Goal: Navigation & Orientation: Go to known website

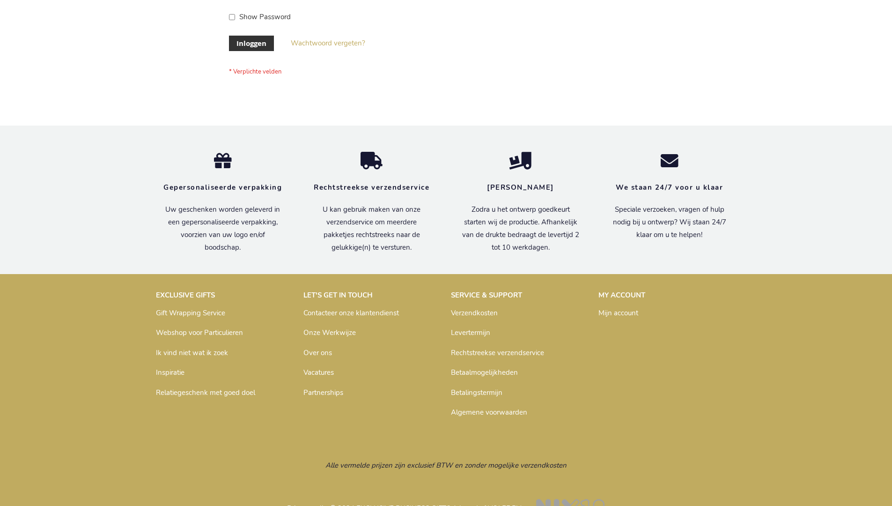
scroll to position [318, 0]
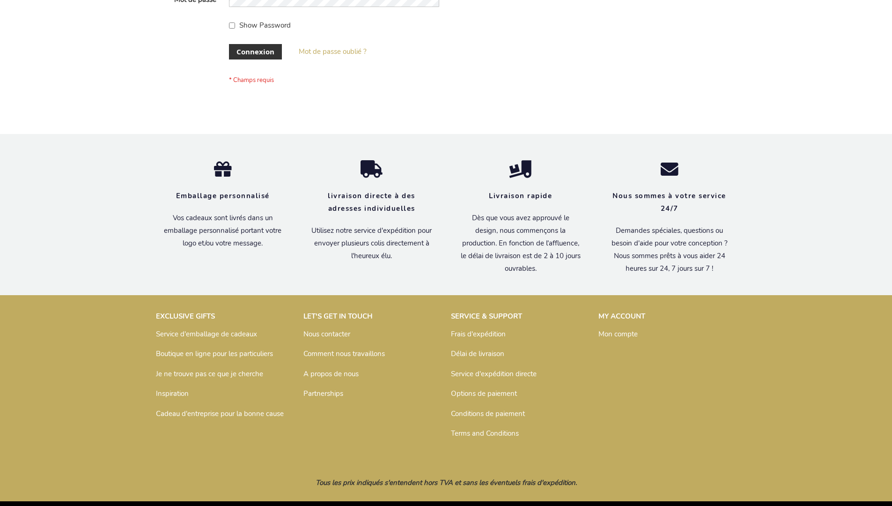
scroll to position [323, 0]
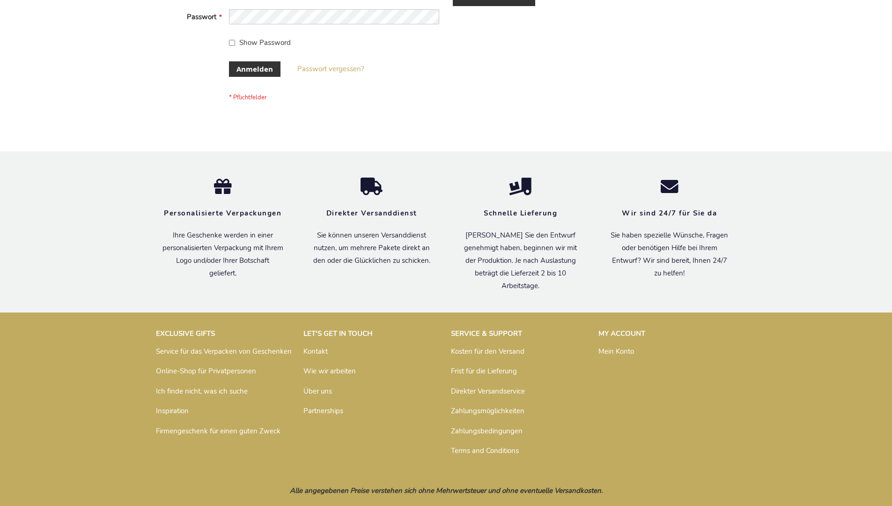
scroll to position [314, 0]
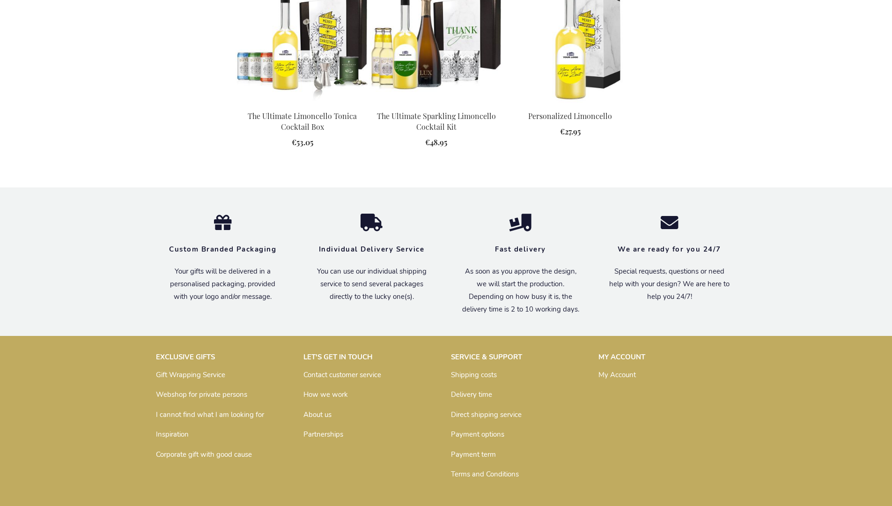
scroll to position [1238, 0]
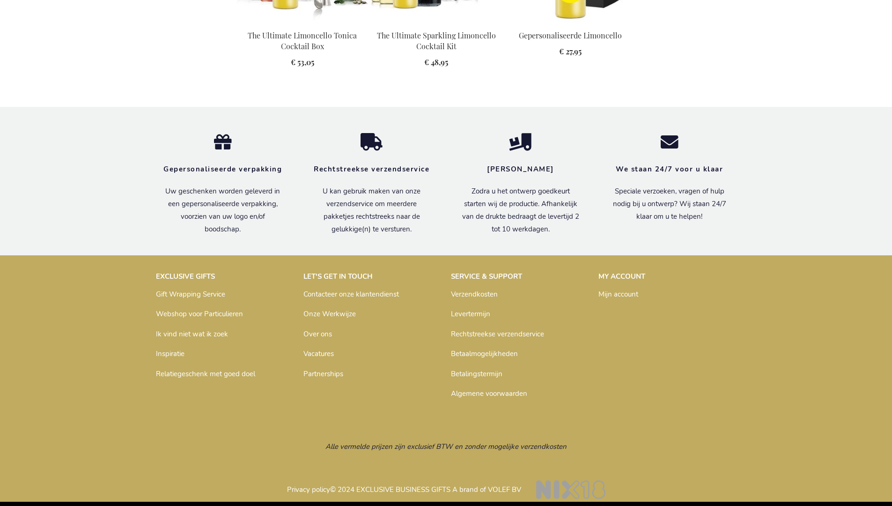
scroll to position [1265, 0]
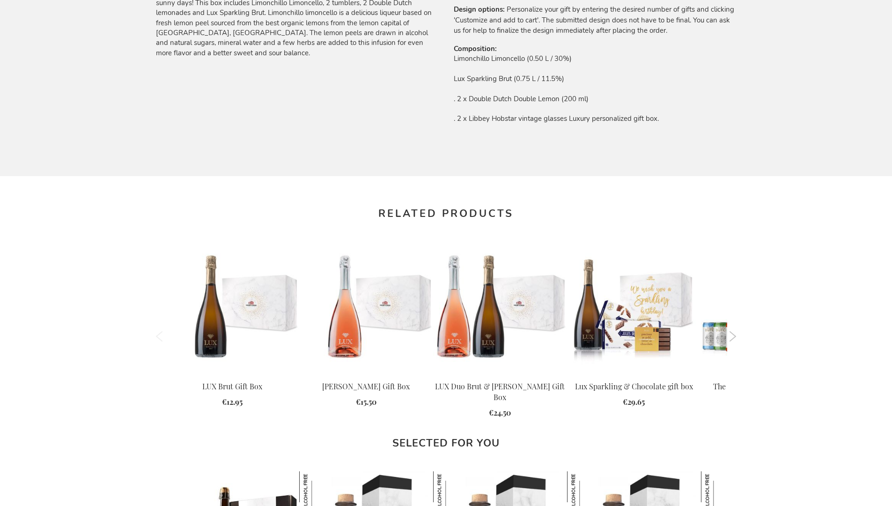
scroll to position [1238, 0]
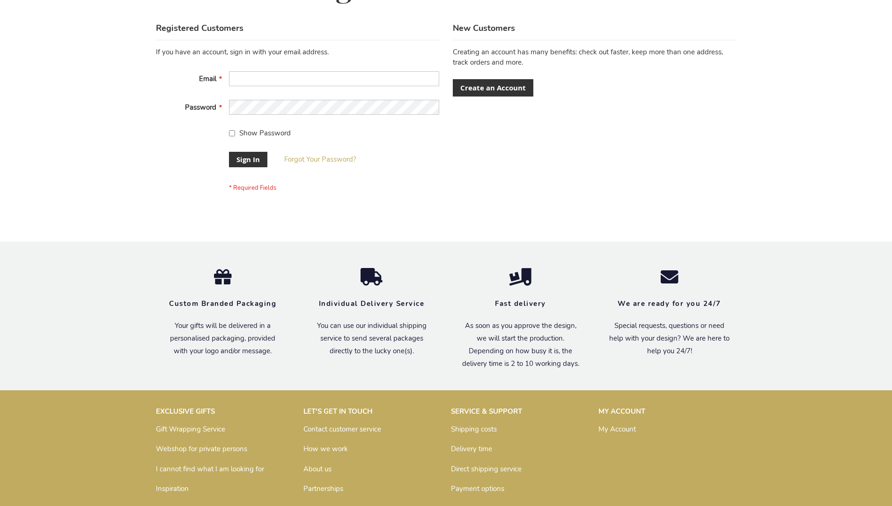
scroll to position [301, 0]
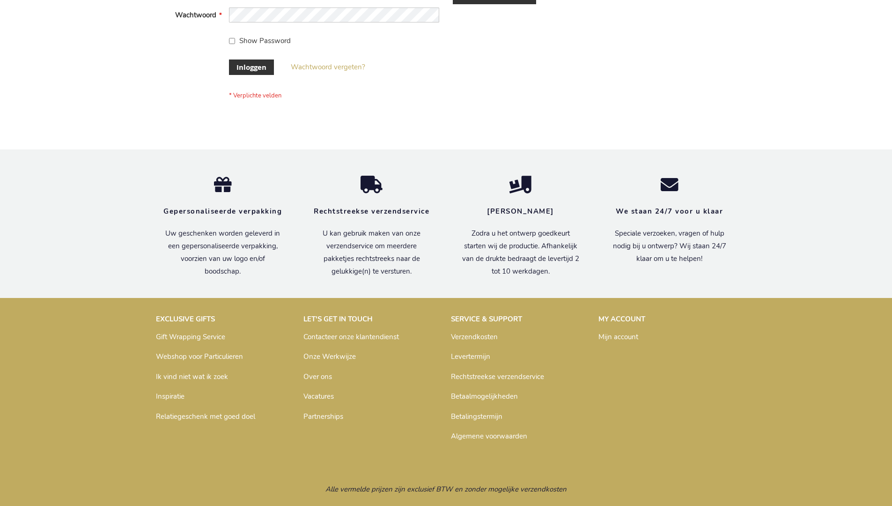
scroll to position [318, 0]
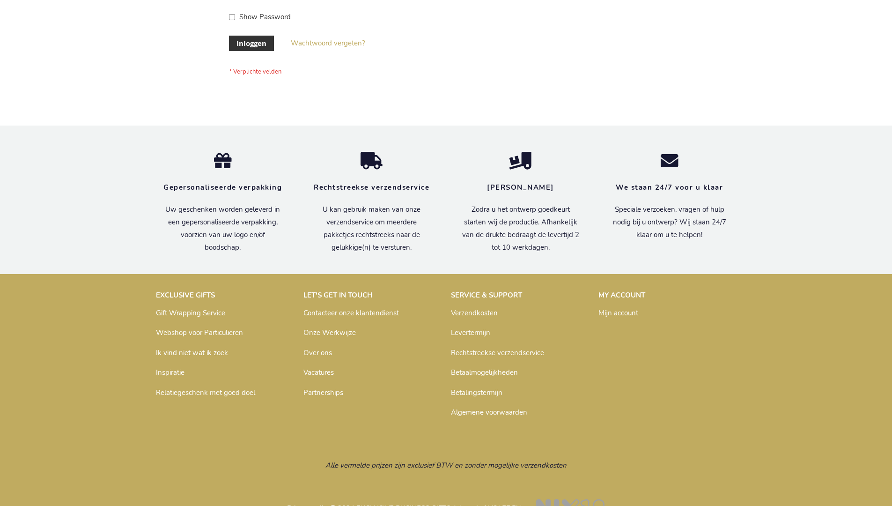
scroll to position [318, 0]
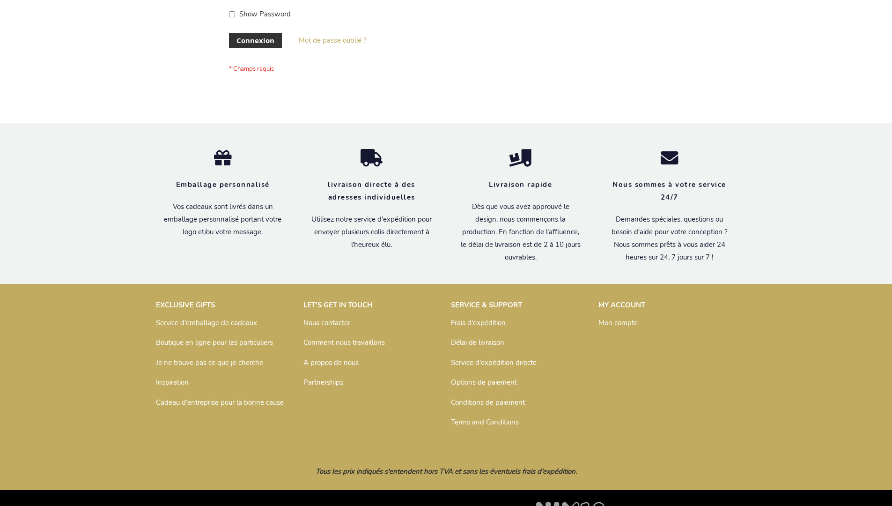
scroll to position [323, 0]
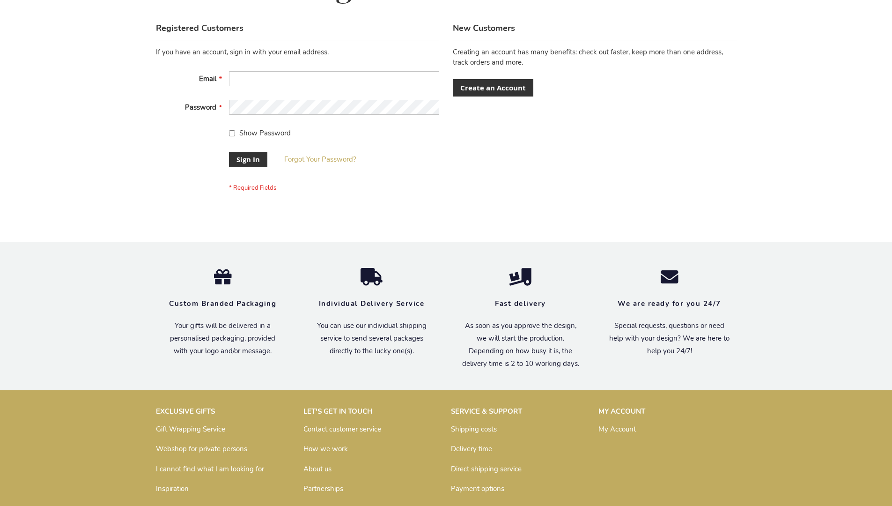
scroll to position [301, 0]
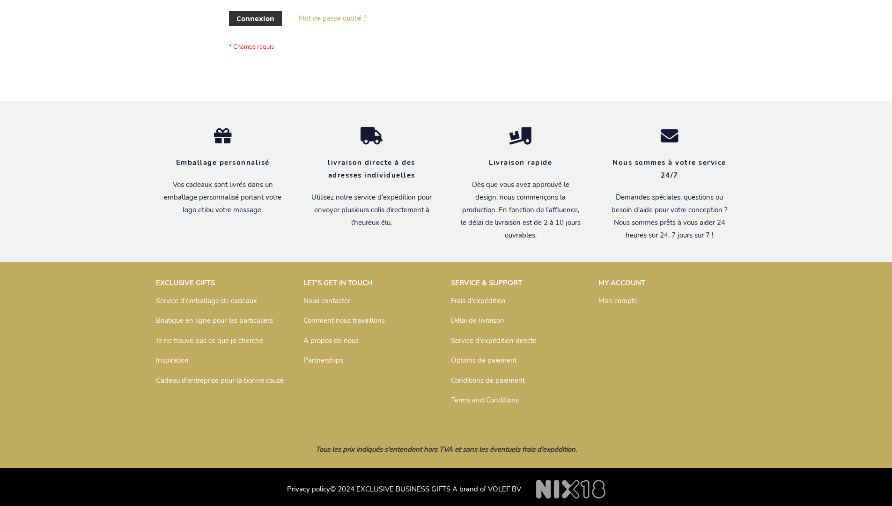
scroll to position [323, 0]
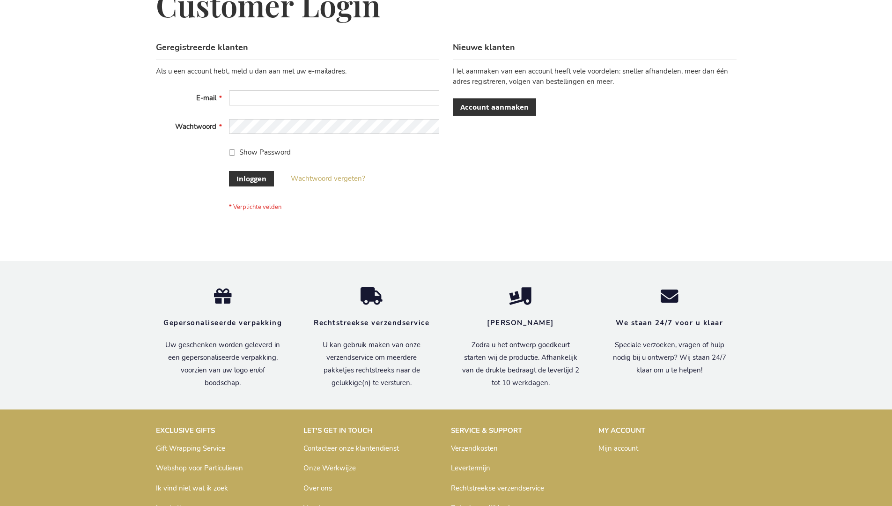
scroll to position [318, 0]
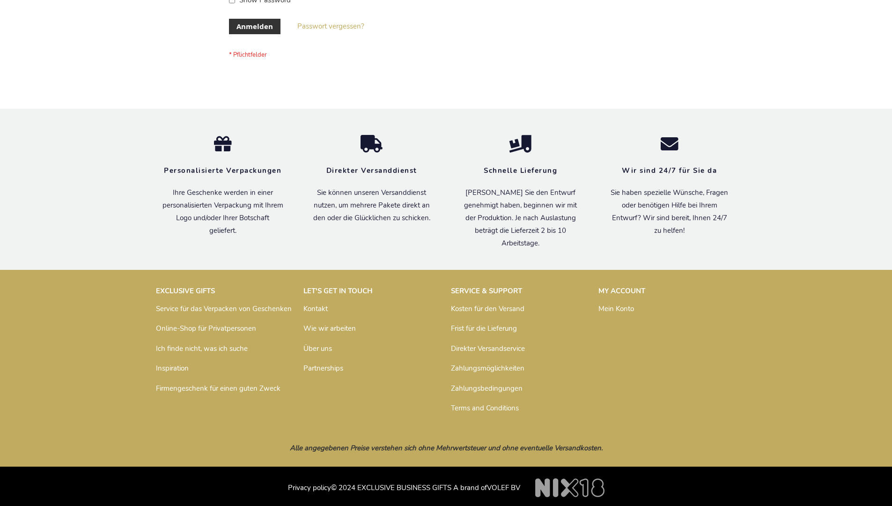
scroll to position [314, 0]
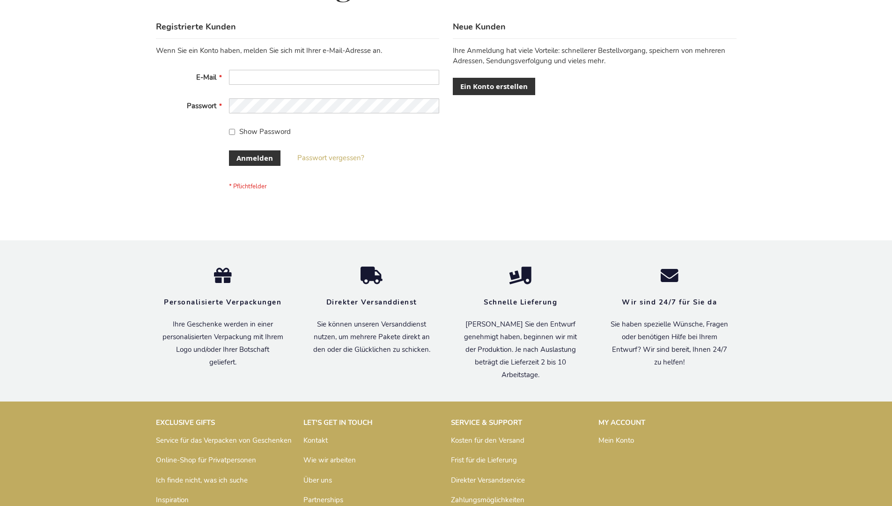
scroll to position [314, 0]
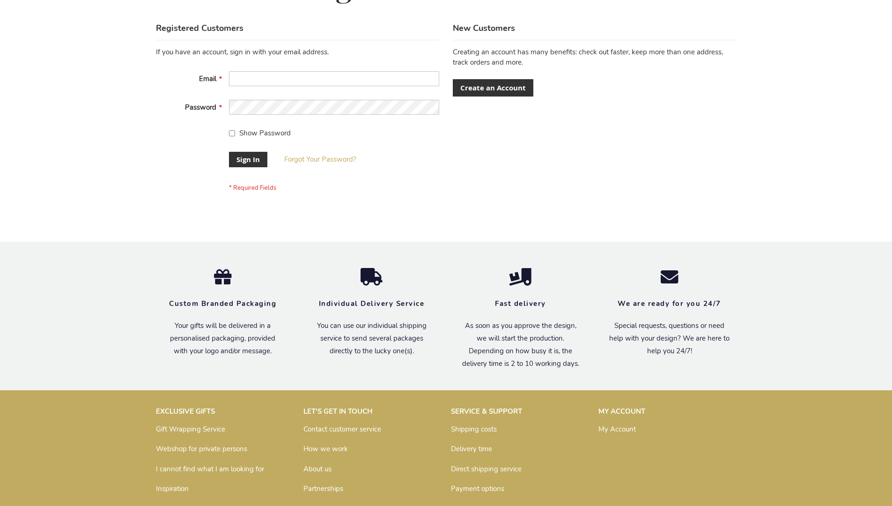
scroll to position [301, 0]
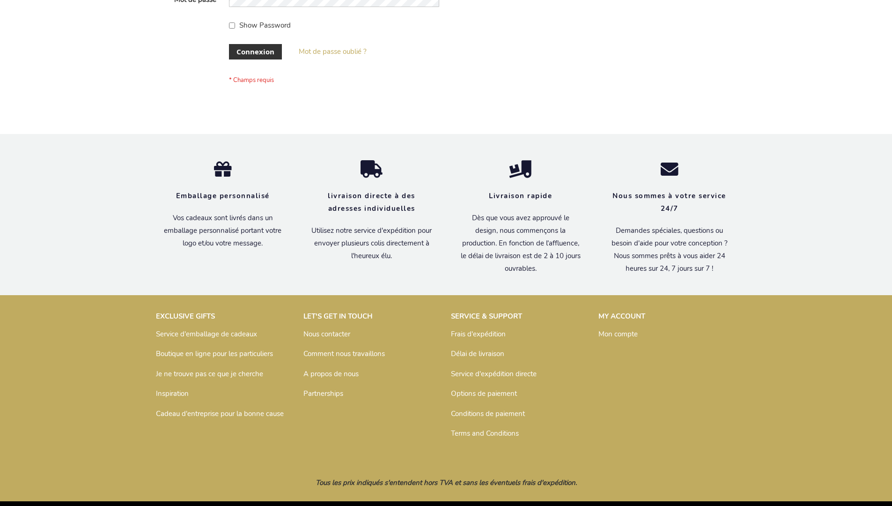
scroll to position [323, 0]
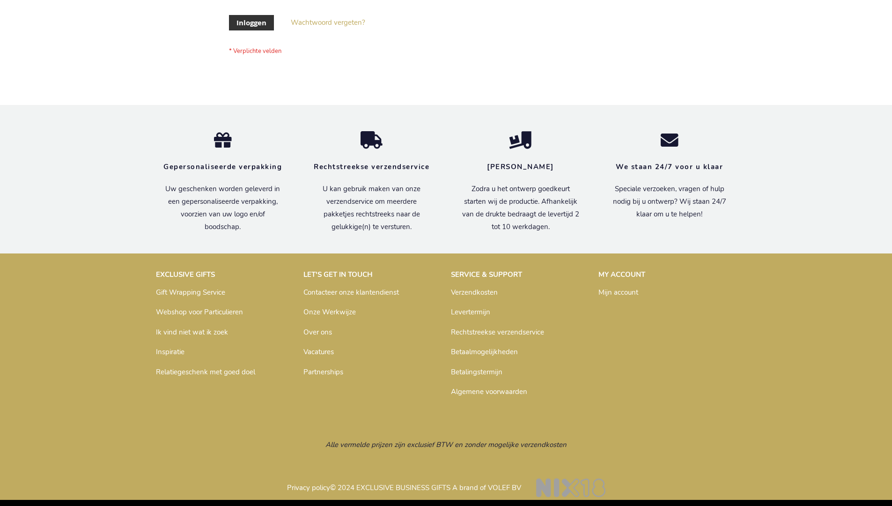
scroll to position [318, 0]
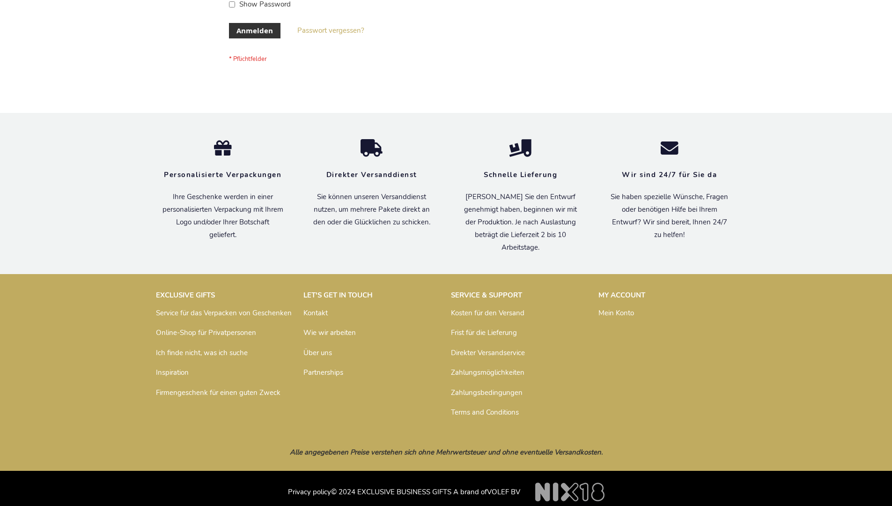
scroll to position [314, 0]
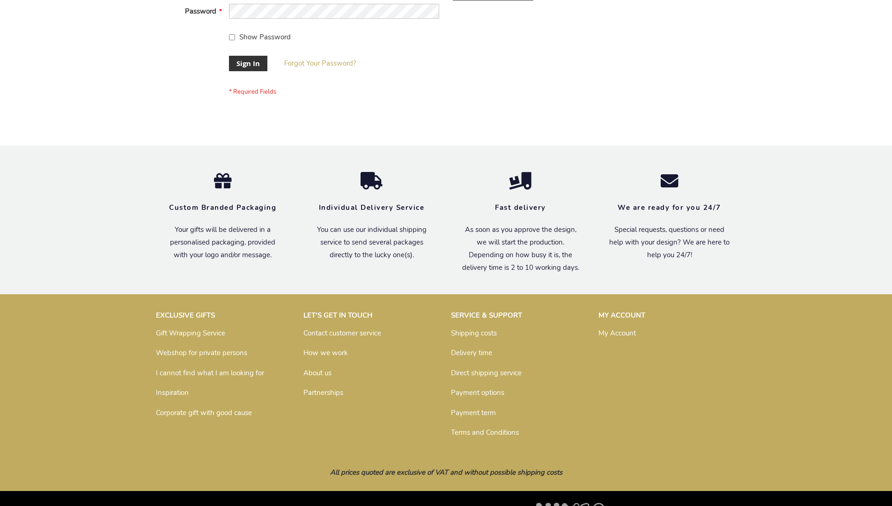
scroll to position [301, 0]
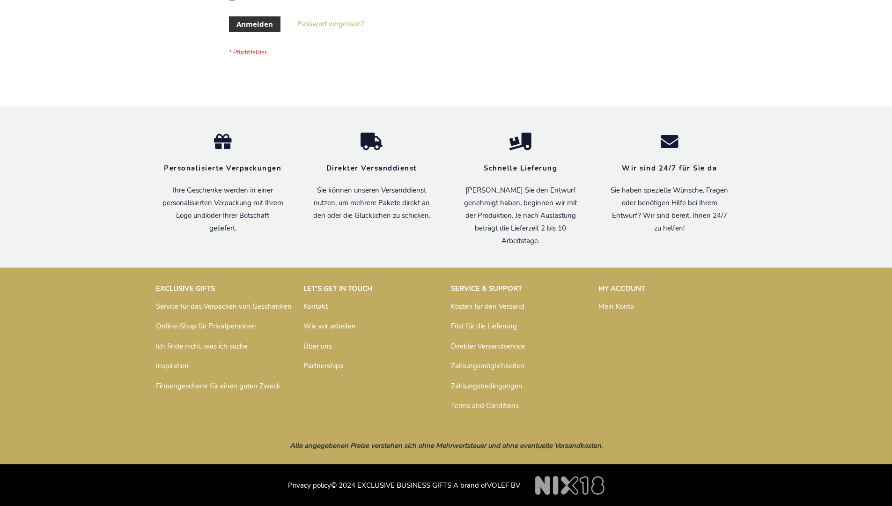
scroll to position [314, 0]
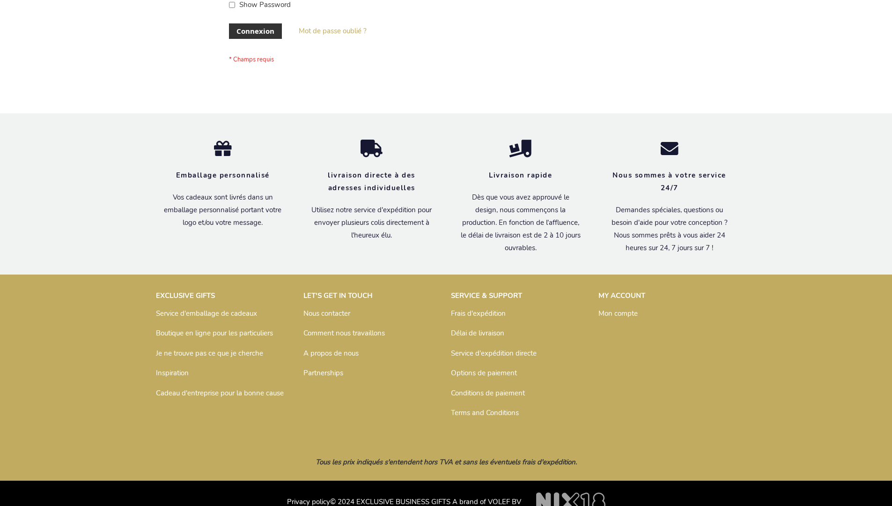
scroll to position [323, 0]
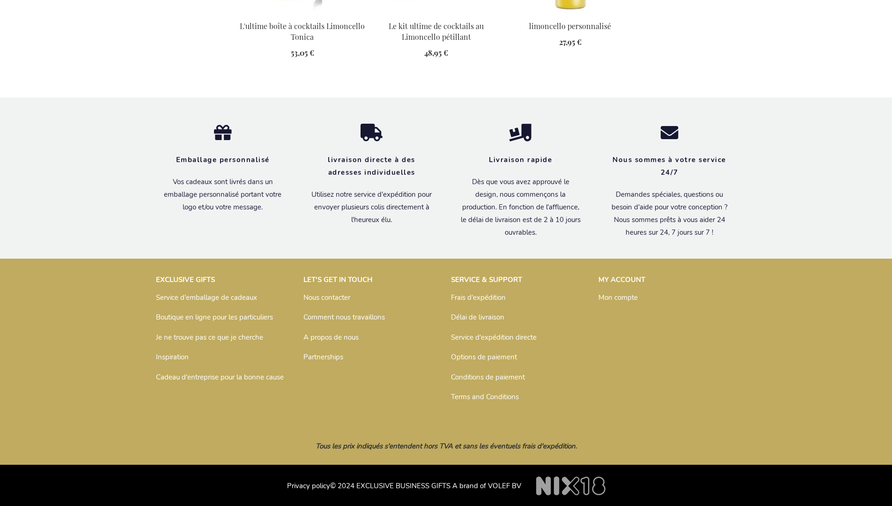
scroll to position [1270, 0]
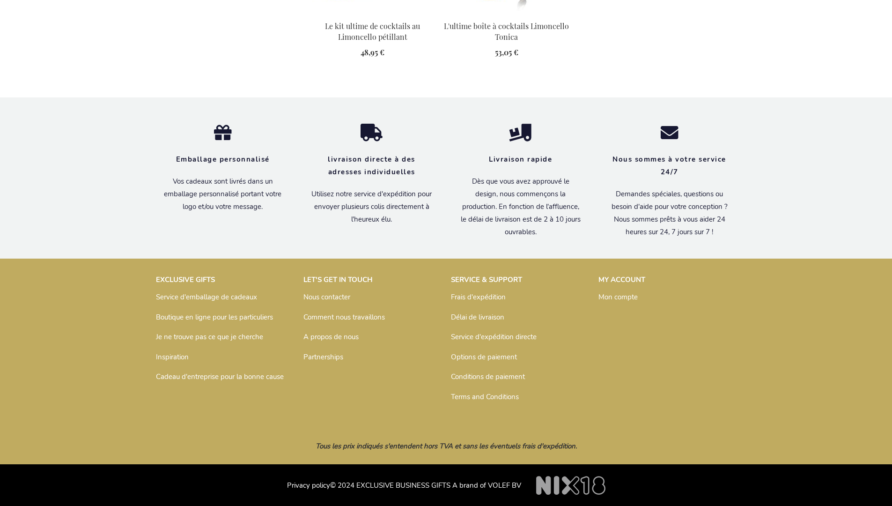
scroll to position [999, 0]
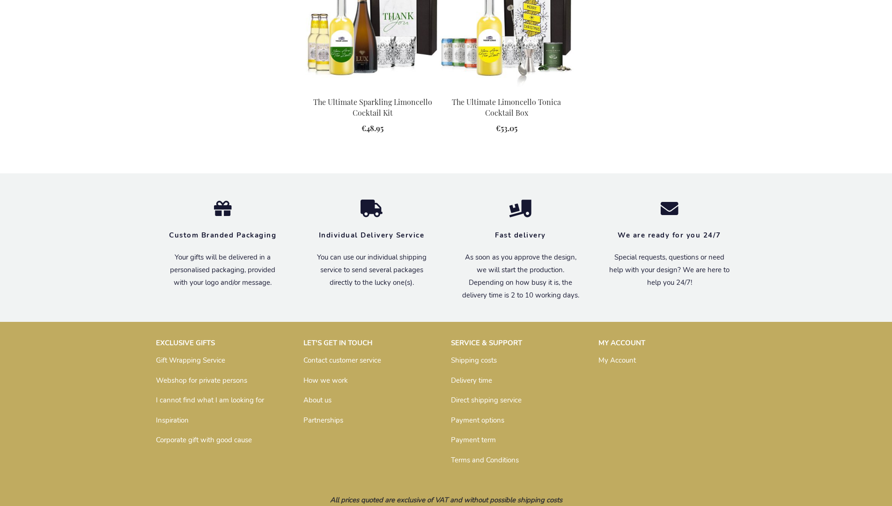
scroll to position [977, 0]
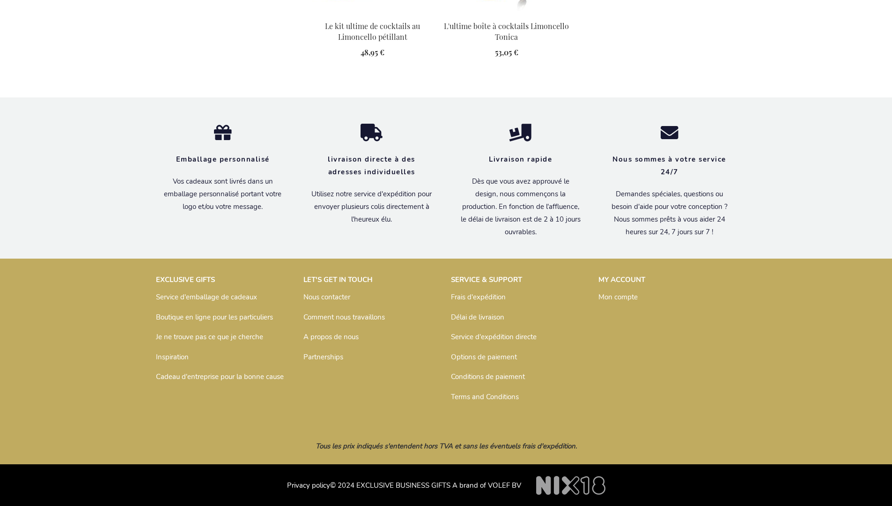
scroll to position [999, 0]
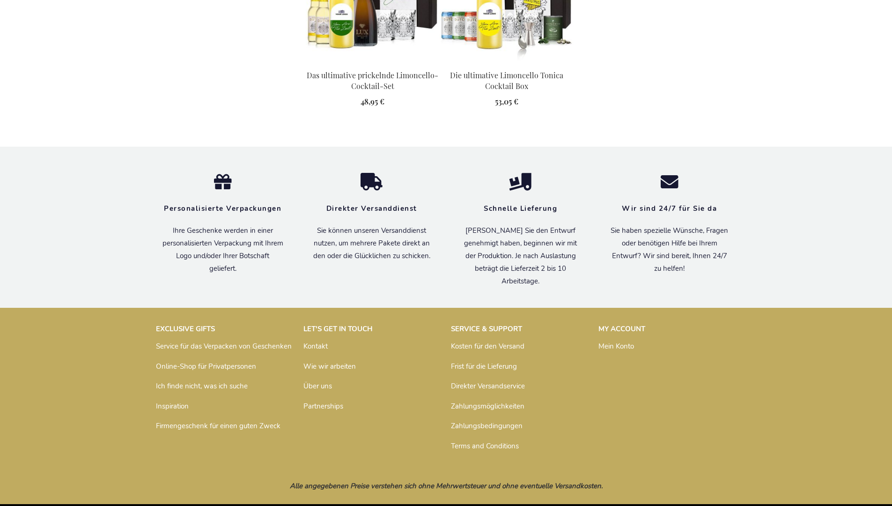
scroll to position [990, 0]
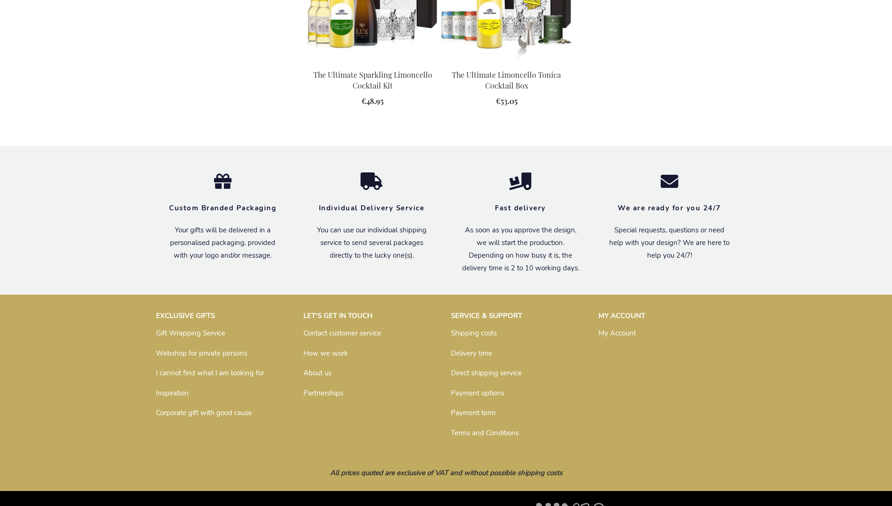
scroll to position [977, 0]
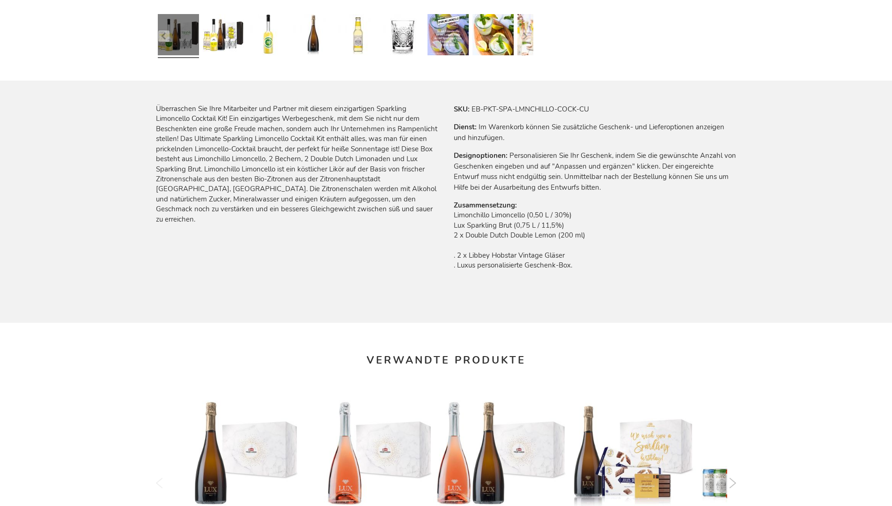
scroll to position [1251, 0]
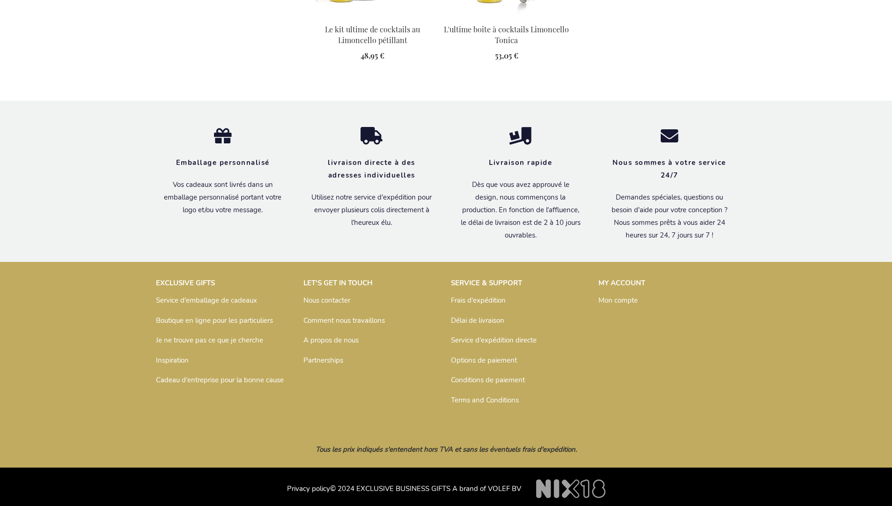
scroll to position [999, 0]
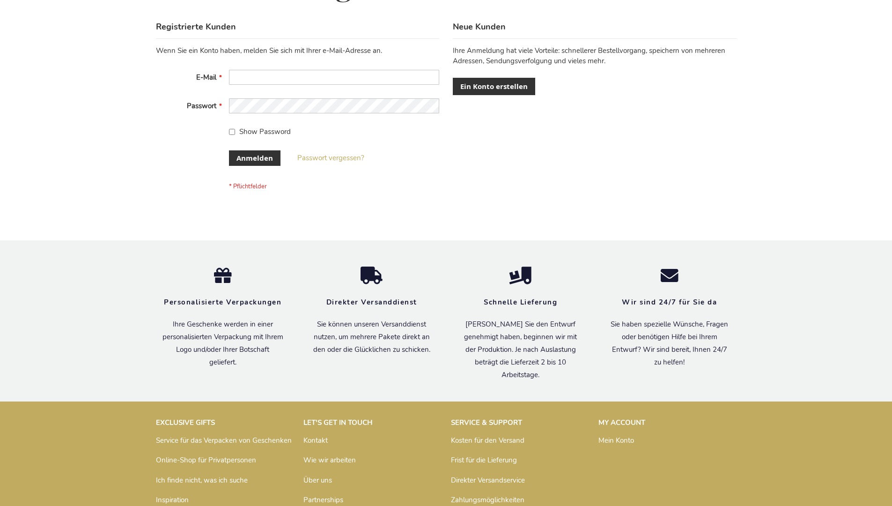
scroll to position [314, 0]
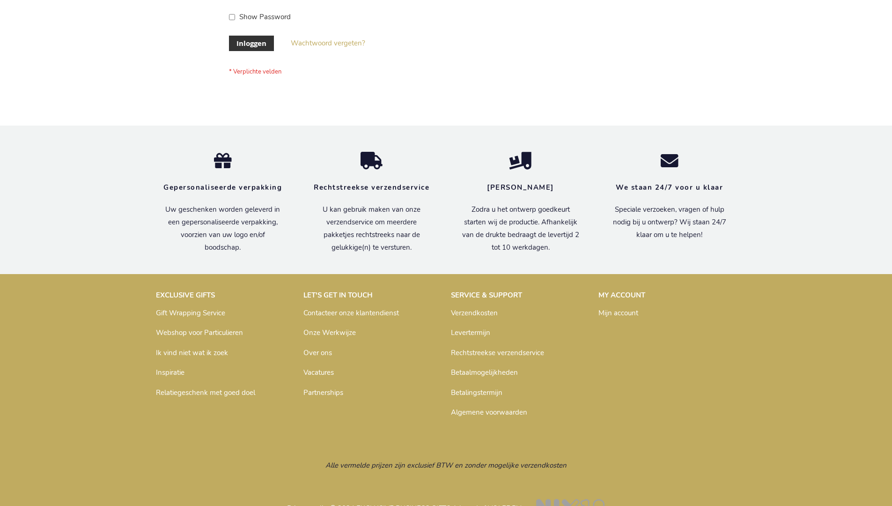
scroll to position [318, 0]
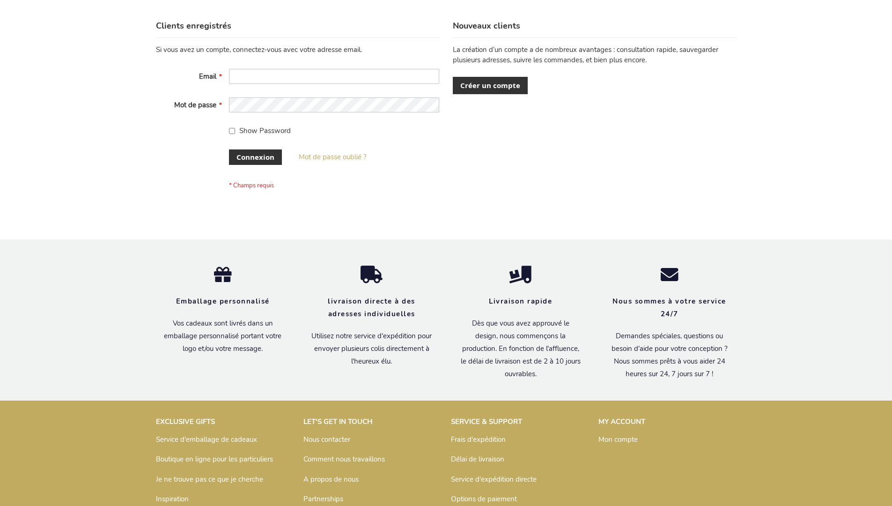
scroll to position [323, 0]
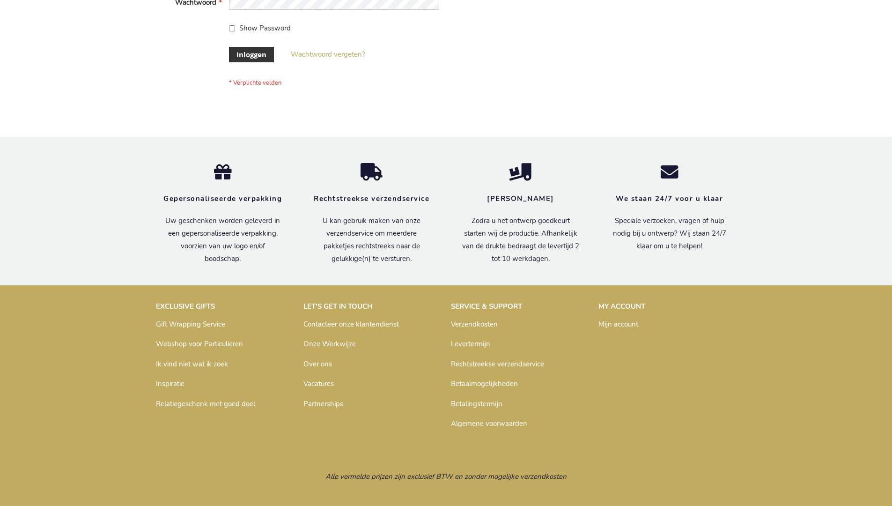
scroll to position [318, 0]
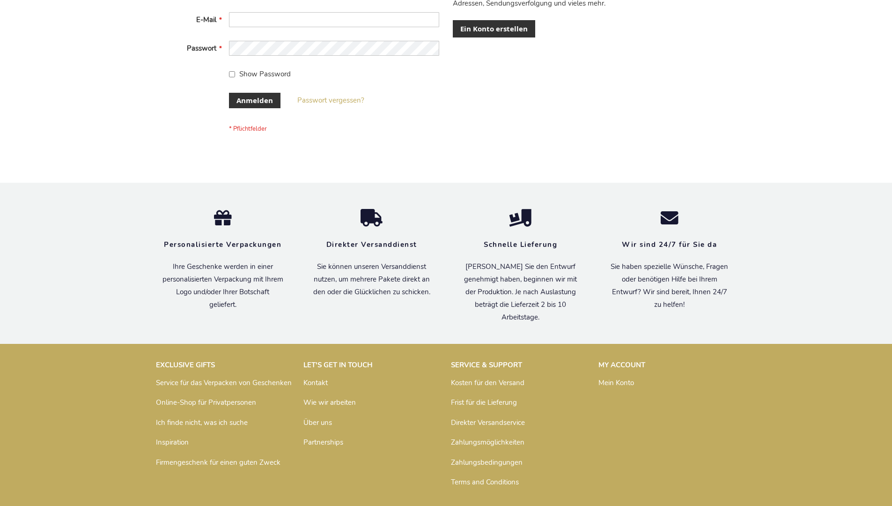
scroll to position [314, 0]
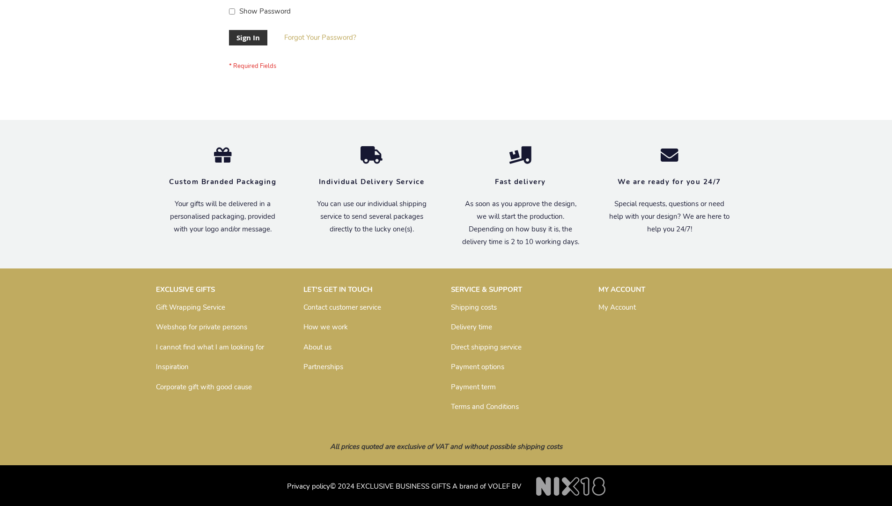
scroll to position [301, 0]
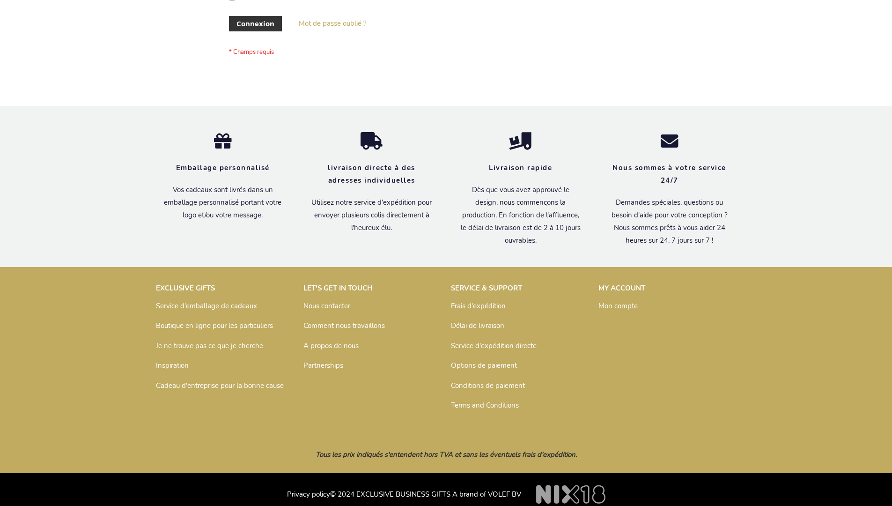
scroll to position [323, 0]
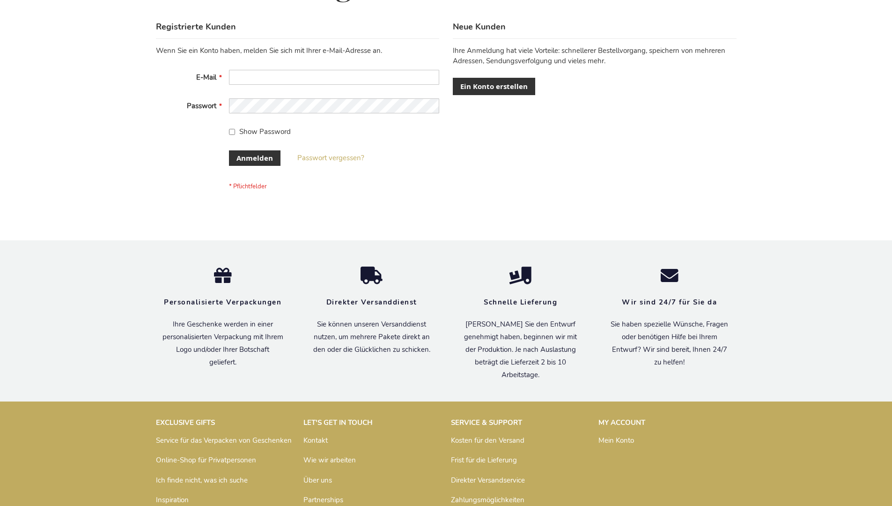
scroll to position [314, 0]
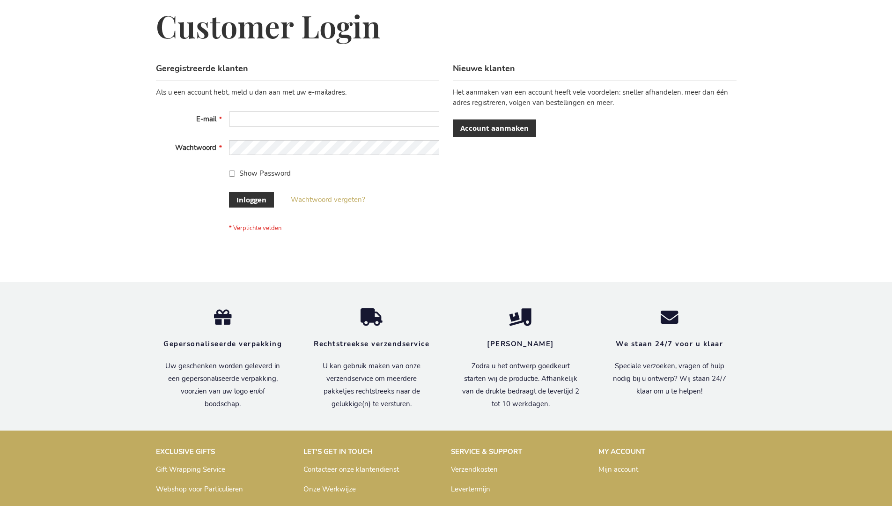
scroll to position [318, 0]
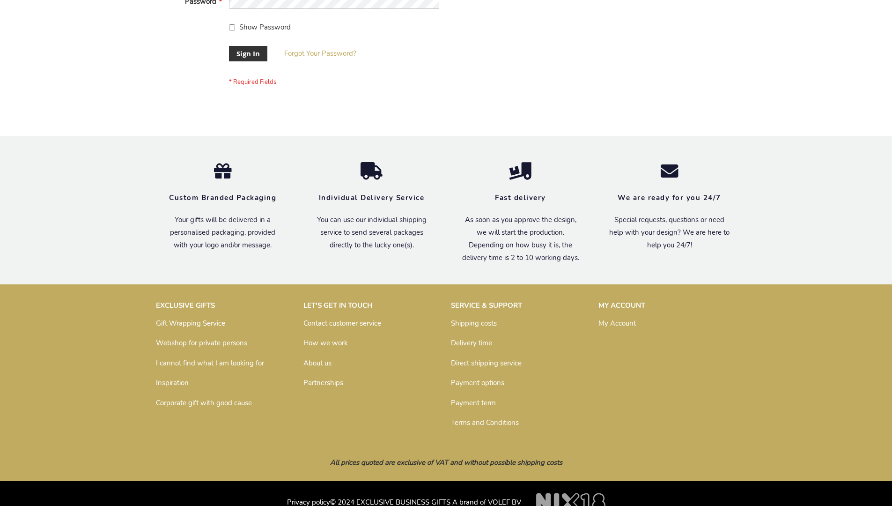
scroll to position [301, 0]
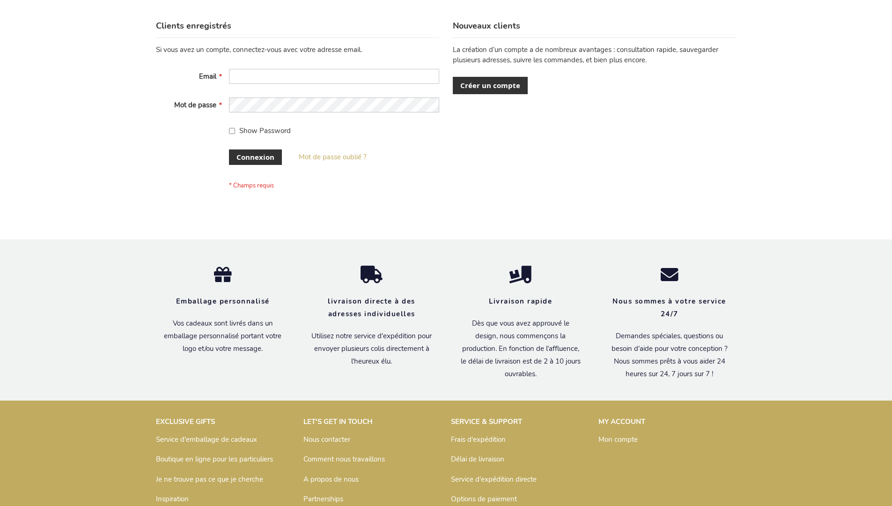
scroll to position [323, 0]
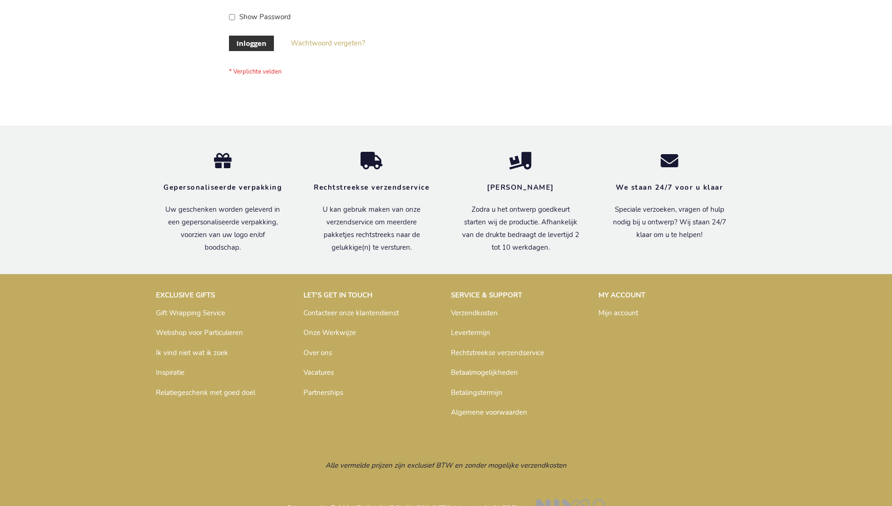
scroll to position [318, 0]
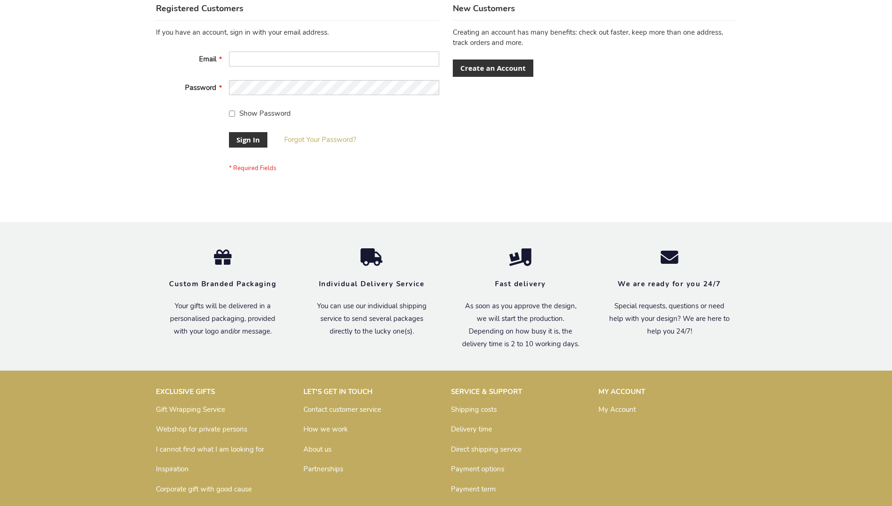
scroll to position [301, 0]
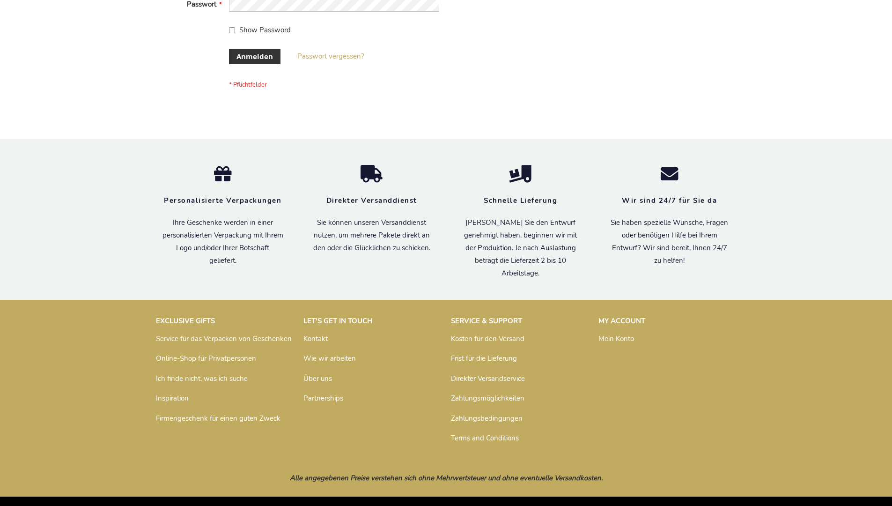
scroll to position [314, 0]
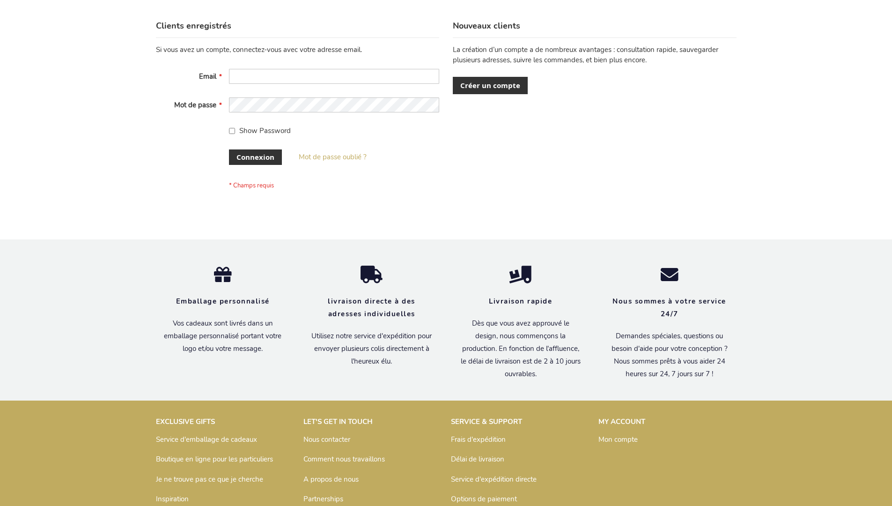
scroll to position [323, 0]
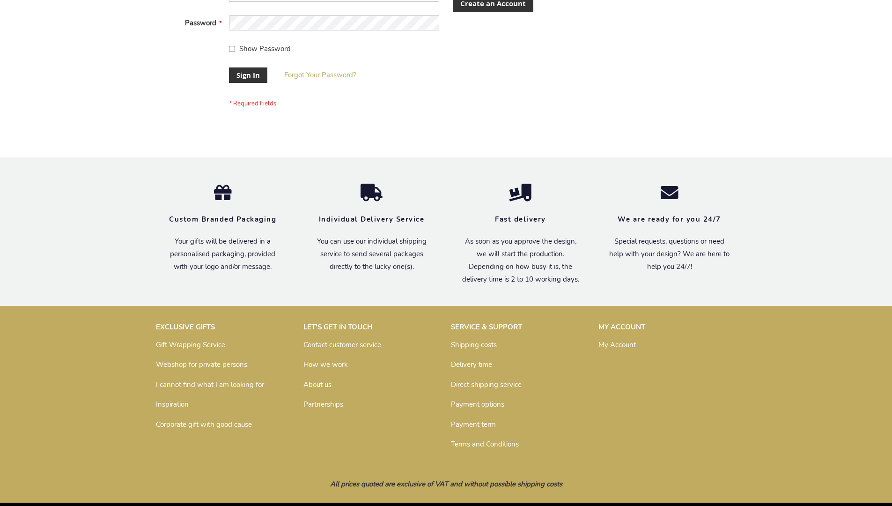
scroll to position [301, 0]
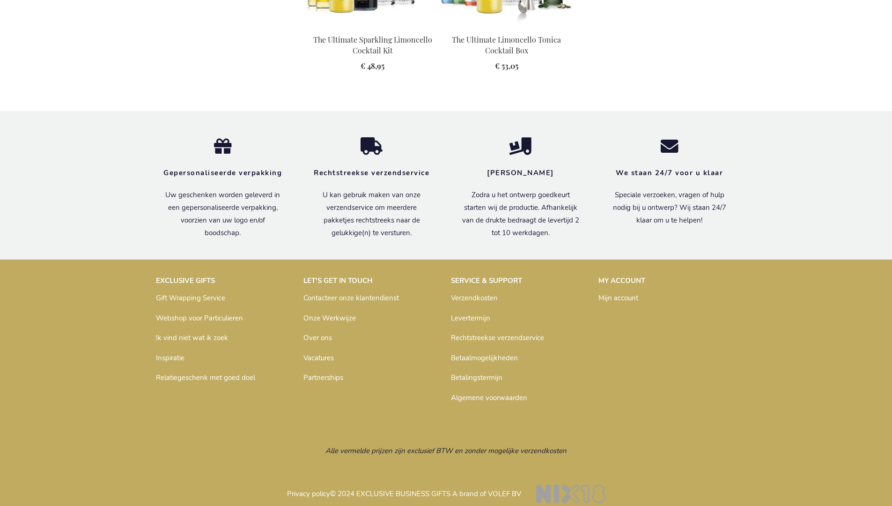
scroll to position [995, 0]
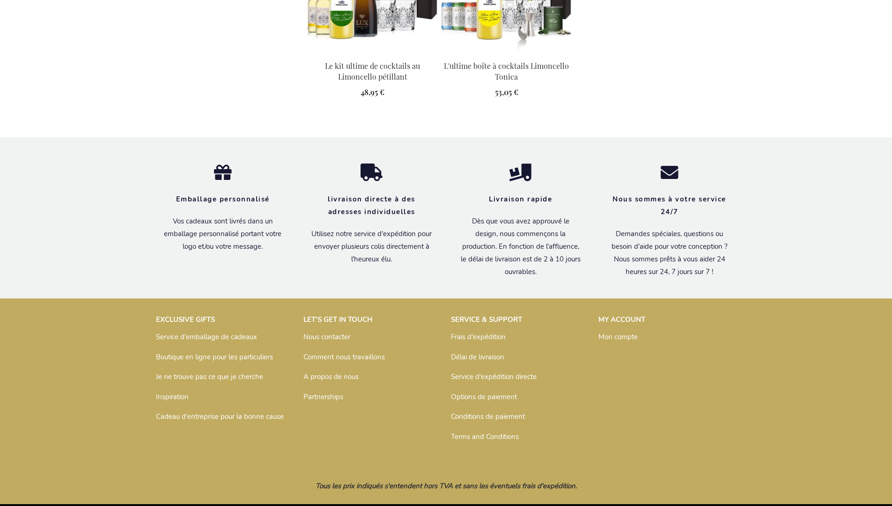
scroll to position [999, 0]
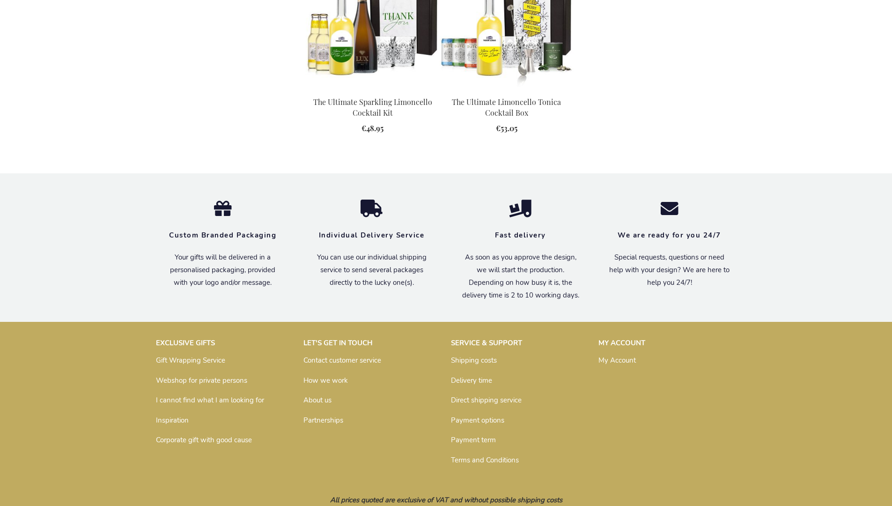
scroll to position [977, 0]
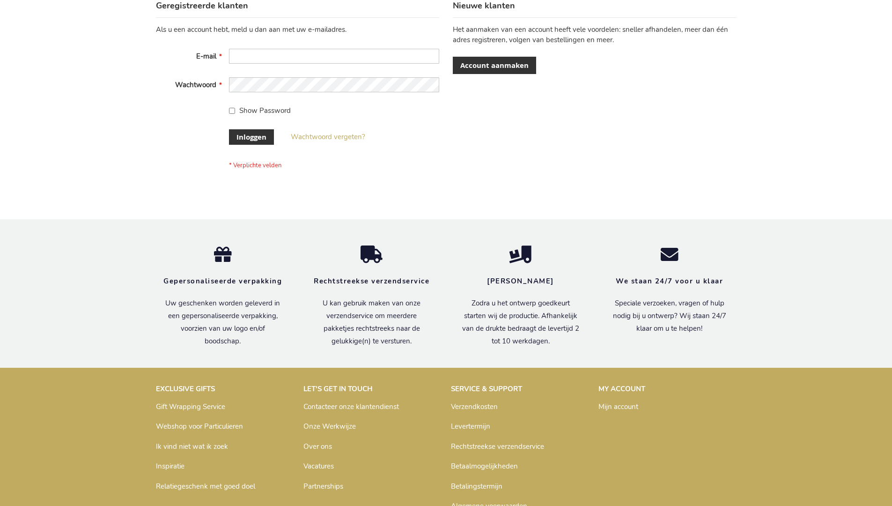
scroll to position [318, 0]
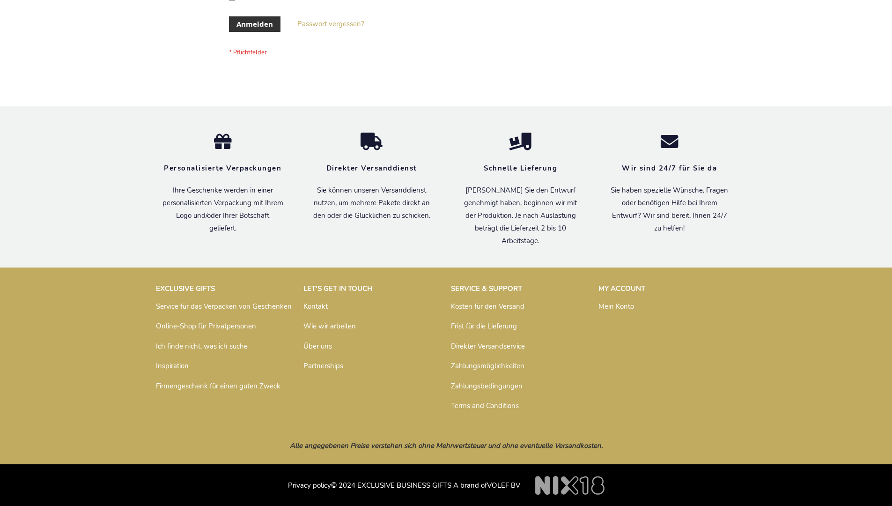
scroll to position [314, 0]
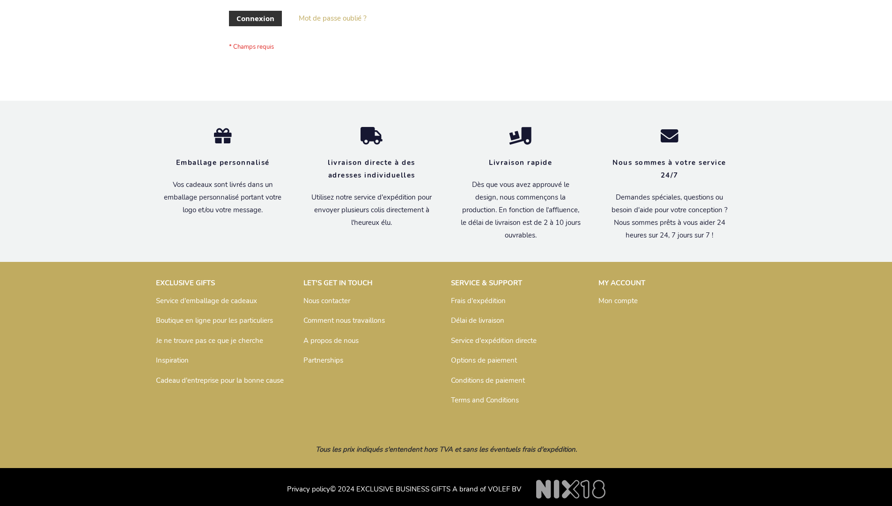
scroll to position [323, 0]
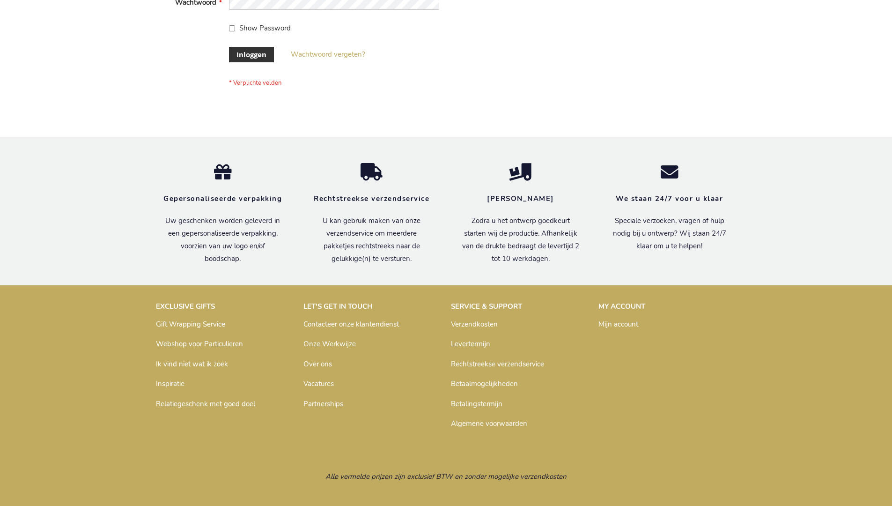
scroll to position [318, 0]
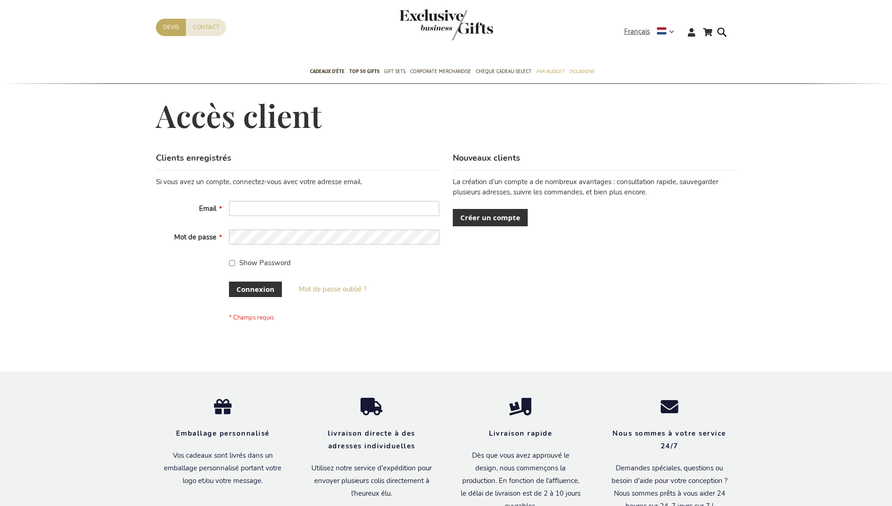
scroll to position [323, 0]
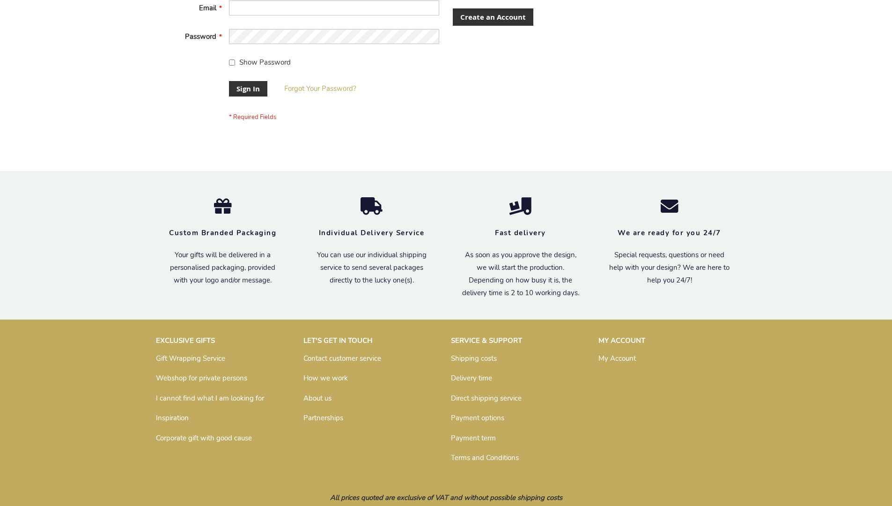
scroll to position [301, 0]
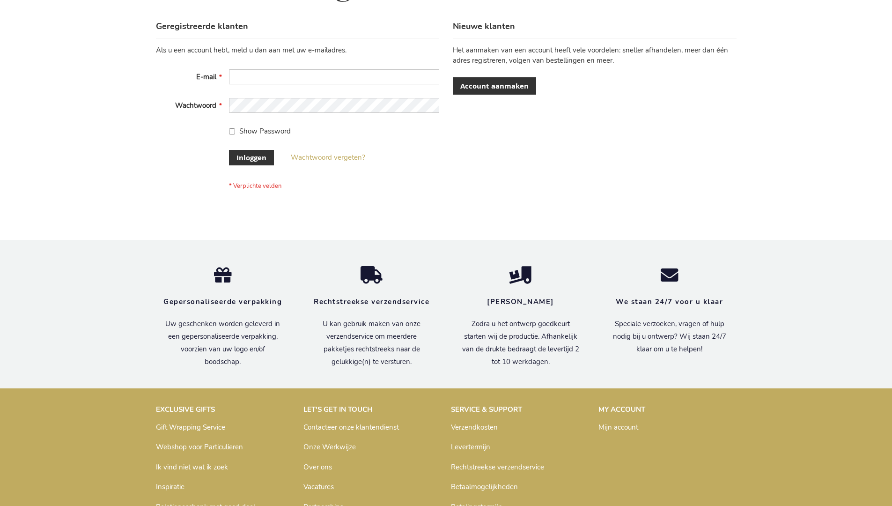
scroll to position [318, 0]
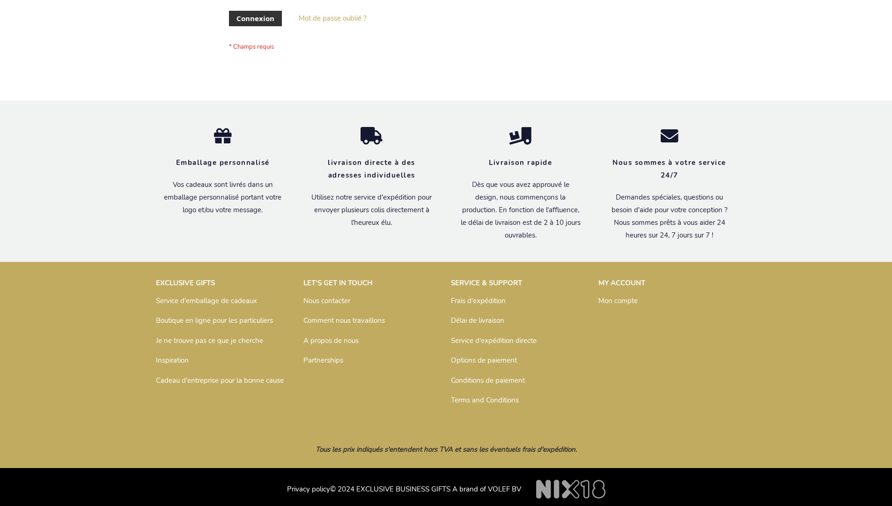
scroll to position [323, 0]
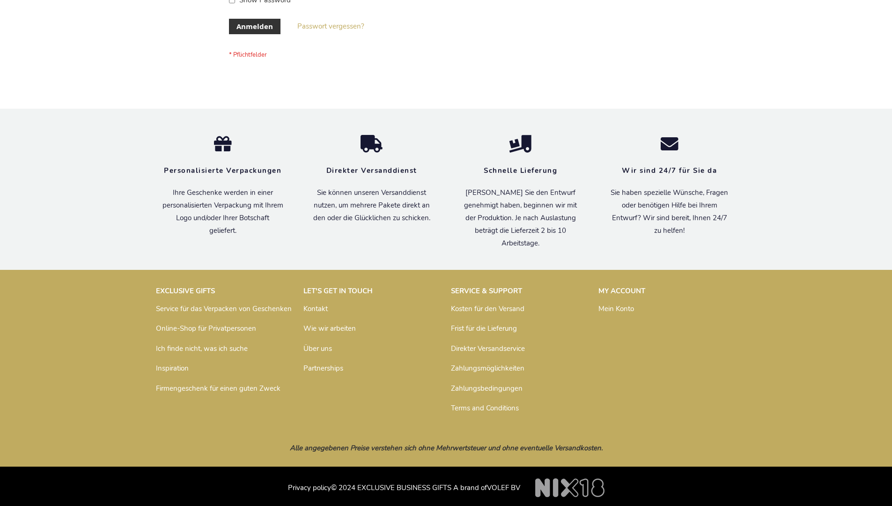
scroll to position [314, 0]
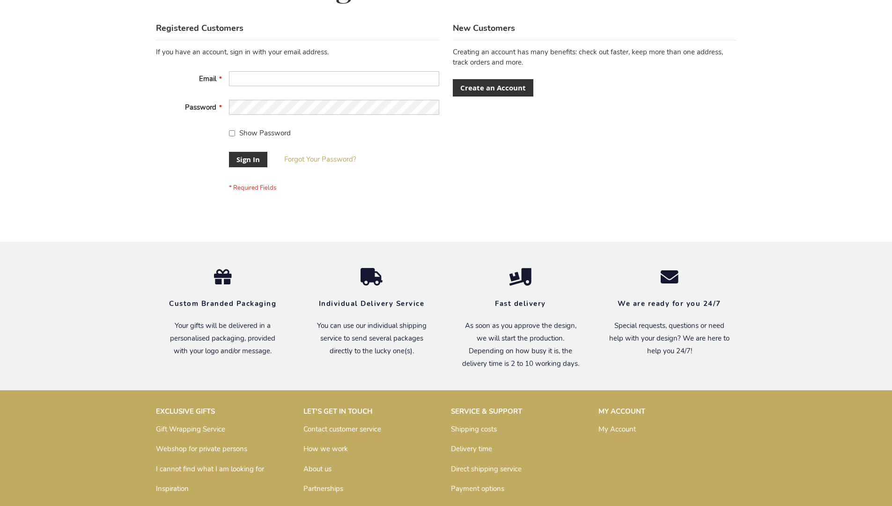
scroll to position [301, 0]
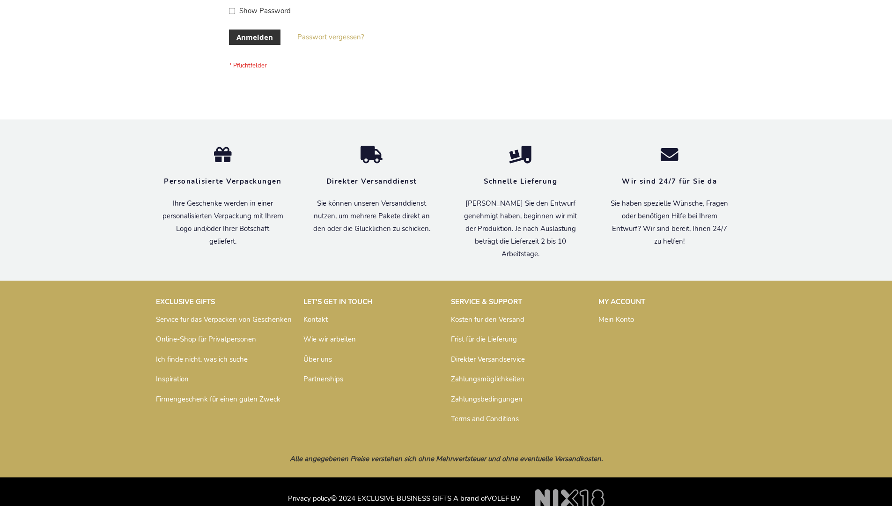
scroll to position [314, 0]
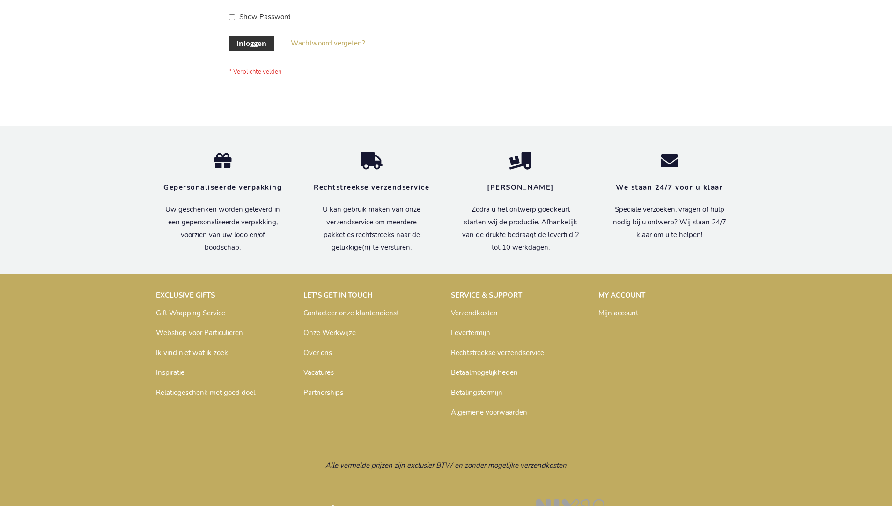
scroll to position [318, 0]
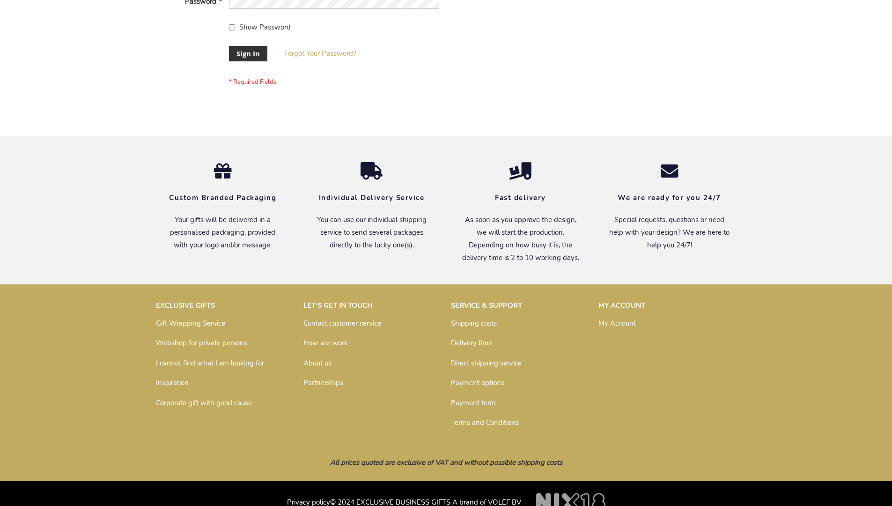
scroll to position [301, 0]
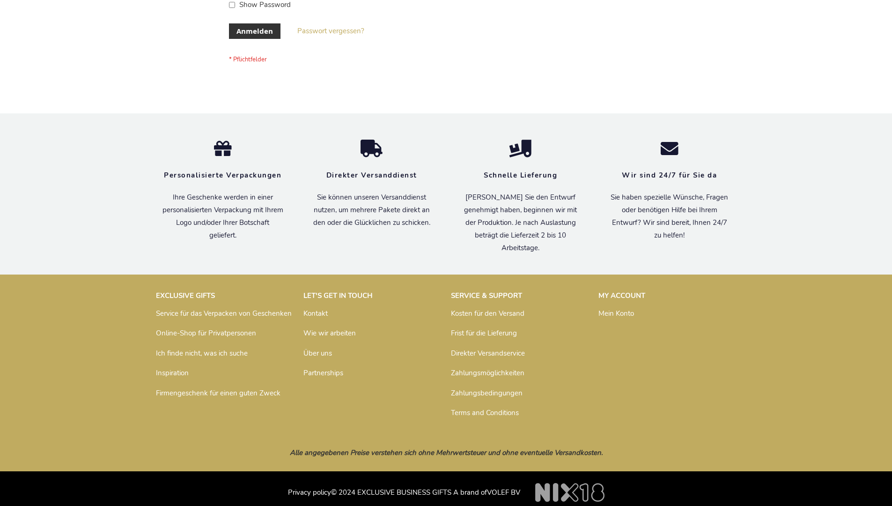
scroll to position [306, 0]
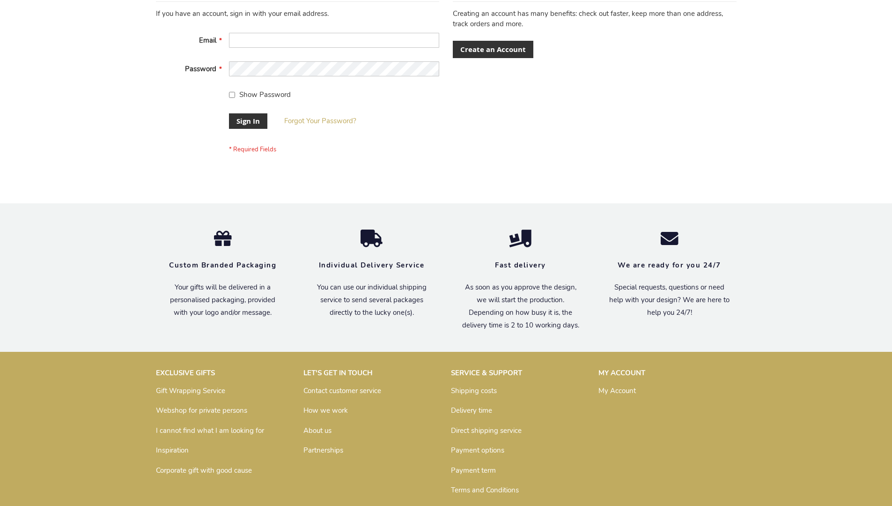
scroll to position [301, 0]
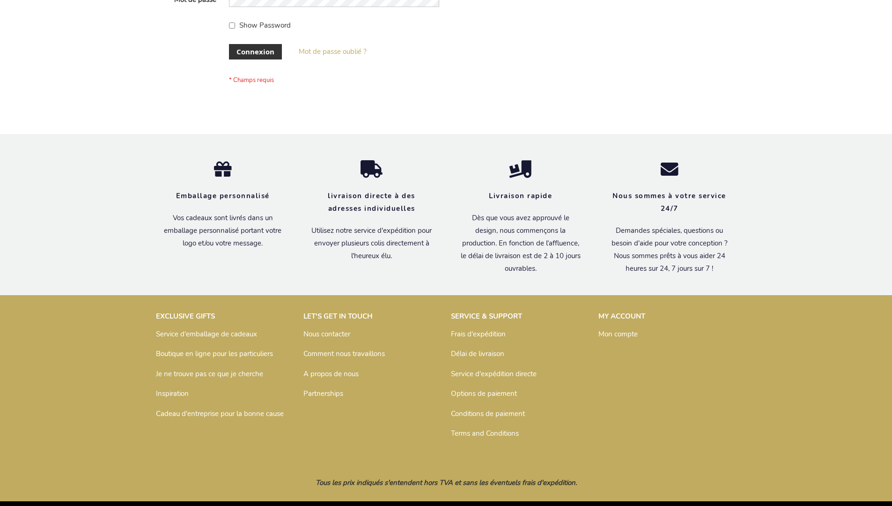
scroll to position [323, 0]
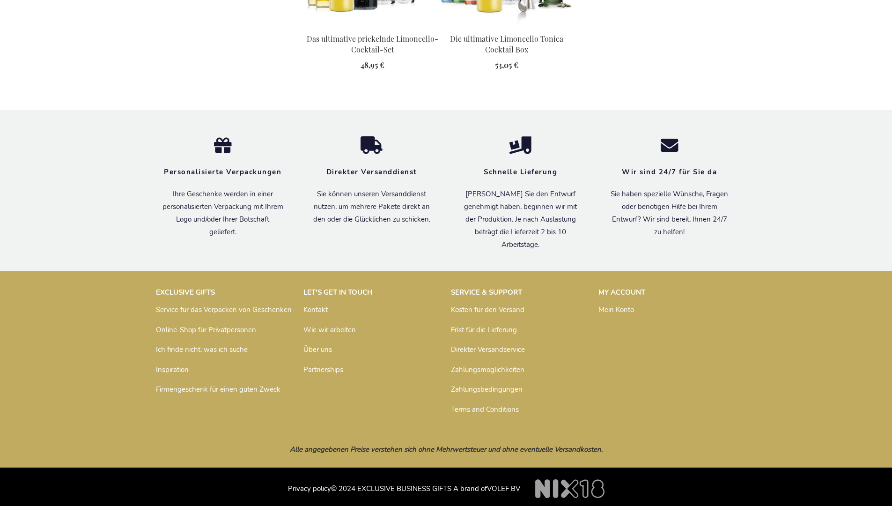
scroll to position [990, 0]
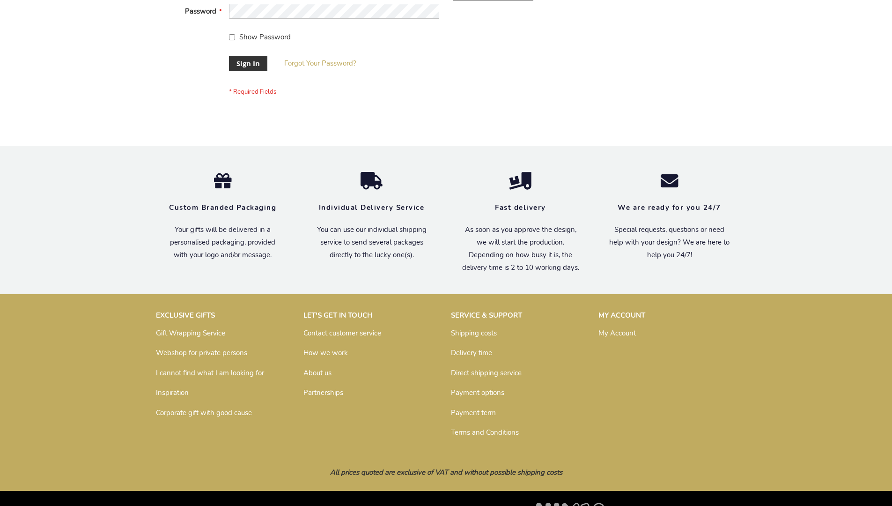
scroll to position [301, 0]
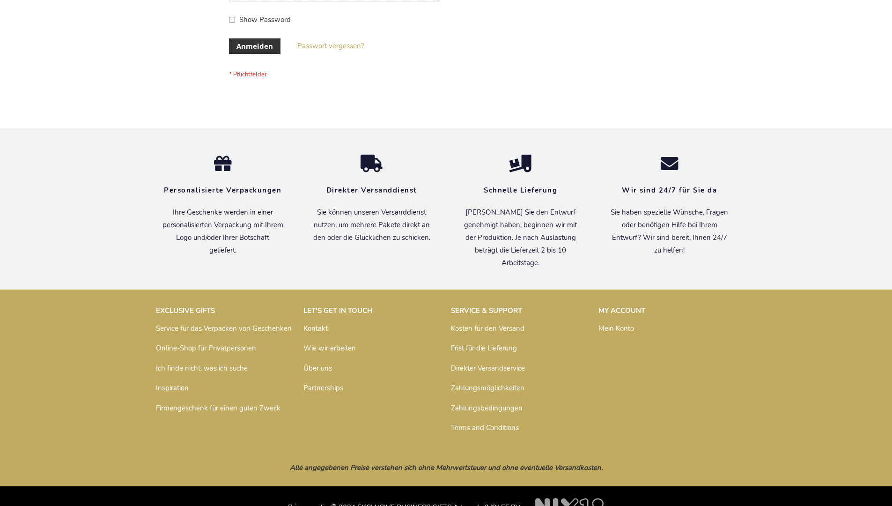
scroll to position [314, 0]
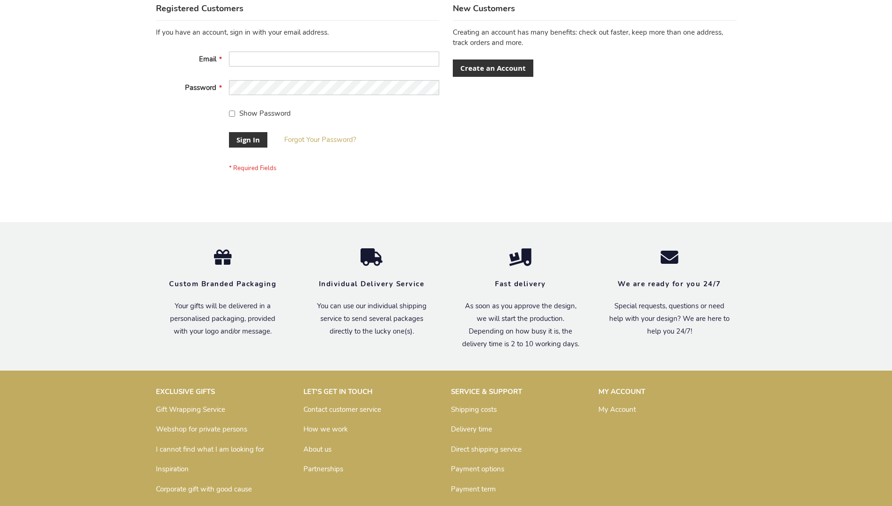
scroll to position [301, 0]
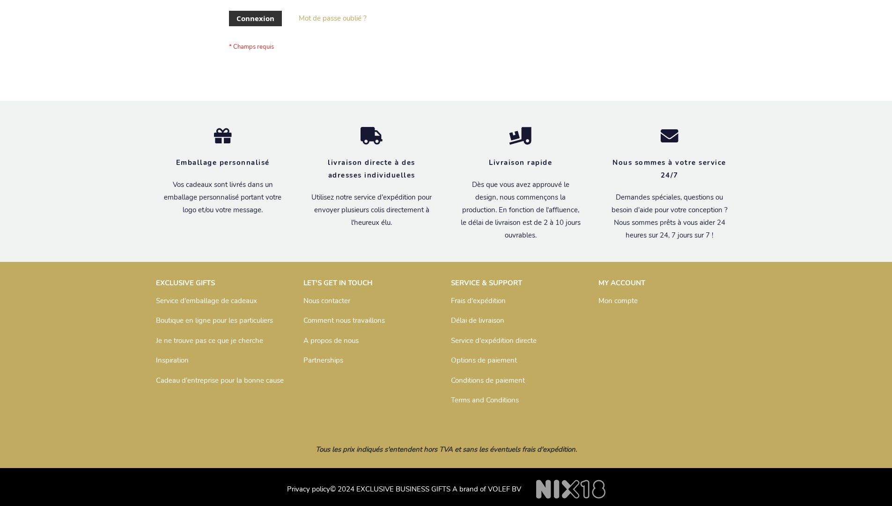
scroll to position [323, 0]
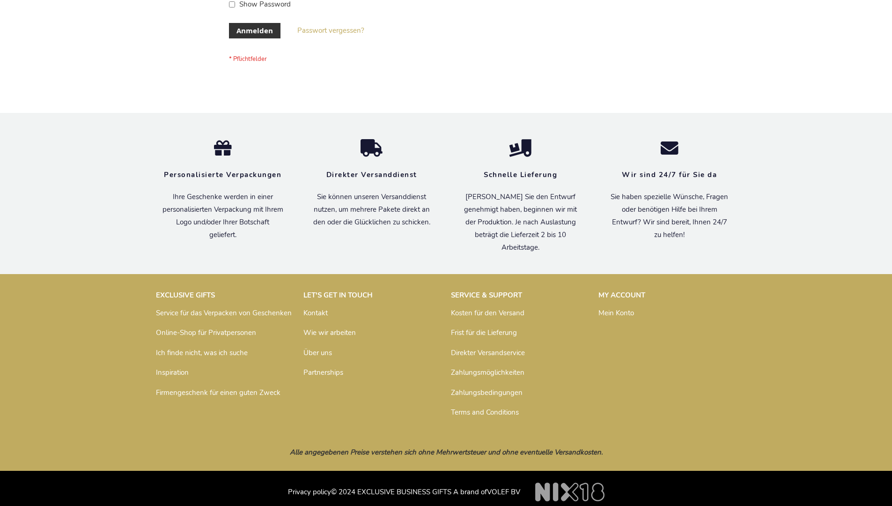
scroll to position [314, 0]
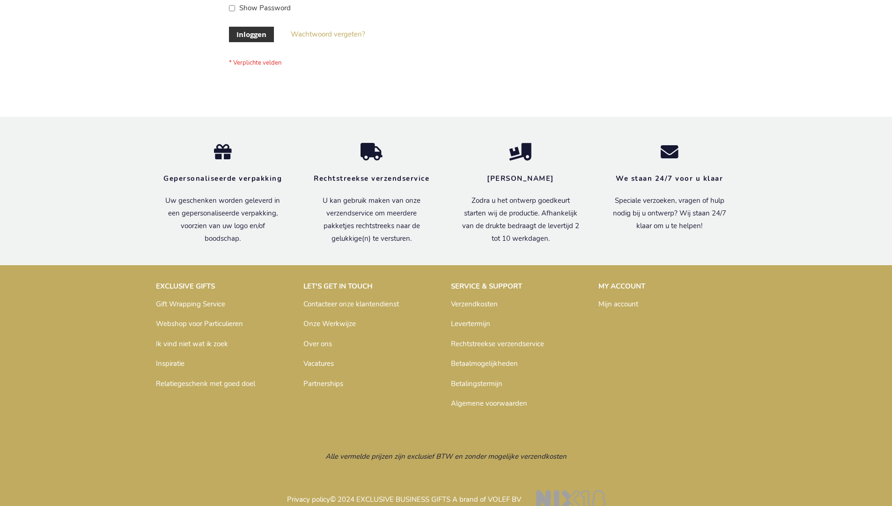
scroll to position [318, 0]
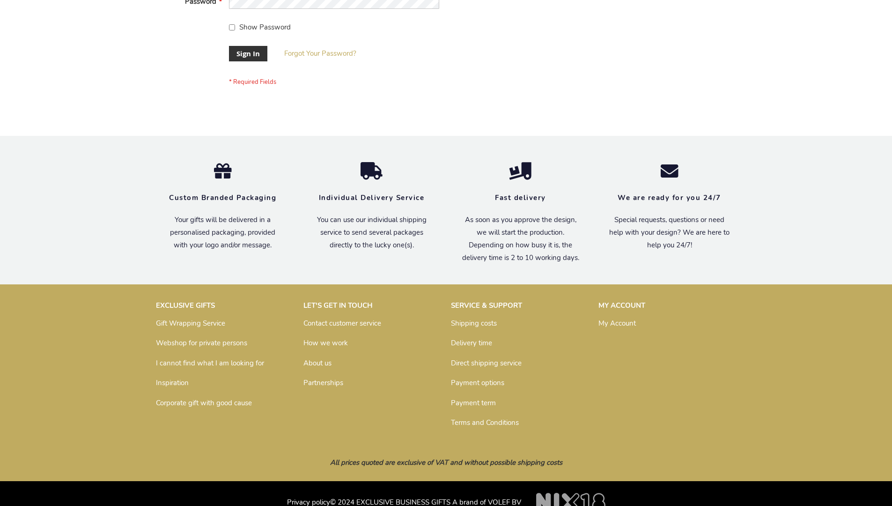
scroll to position [301, 0]
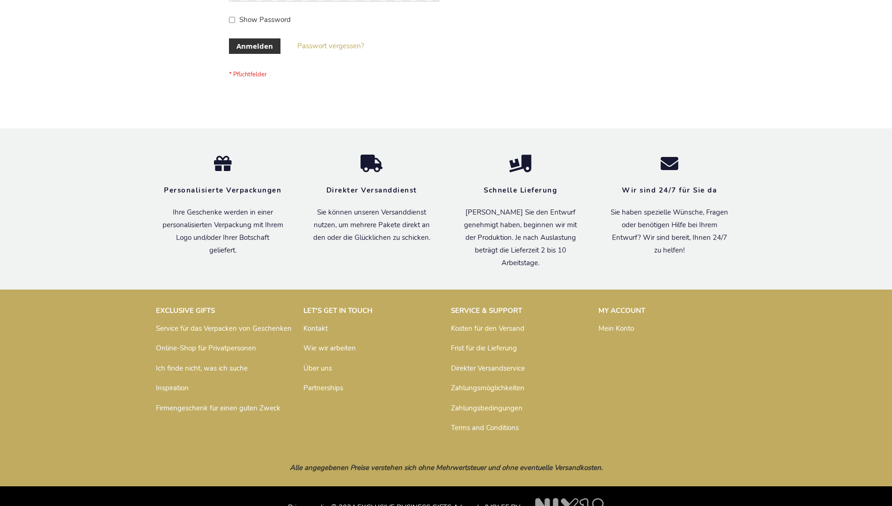
scroll to position [314, 0]
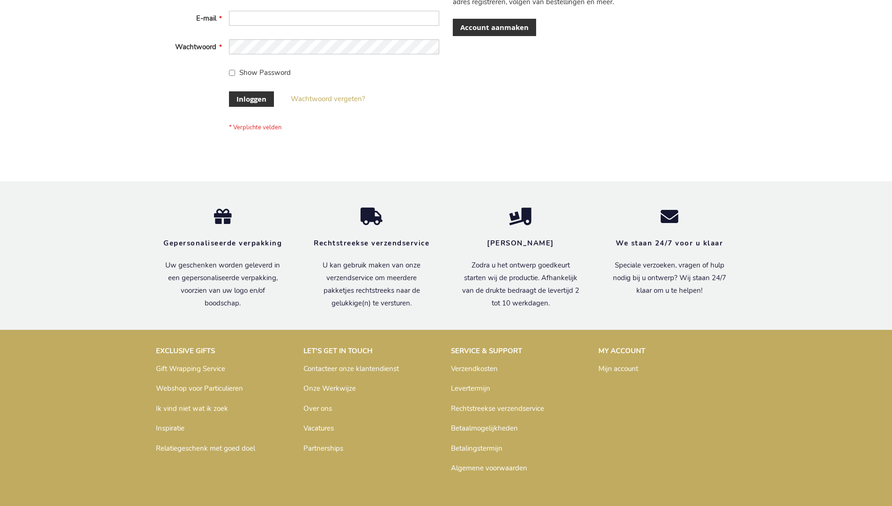
scroll to position [318, 0]
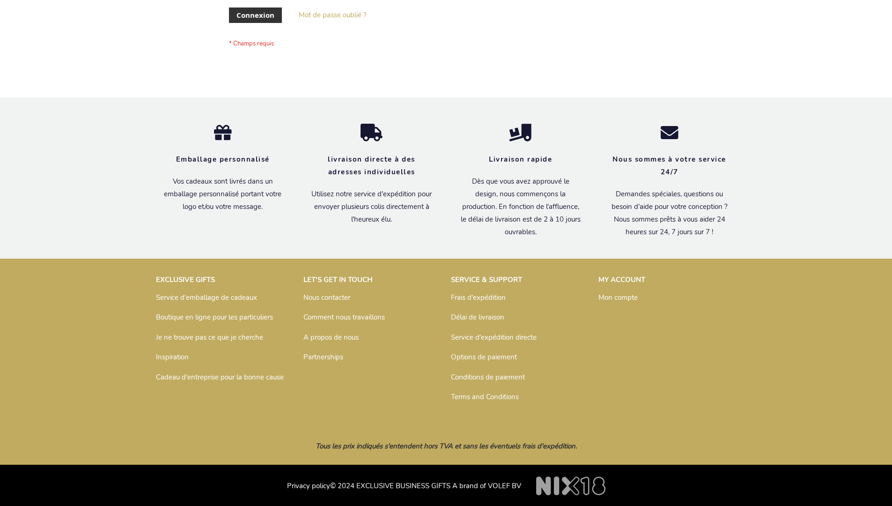
scroll to position [323, 0]
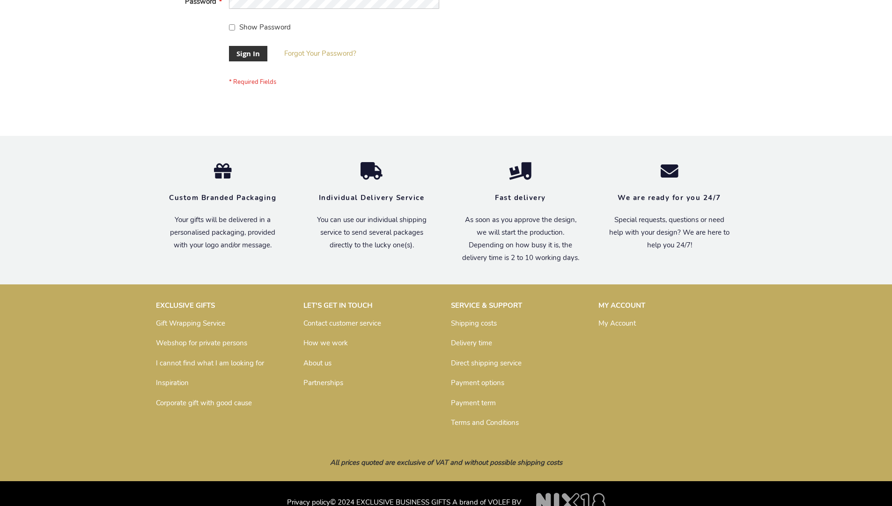
scroll to position [301, 0]
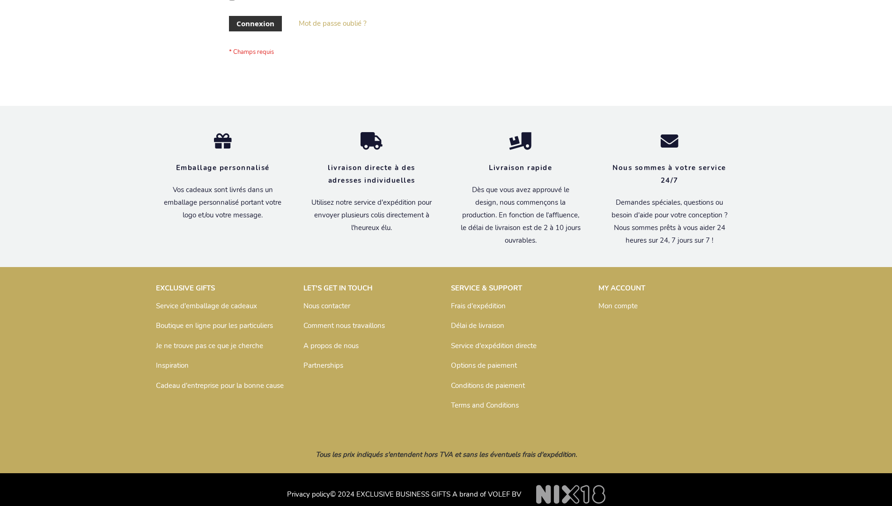
scroll to position [323, 0]
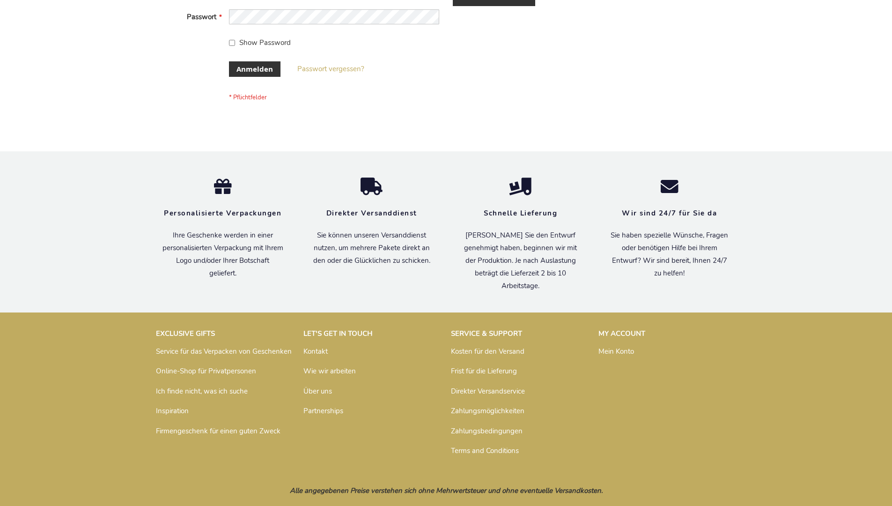
scroll to position [314, 0]
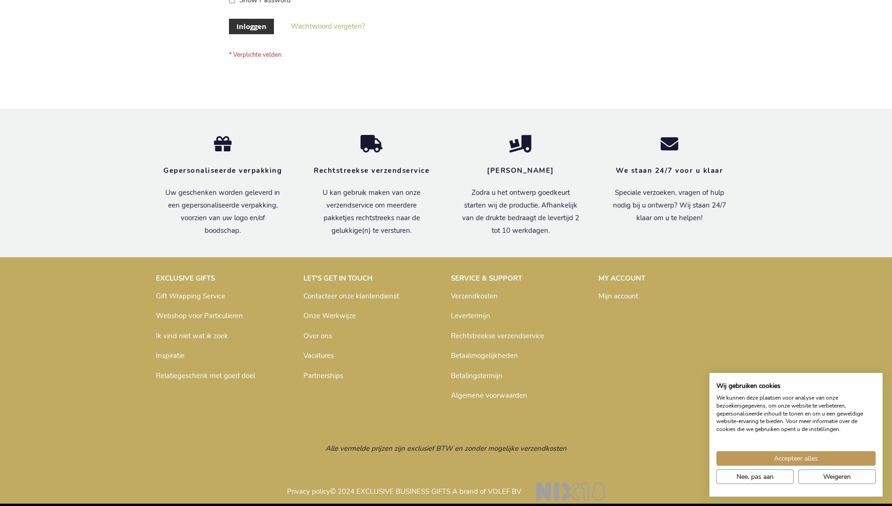
scroll to position [311, 0]
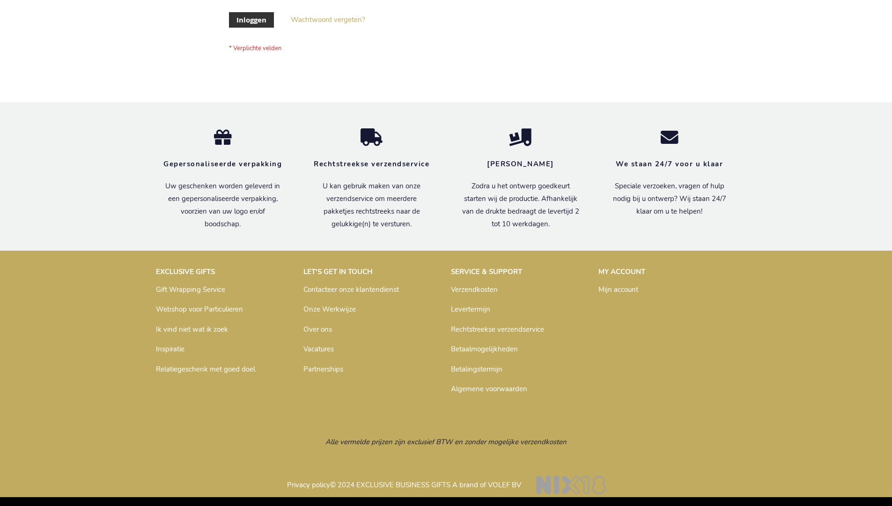
scroll to position [318, 0]
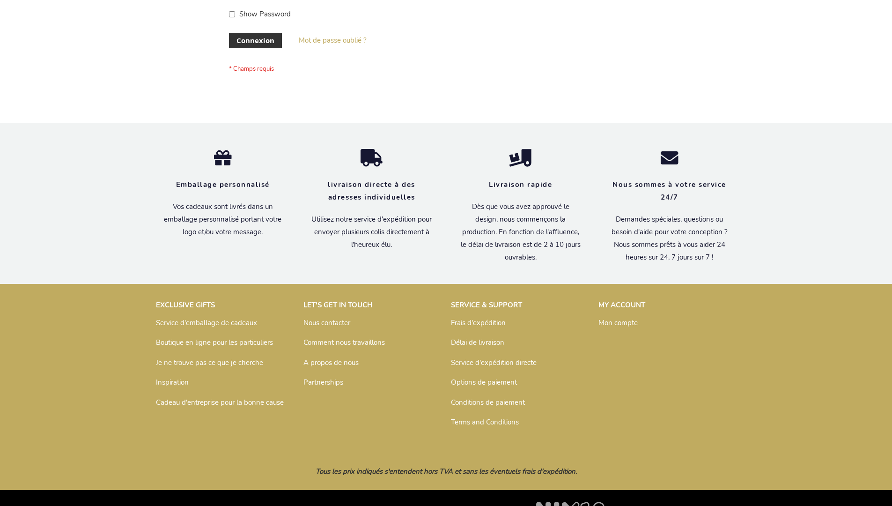
scroll to position [323, 0]
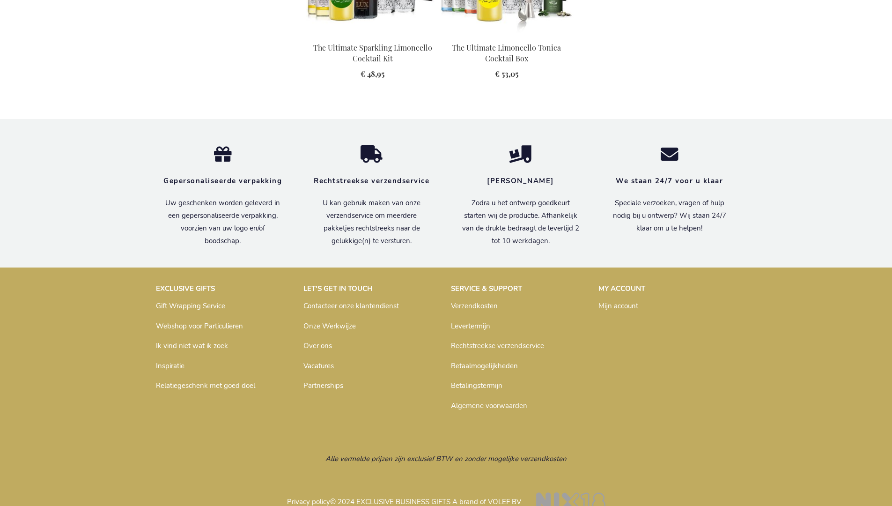
scroll to position [995, 0]
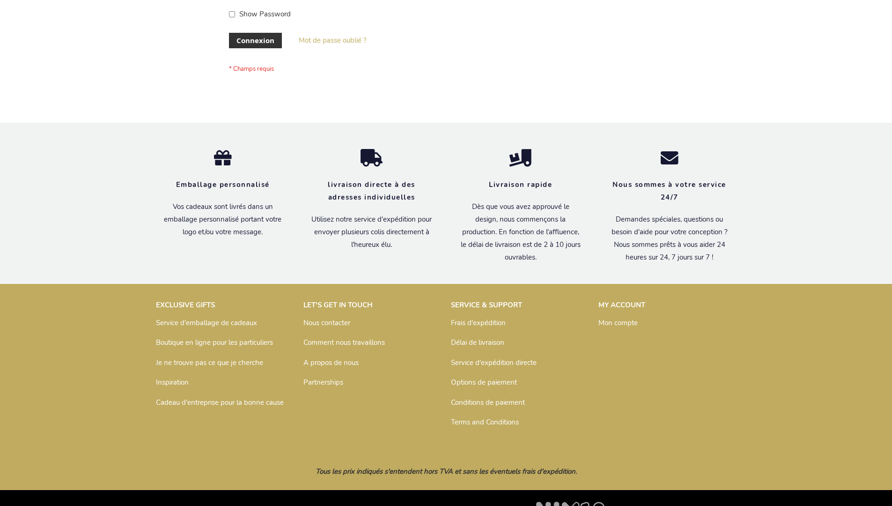
scroll to position [323, 0]
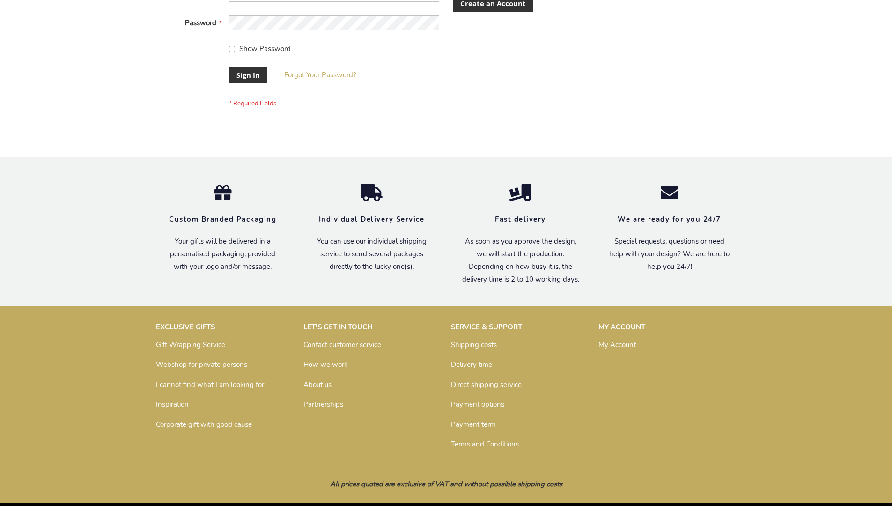
scroll to position [301, 0]
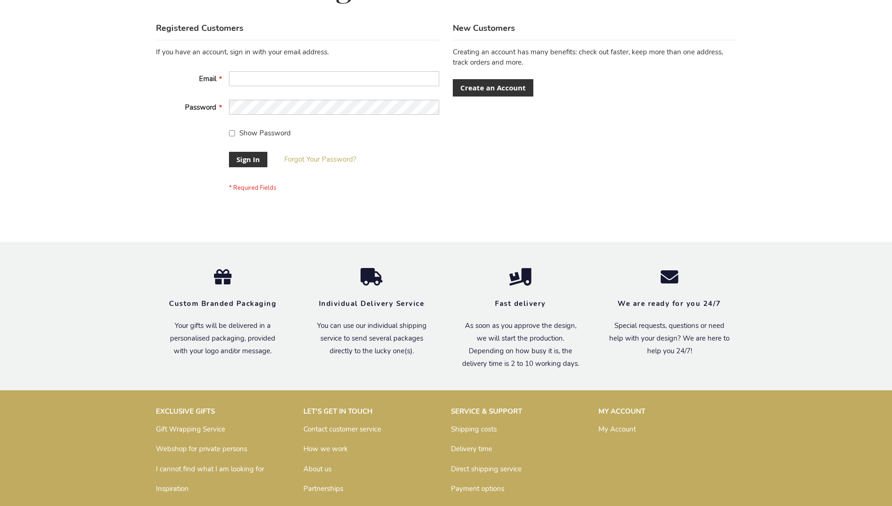
scroll to position [301, 0]
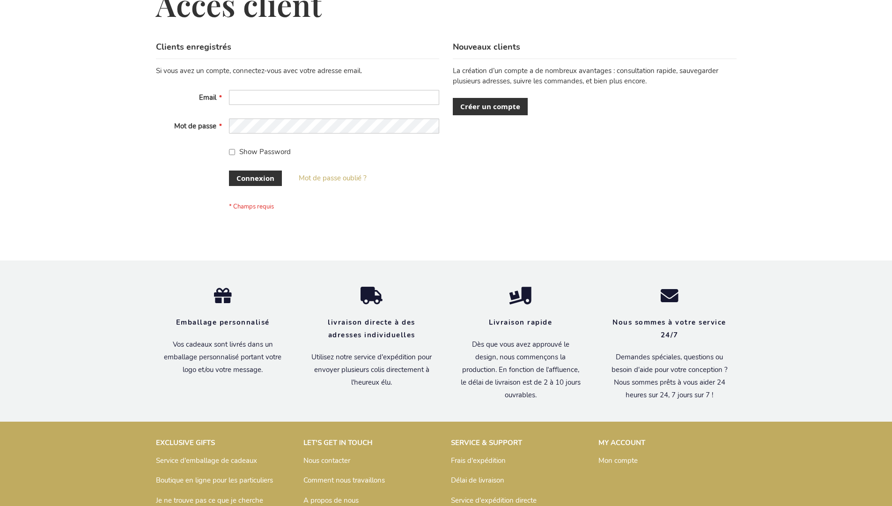
scroll to position [323, 0]
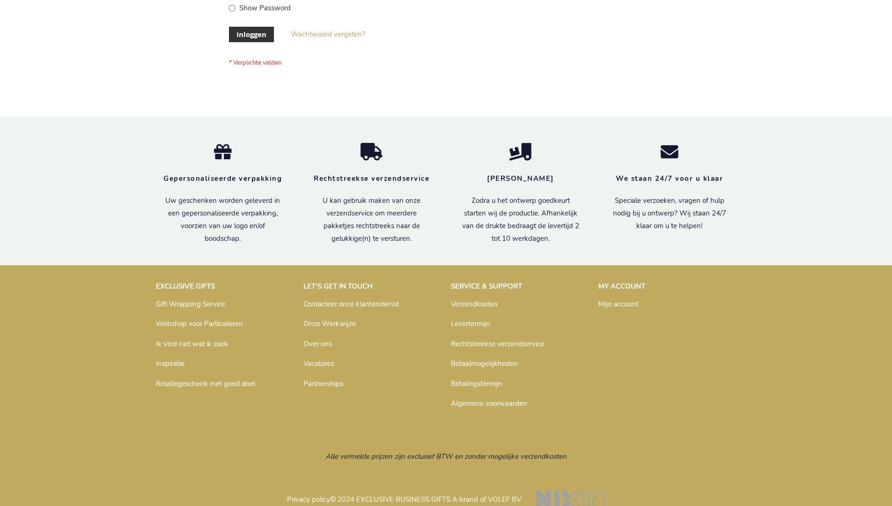
scroll to position [318, 0]
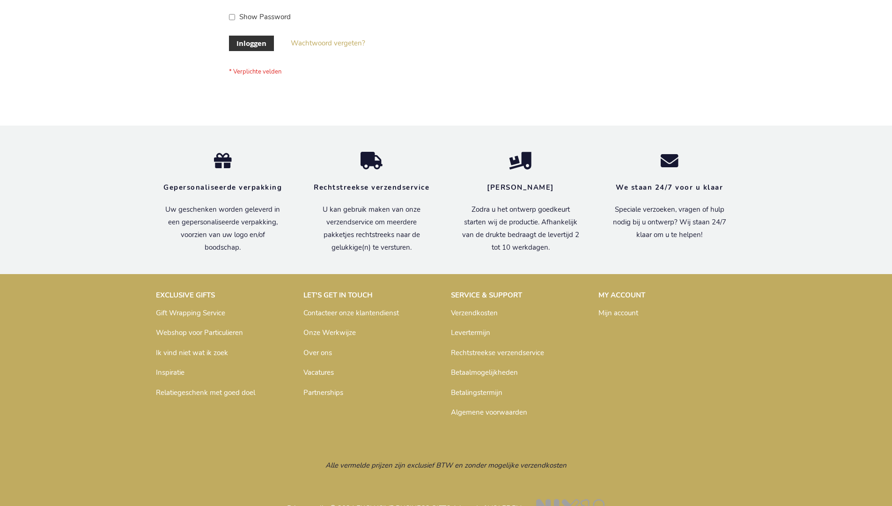
scroll to position [318, 0]
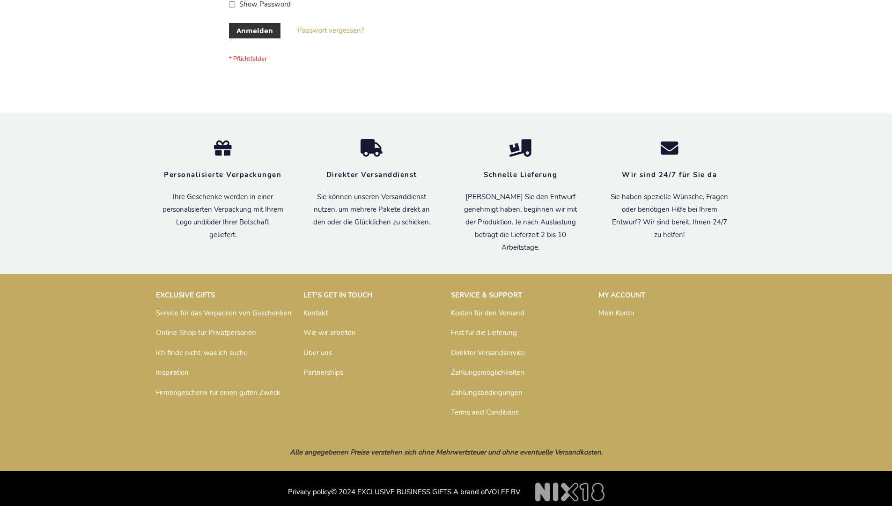
scroll to position [314, 0]
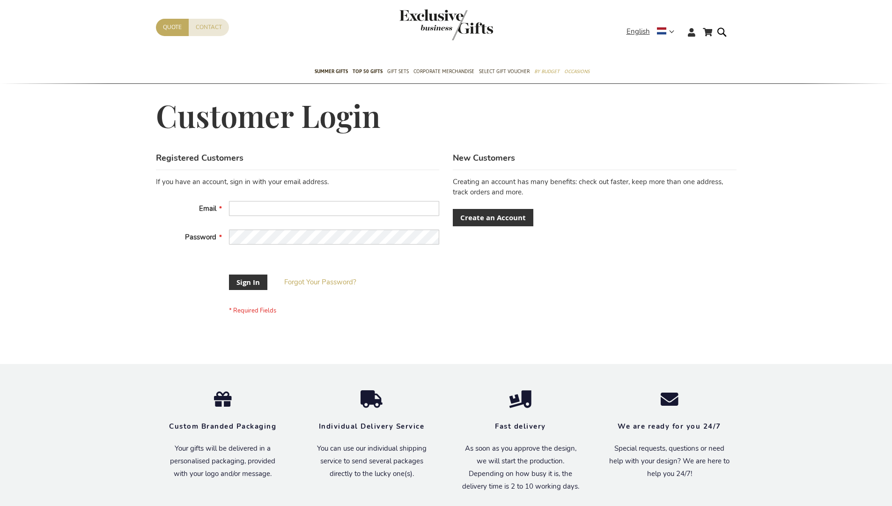
scroll to position [294, 0]
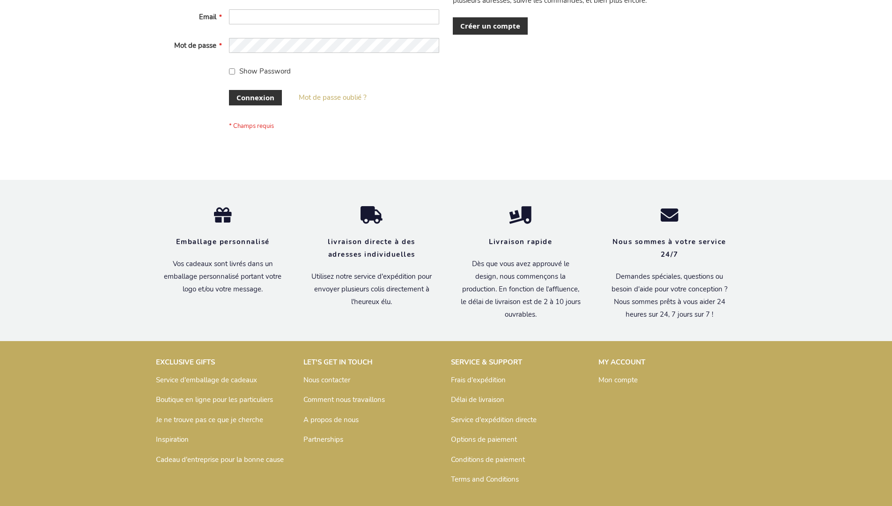
scroll to position [323, 0]
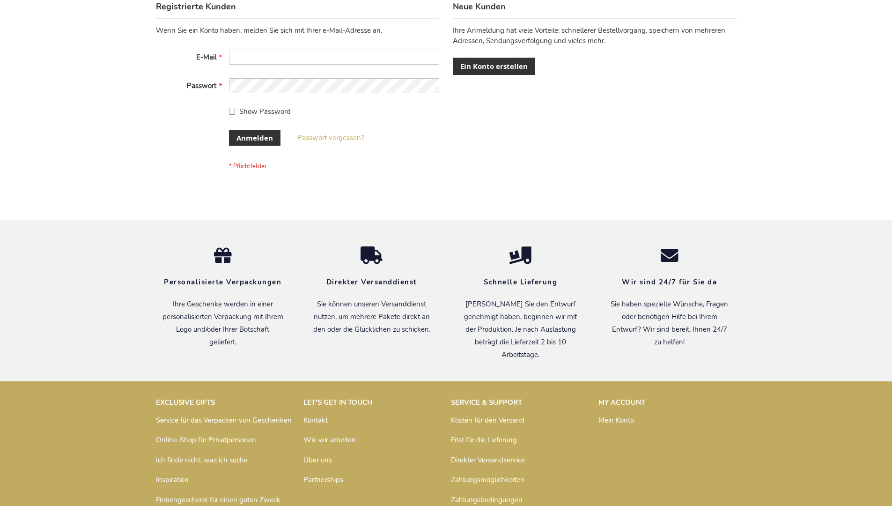
scroll to position [314, 0]
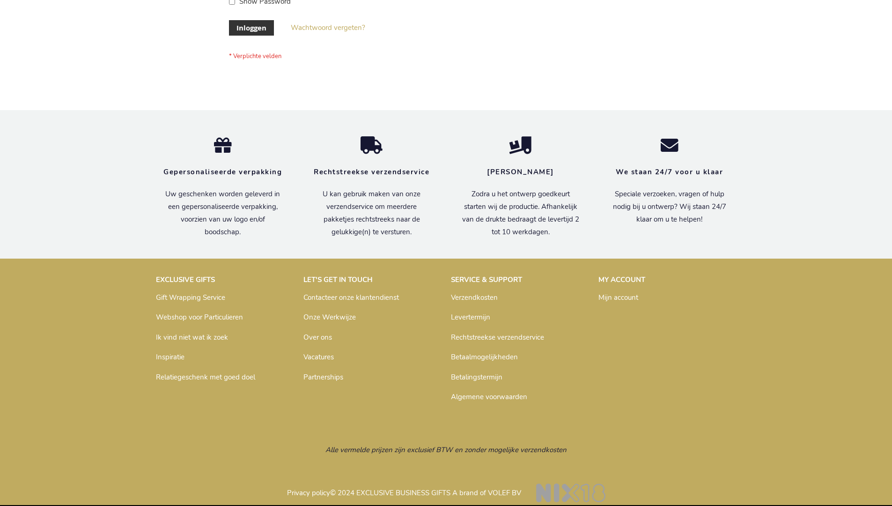
scroll to position [318, 0]
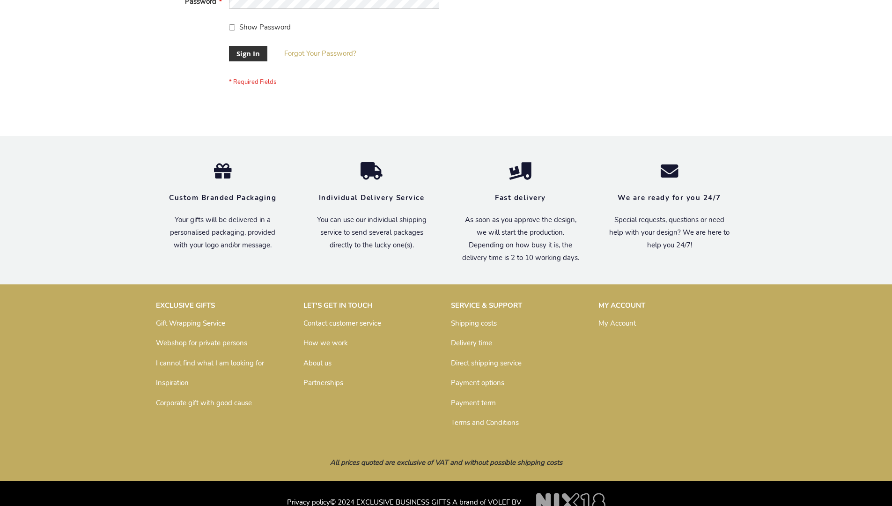
scroll to position [301, 0]
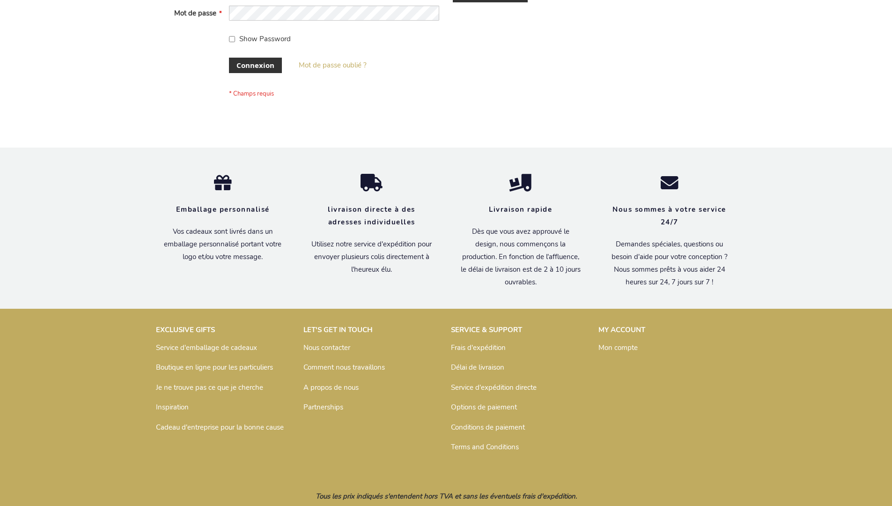
scroll to position [323, 0]
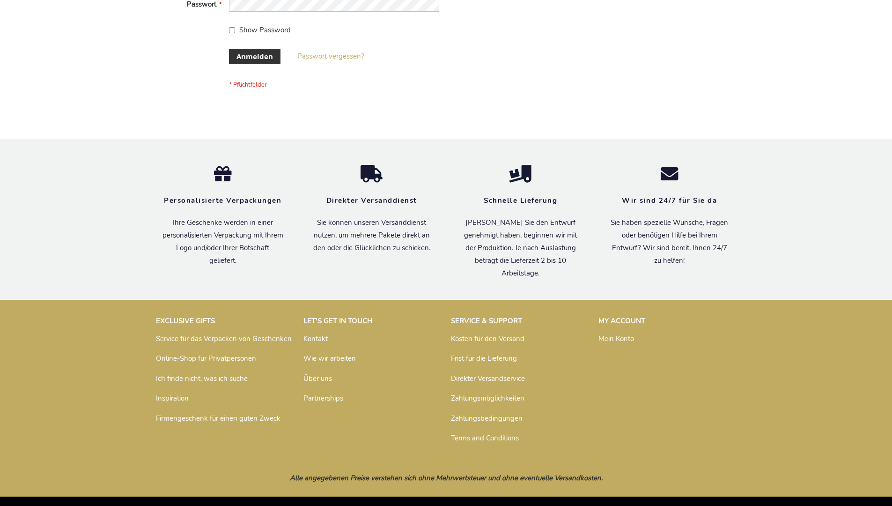
scroll to position [314, 0]
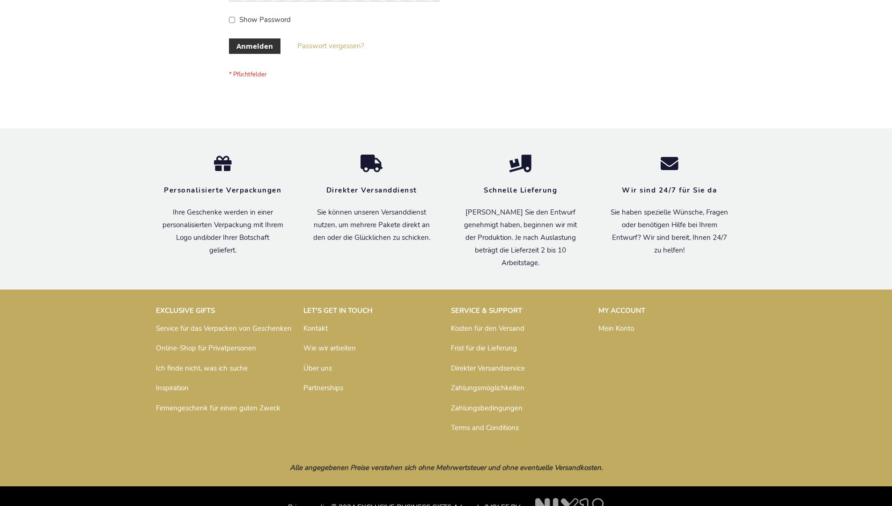
scroll to position [314, 0]
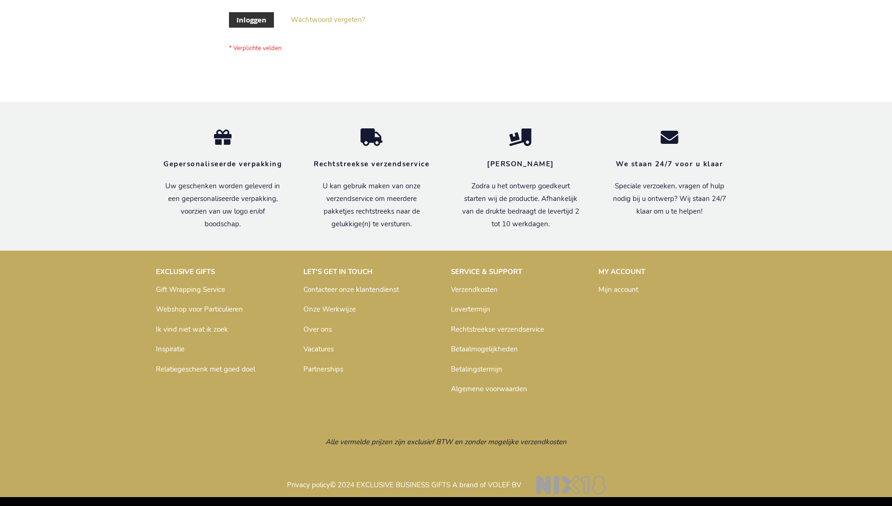
scroll to position [318, 0]
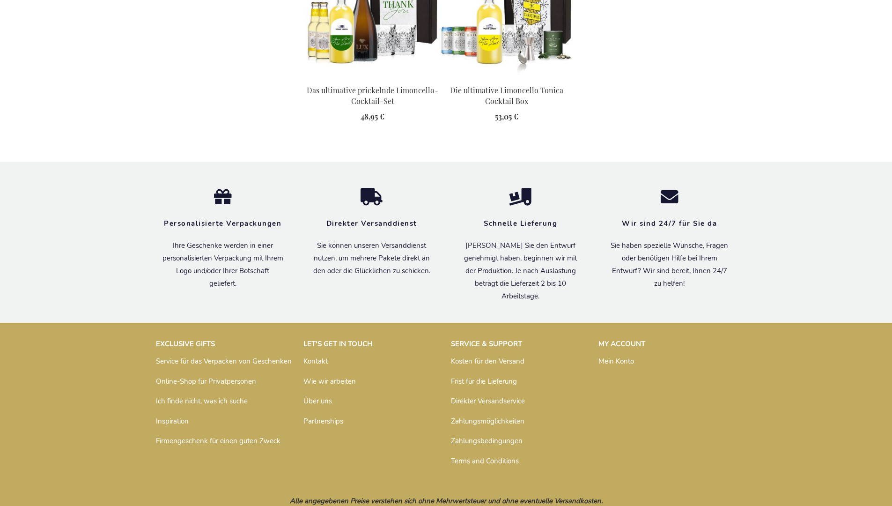
scroll to position [990, 0]
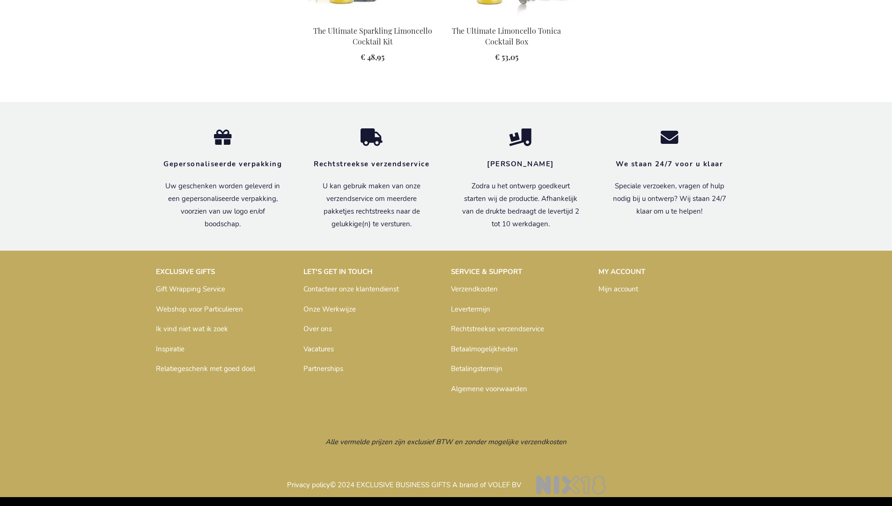
scroll to position [995, 0]
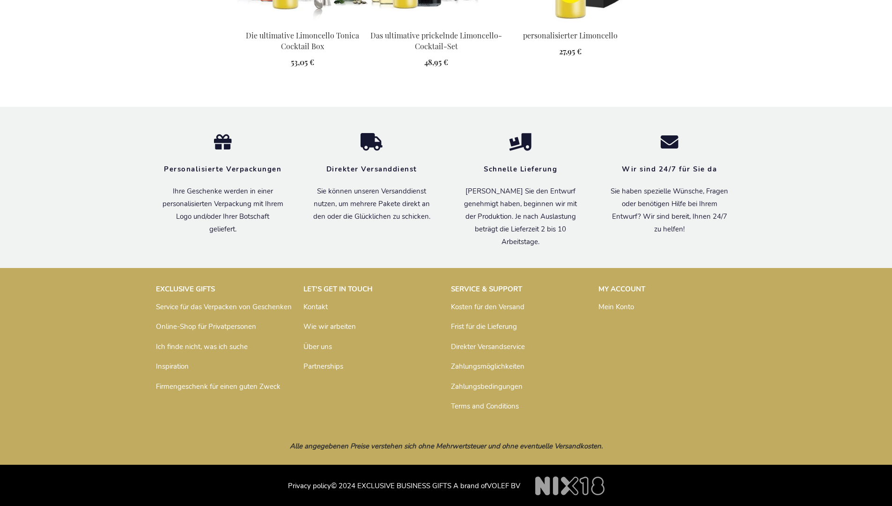
scroll to position [1261, 0]
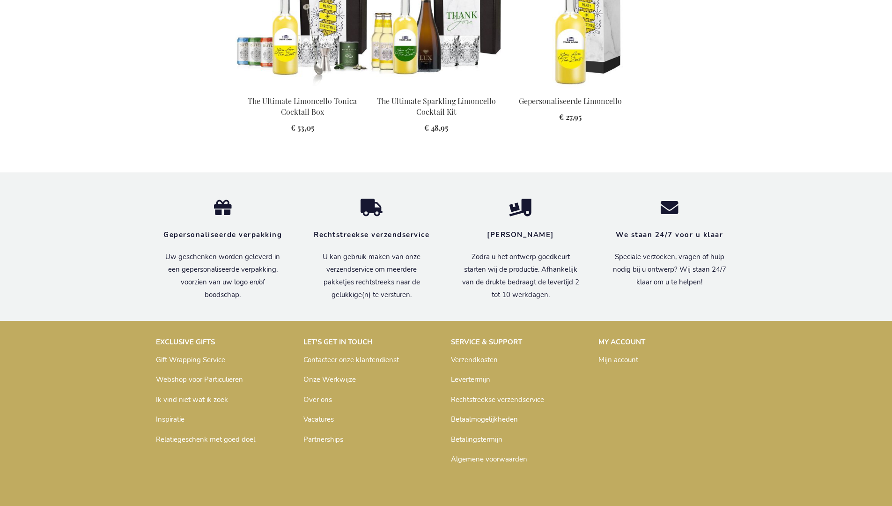
scroll to position [1265, 0]
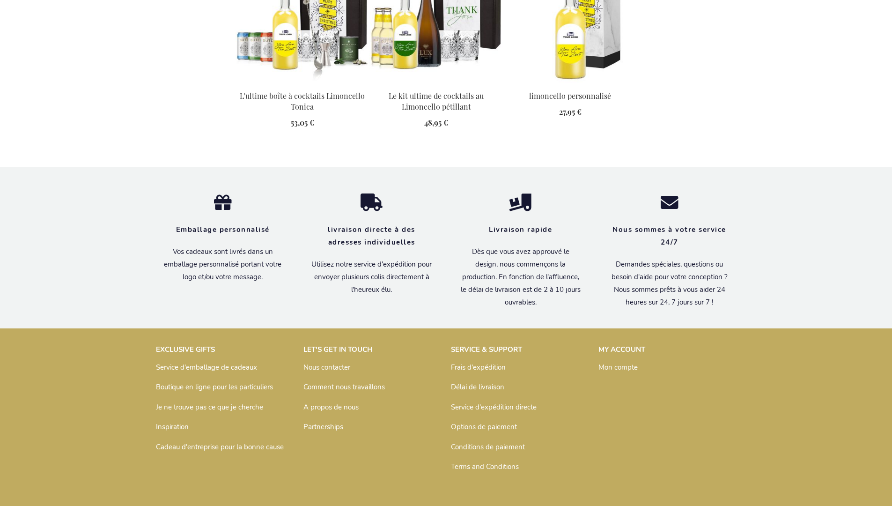
scroll to position [1270, 0]
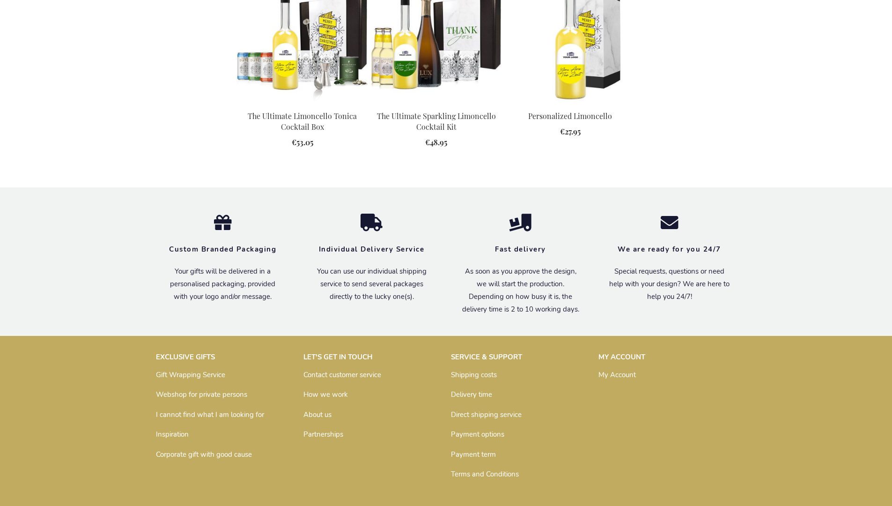
scroll to position [1238, 0]
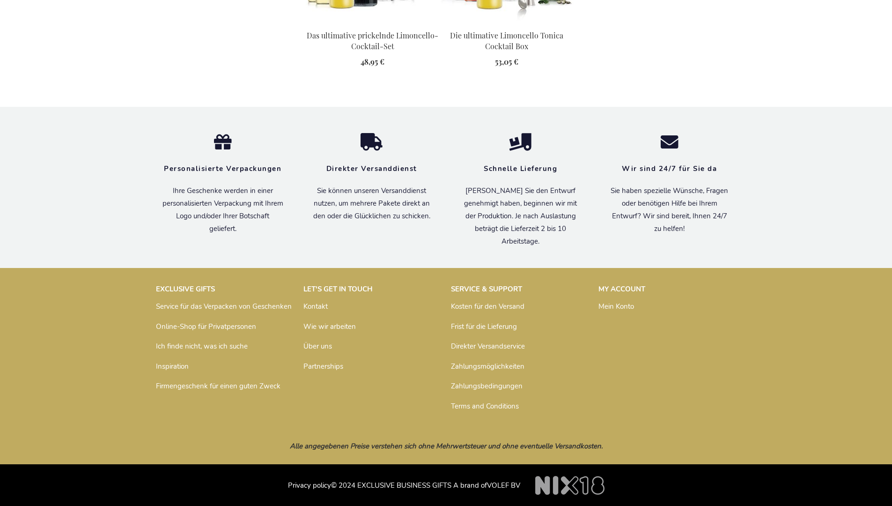
scroll to position [990, 0]
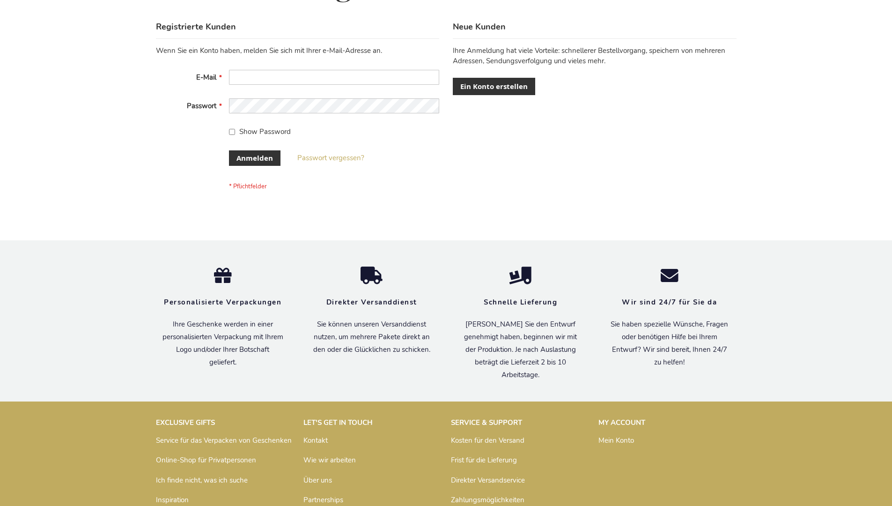
scroll to position [314, 0]
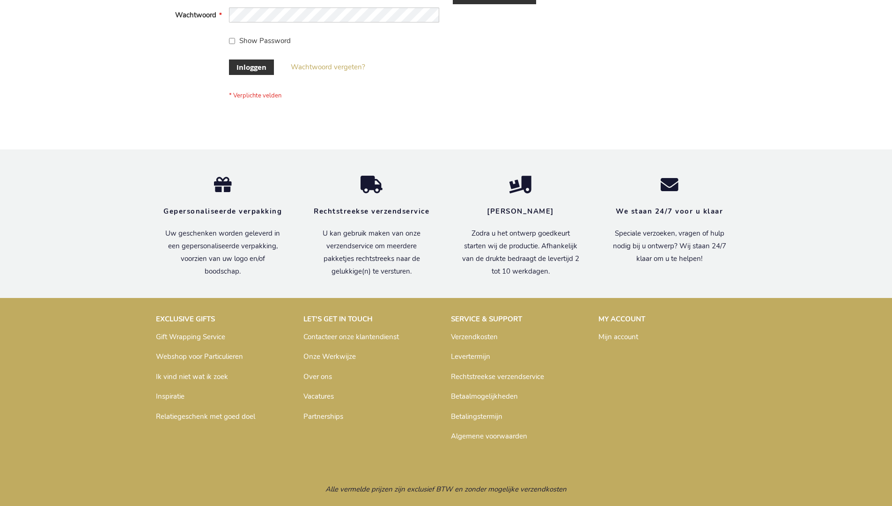
scroll to position [318, 0]
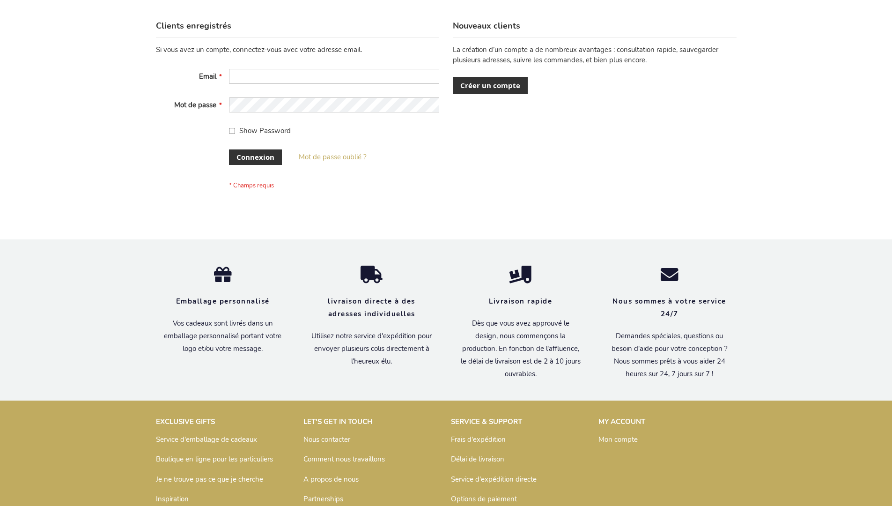
scroll to position [323, 0]
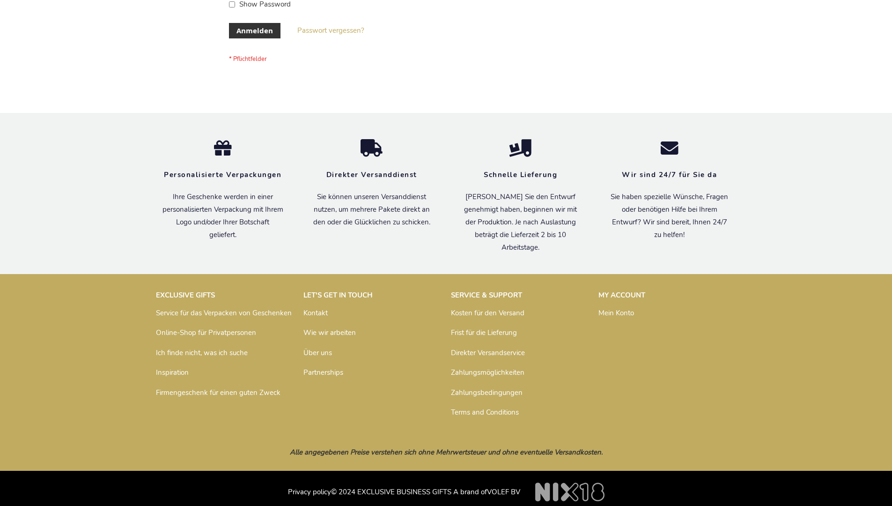
scroll to position [314, 0]
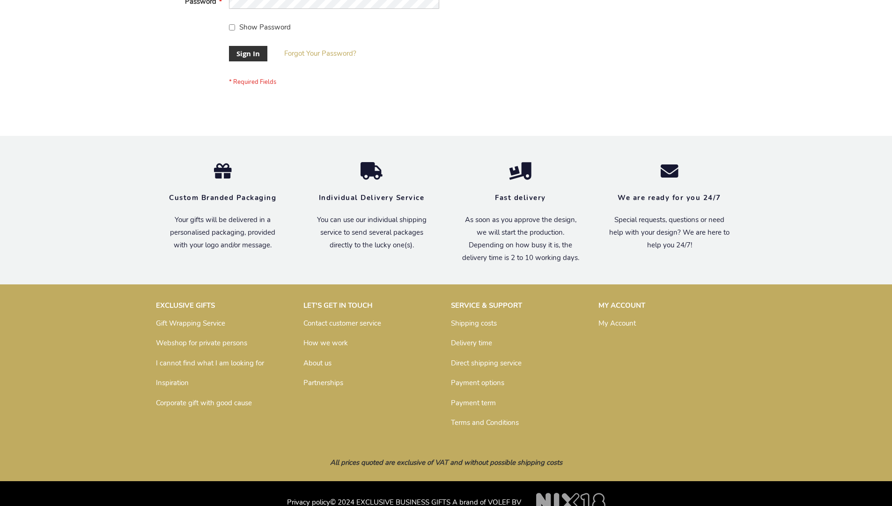
scroll to position [301, 0]
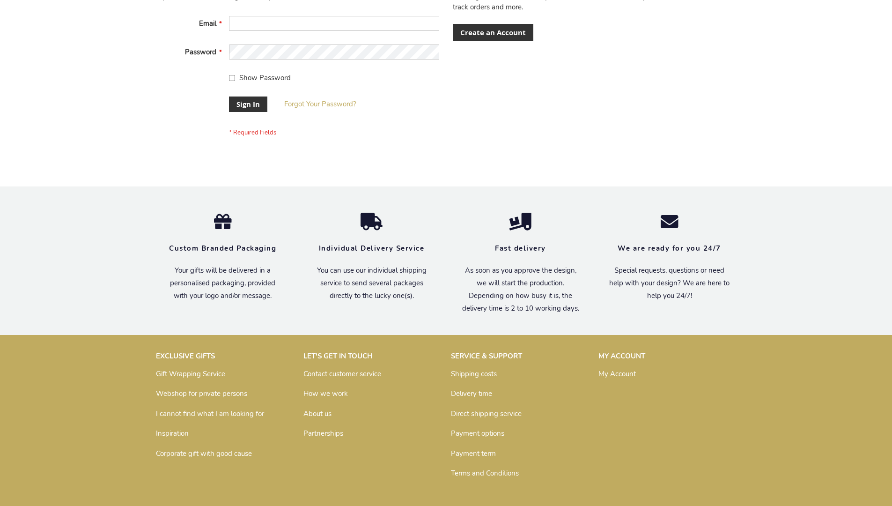
scroll to position [301, 0]
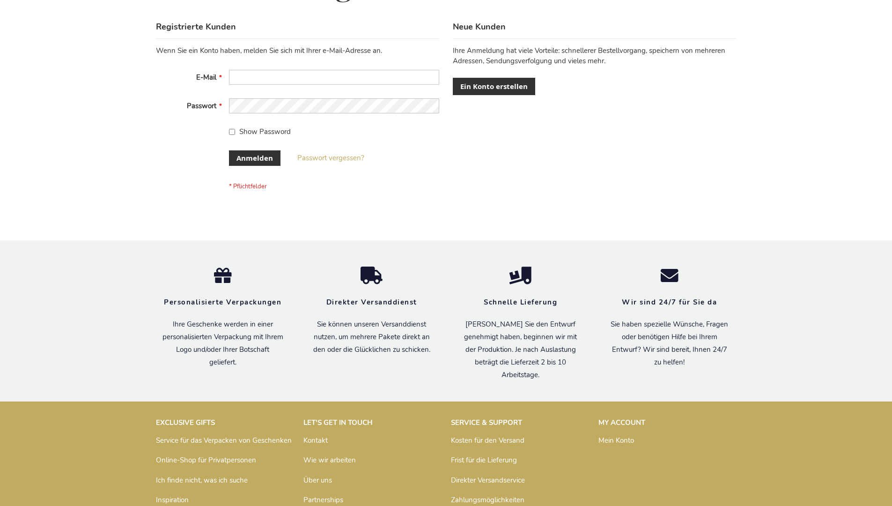
scroll to position [314, 0]
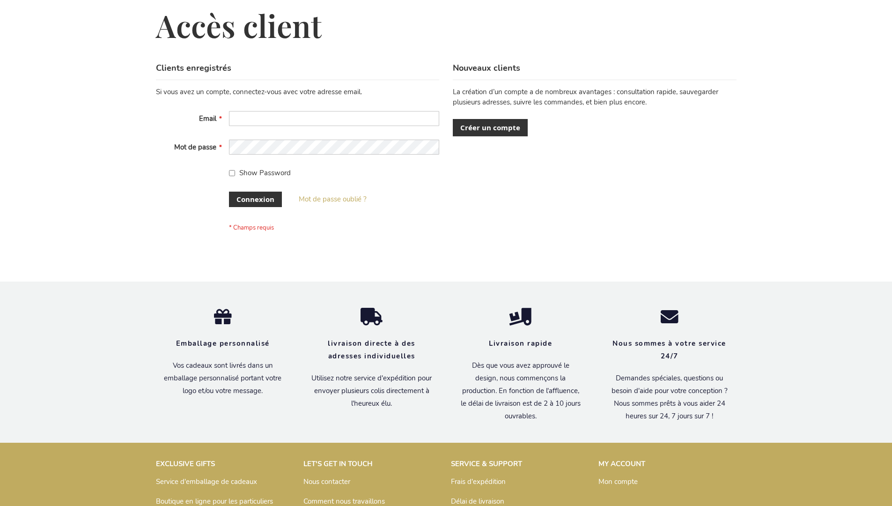
scroll to position [323, 0]
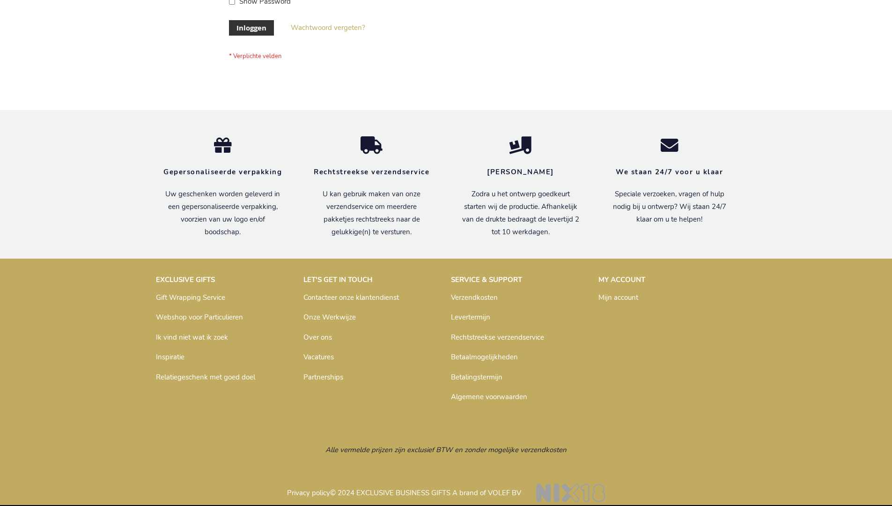
scroll to position [318, 0]
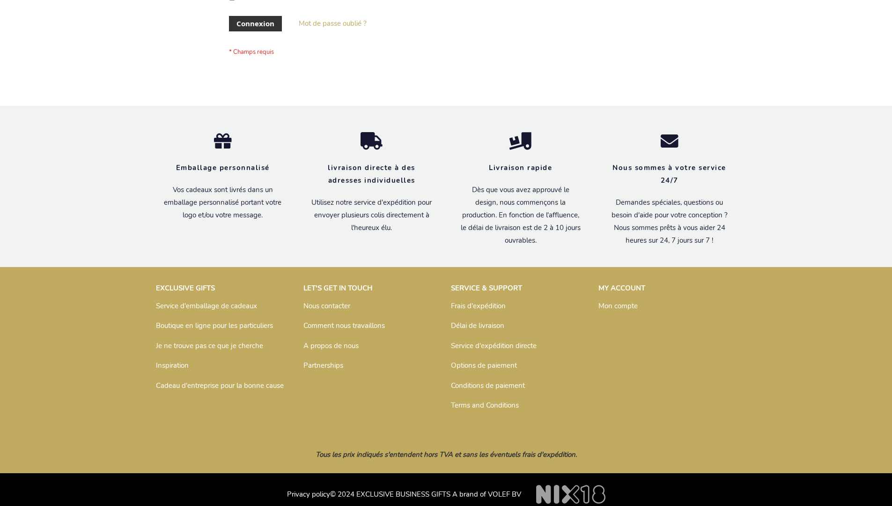
scroll to position [323, 0]
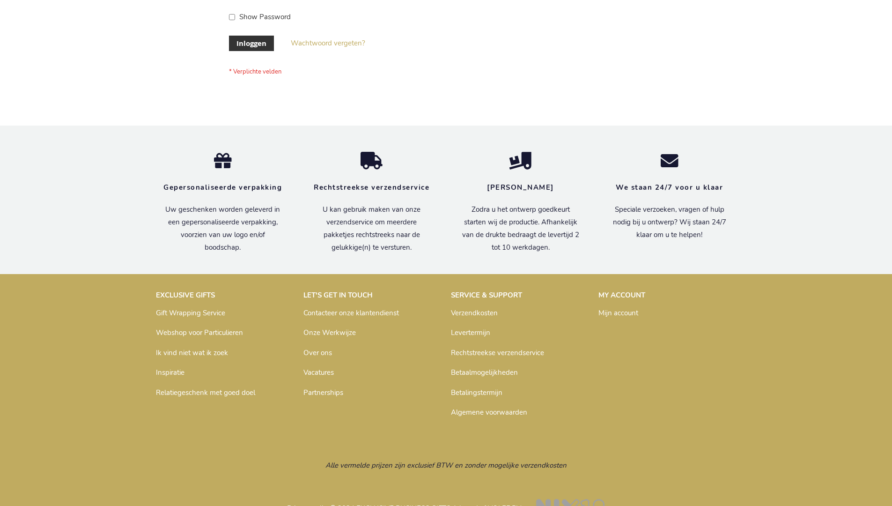
scroll to position [318, 0]
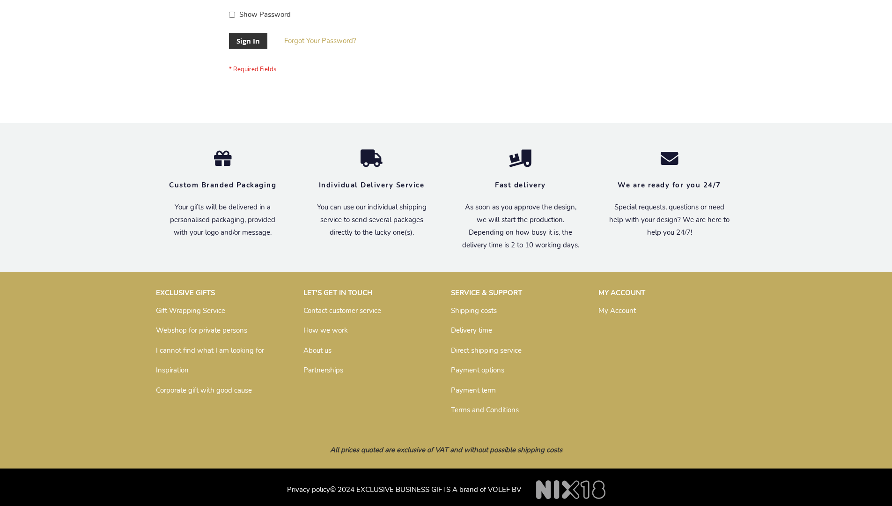
scroll to position [301, 0]
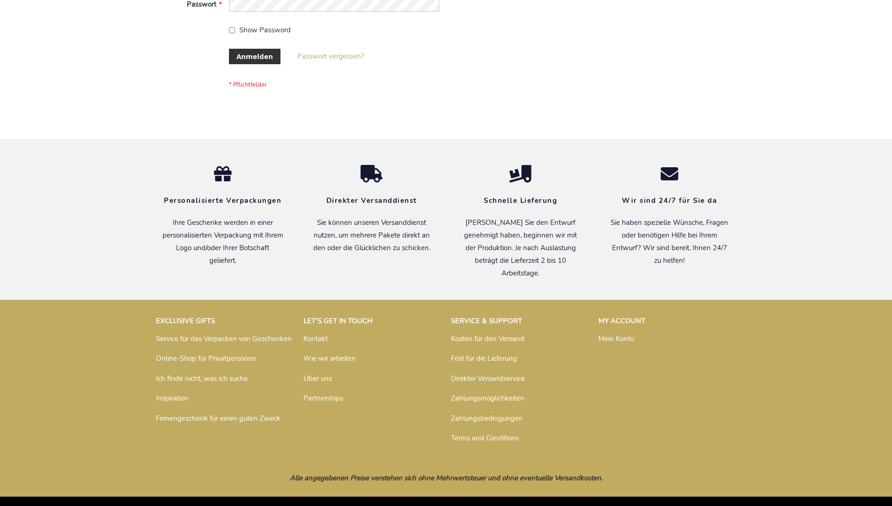
scroll to position [314, 0]
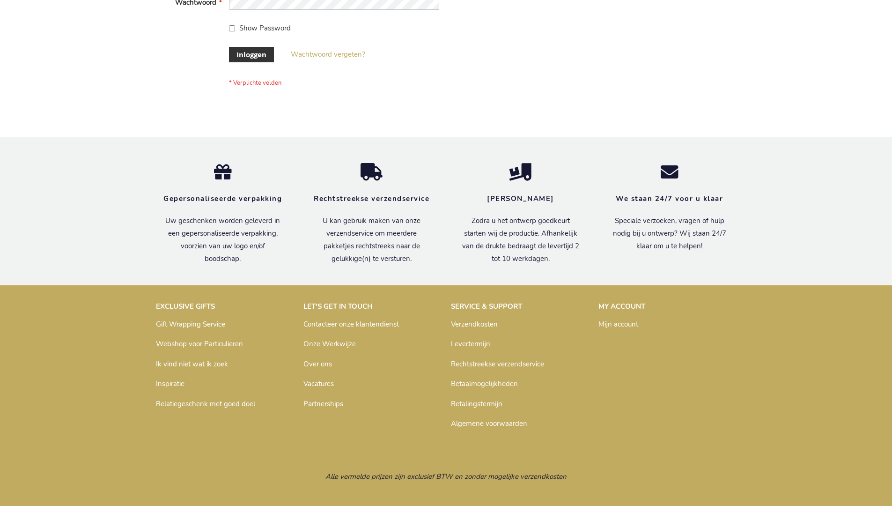
scroll to position [318, 0]
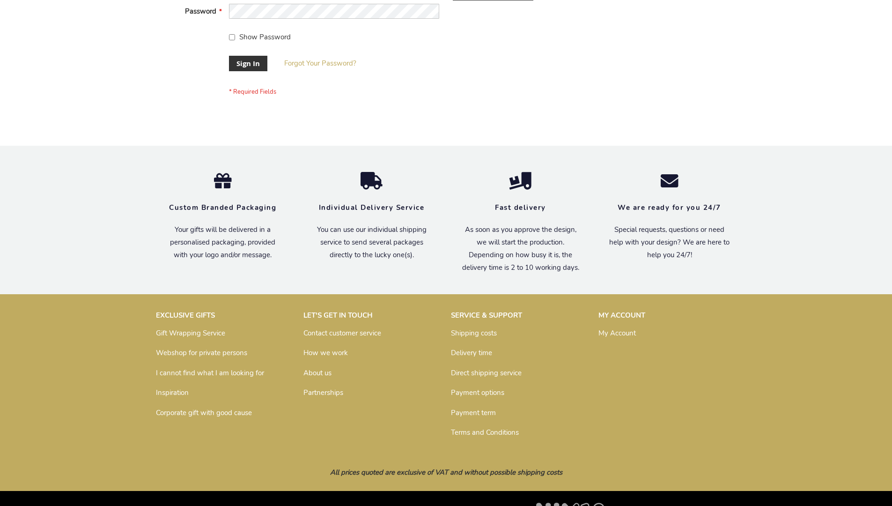
scroll to position [301, 0]
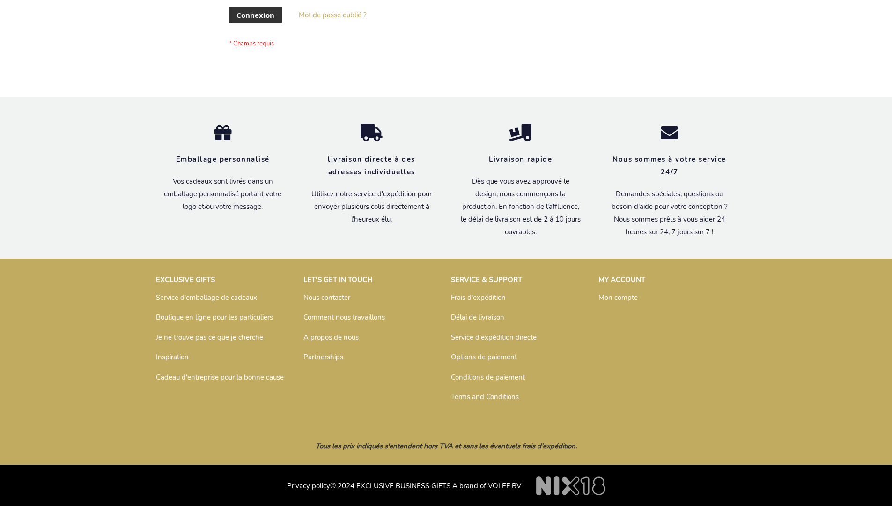
scroll to position [323, 0]
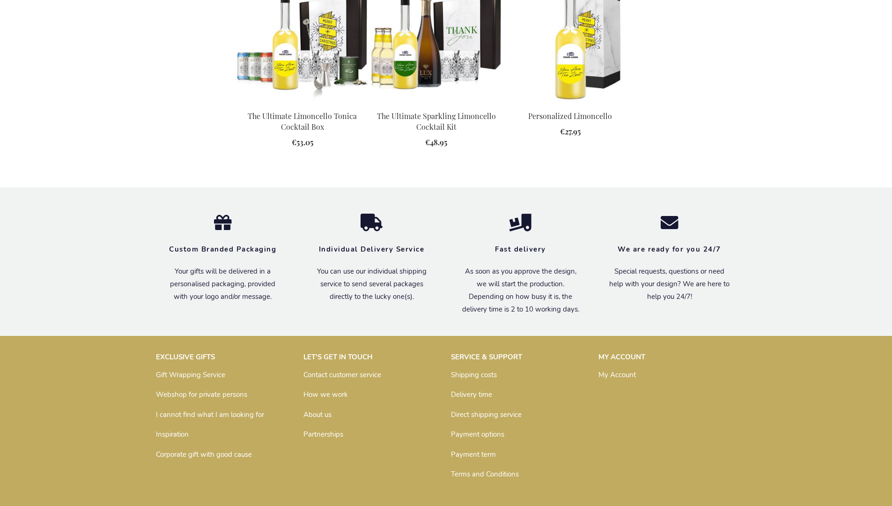
scroll to position [1238, 0]
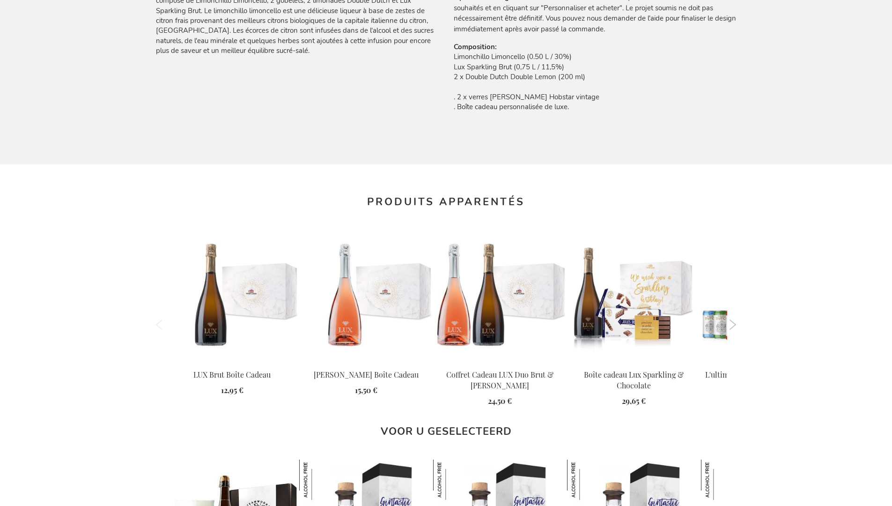
scroll to position [1261, 0]
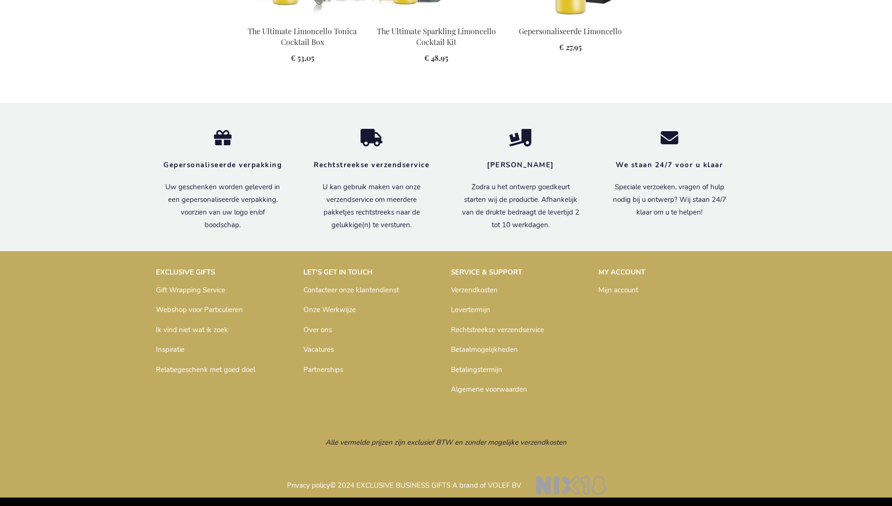
scroll to position [1265, 0]
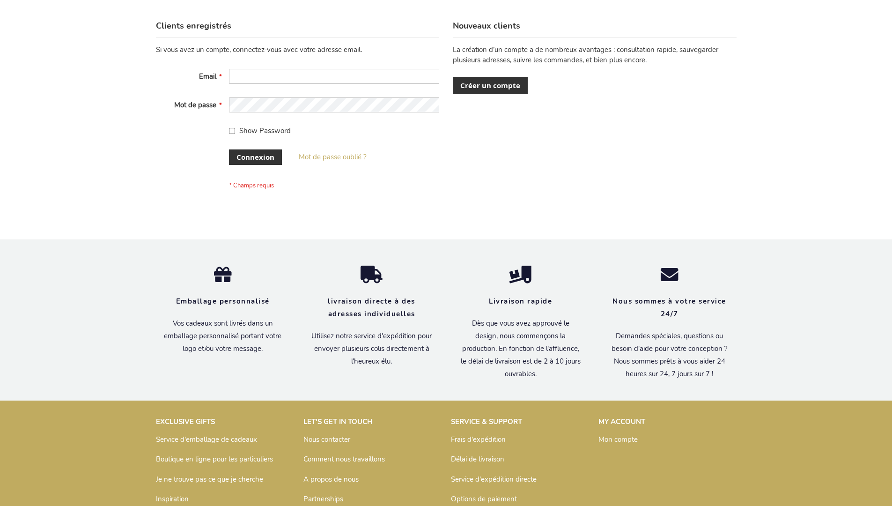
scroll to position [323, 0]
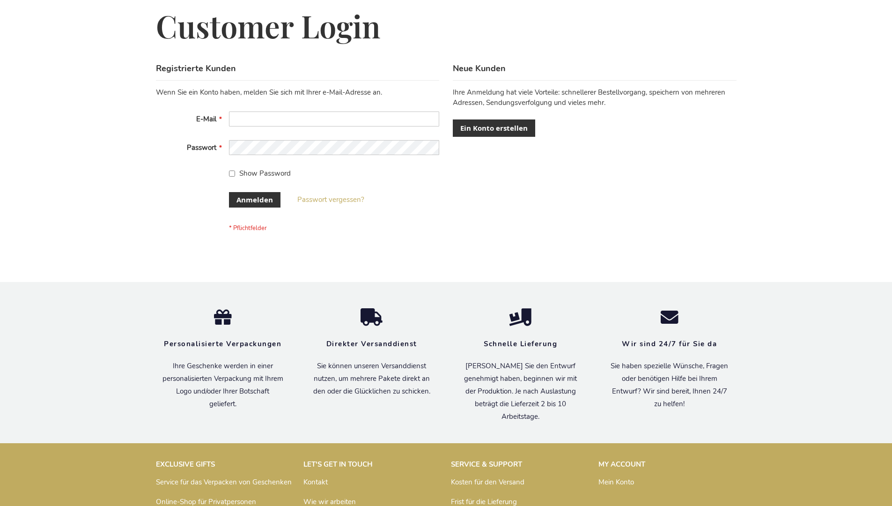
scroll to position [314, 0]
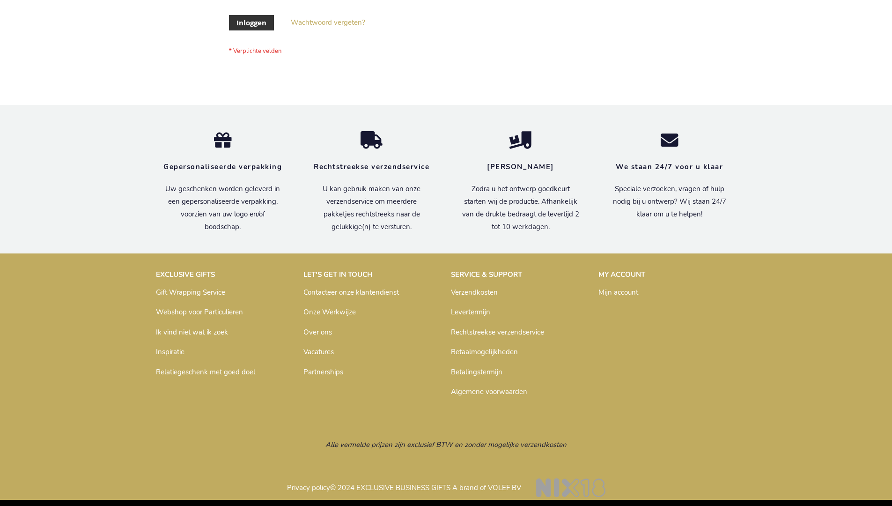
scroll to position [318, 0]
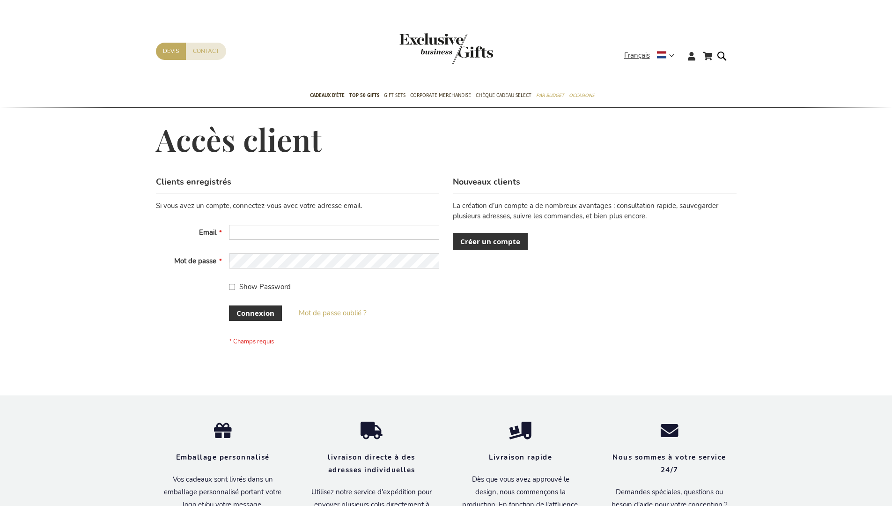
scroll to position [323, 0]
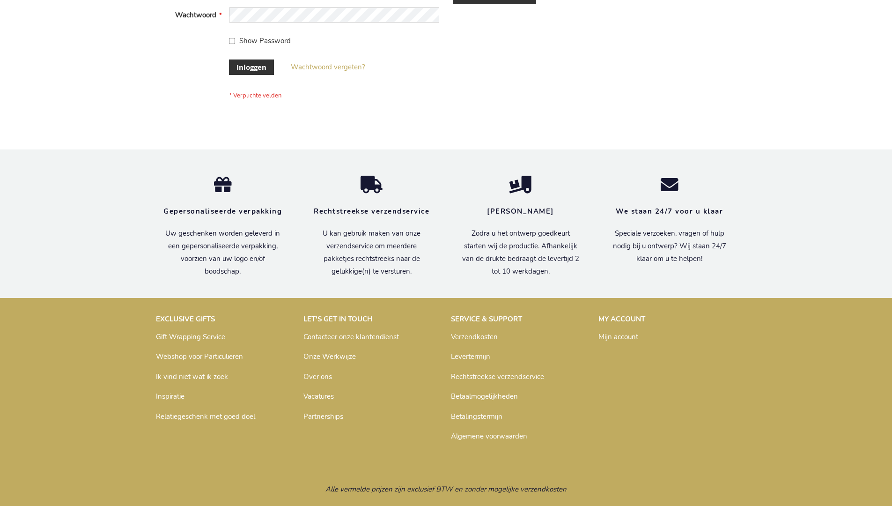
scroll to position [318, 0]
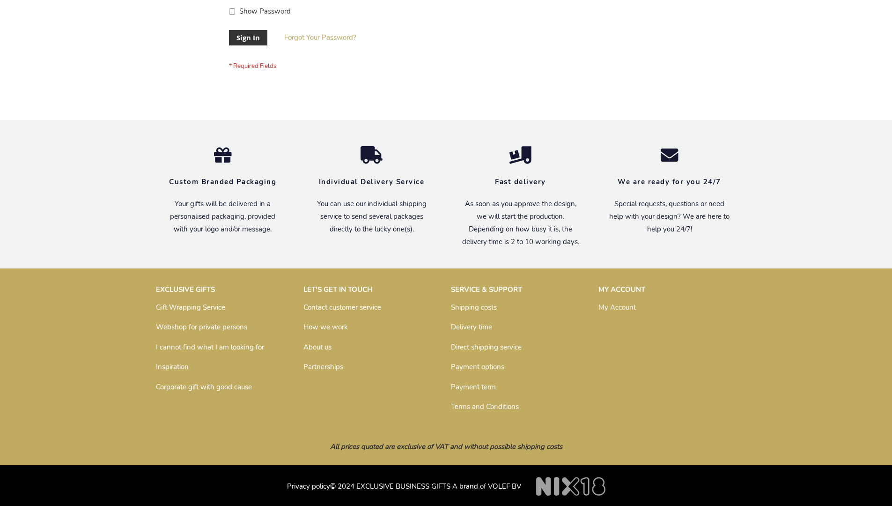
scroll to position [301, 0]
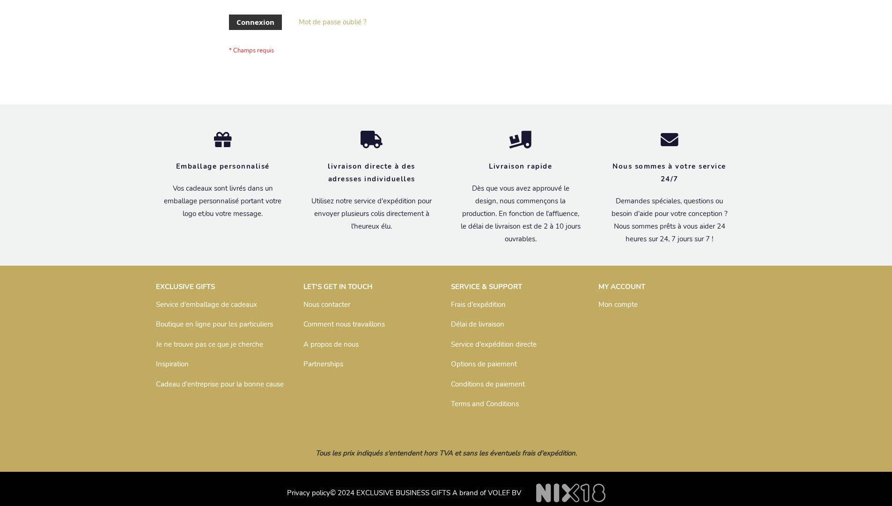
scroll to position [316, 0]
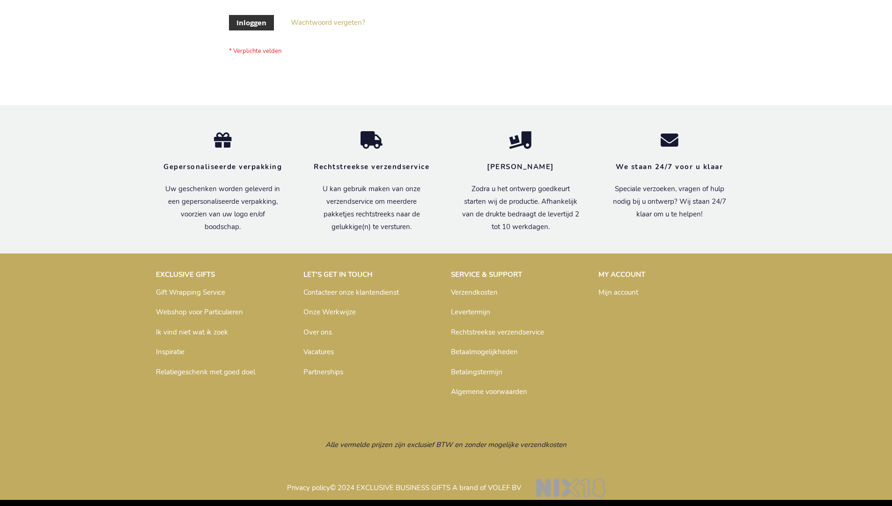
scroll to position [318, 0]
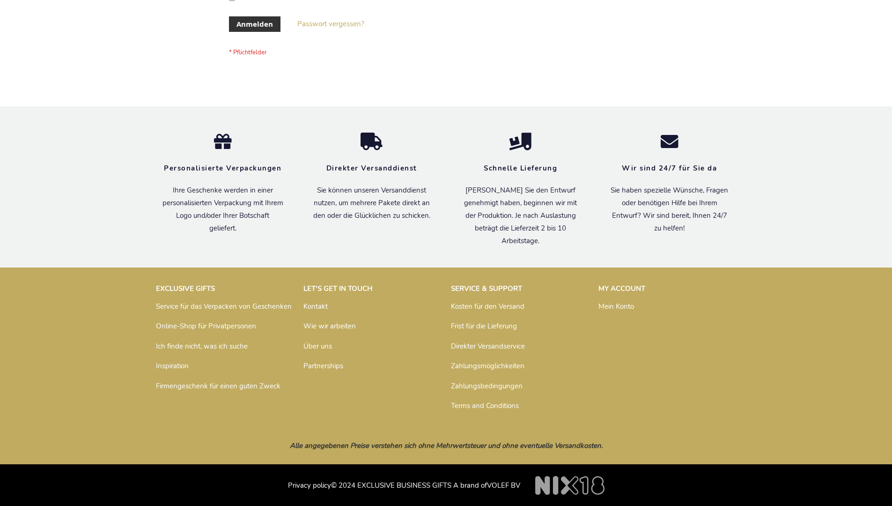
scroll to position [314, 0]
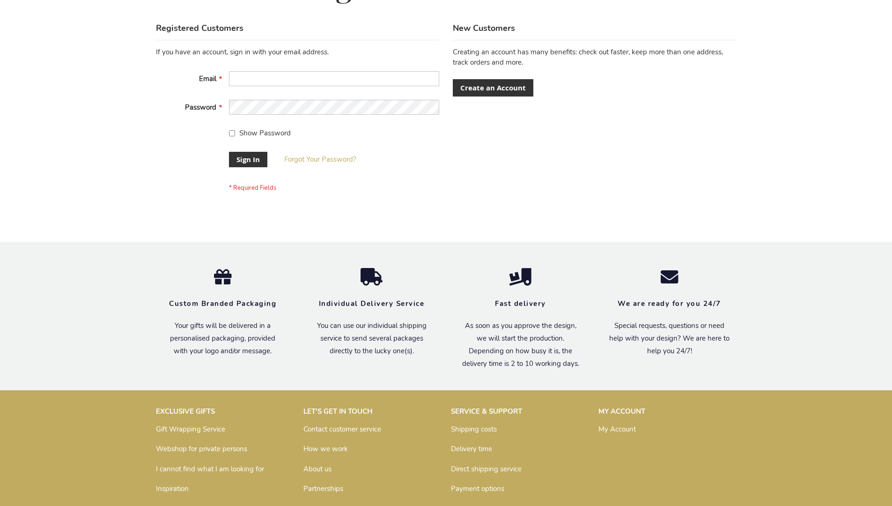
scroll to position [301, 0]
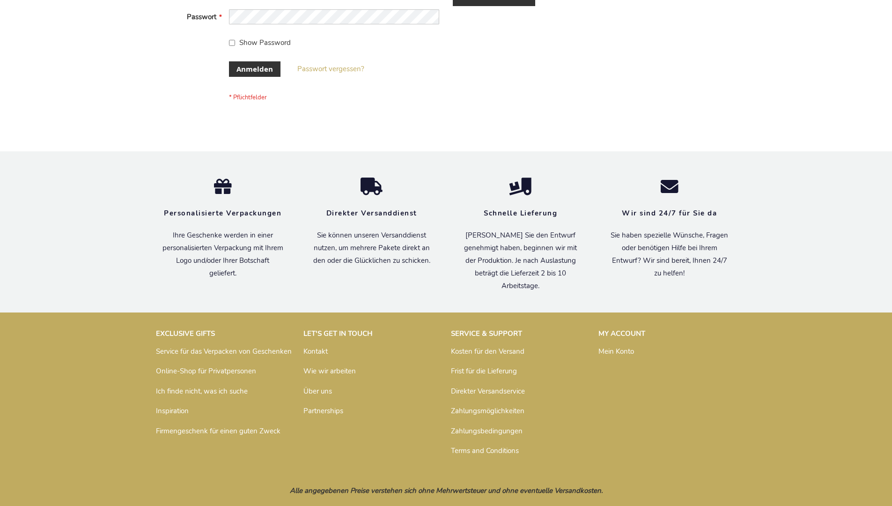
scroll to position [314, 0]
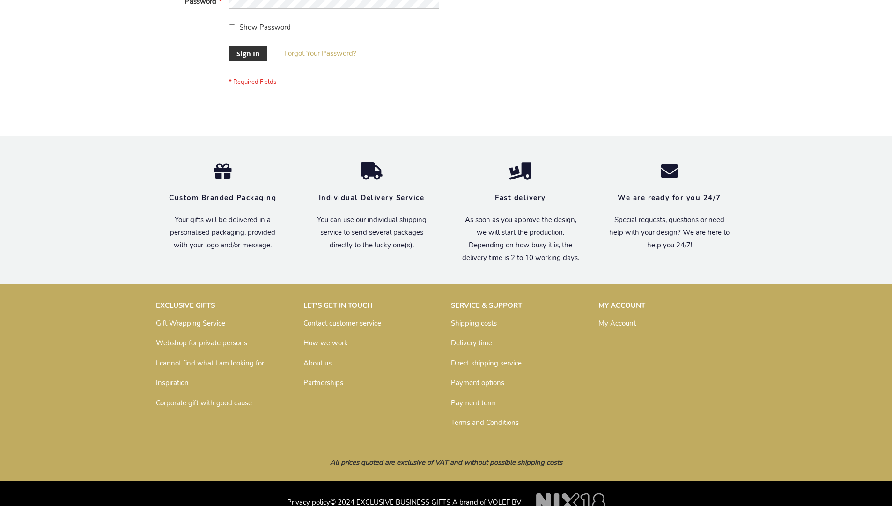
scroll to position [301, 0]
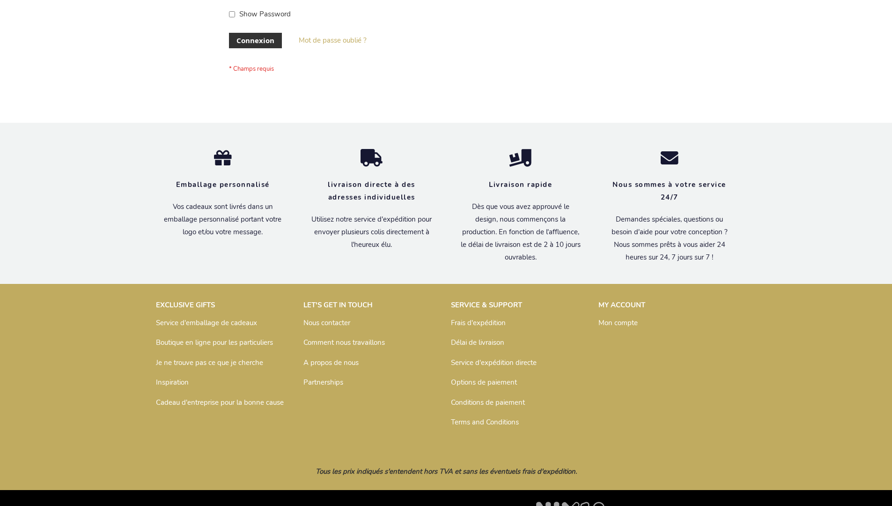
scroll to position [323, 0]
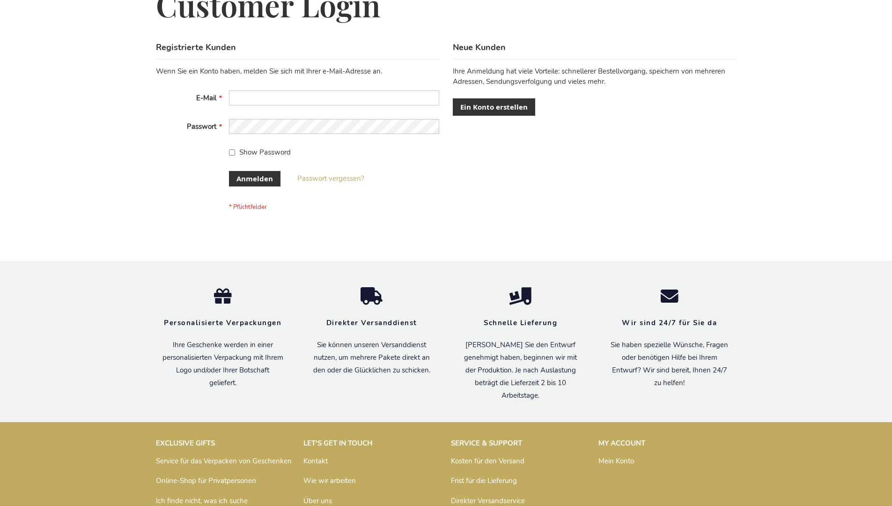
scroll to position [314, 0]
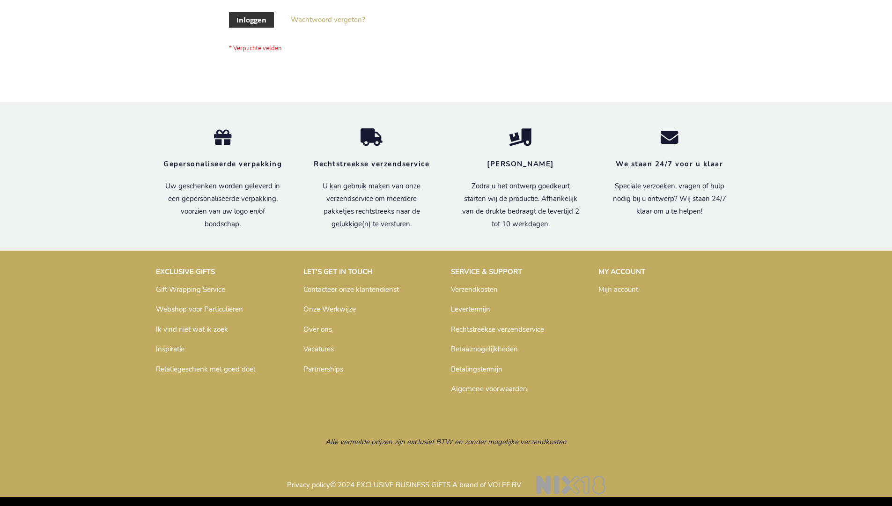
scroll to position [318, 0]
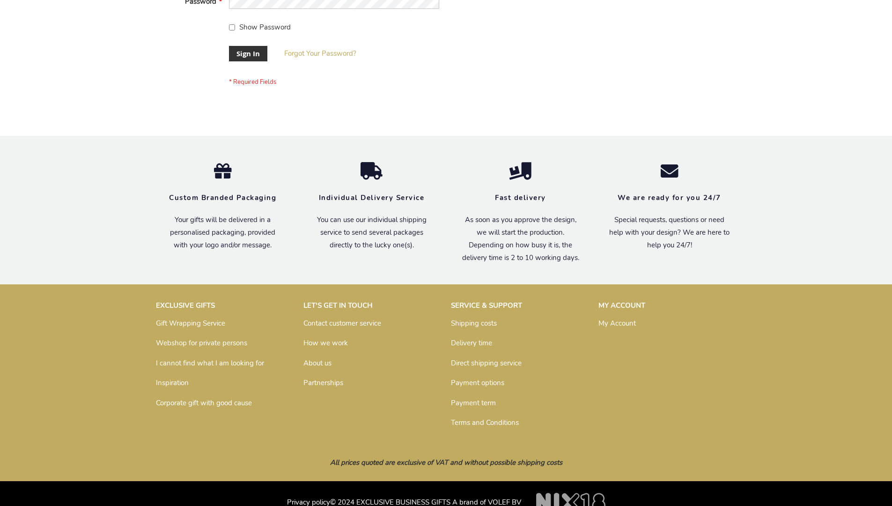
scroll to position [301, 0]
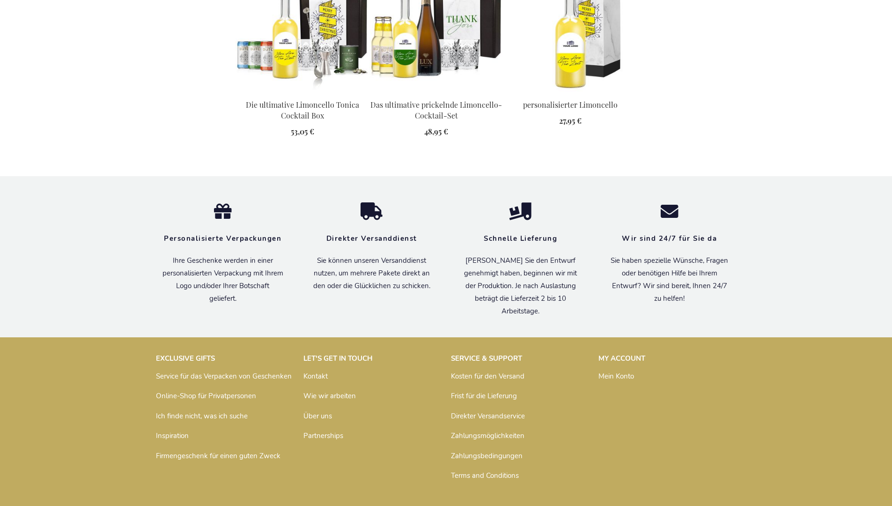
scroll to position [1261, 0]
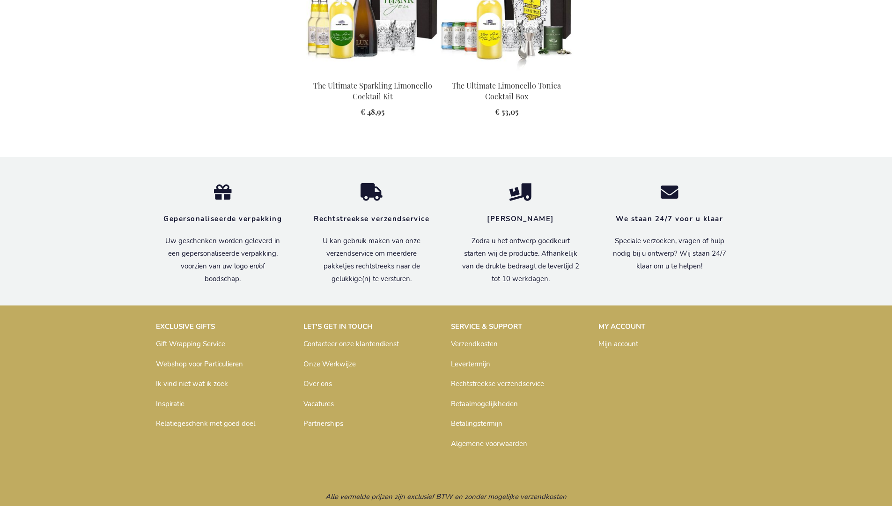
scroll to position [995, 0]
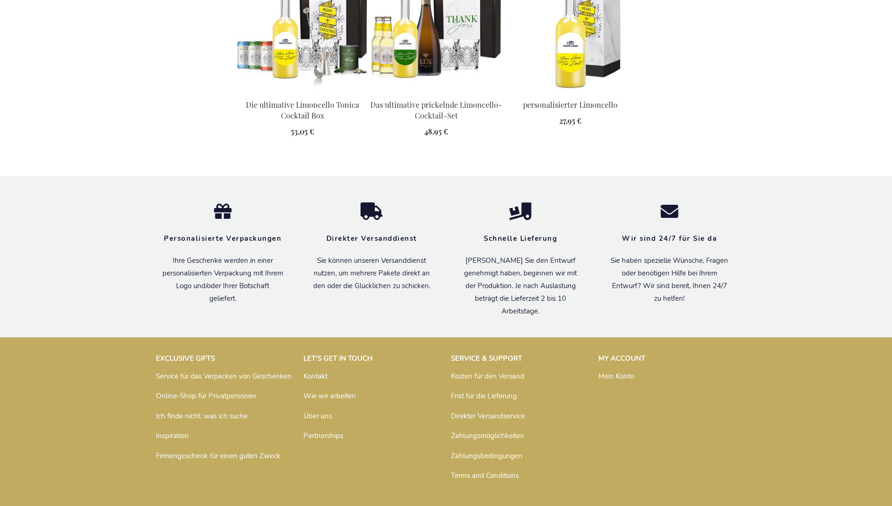
scroll to position [1261, 0]
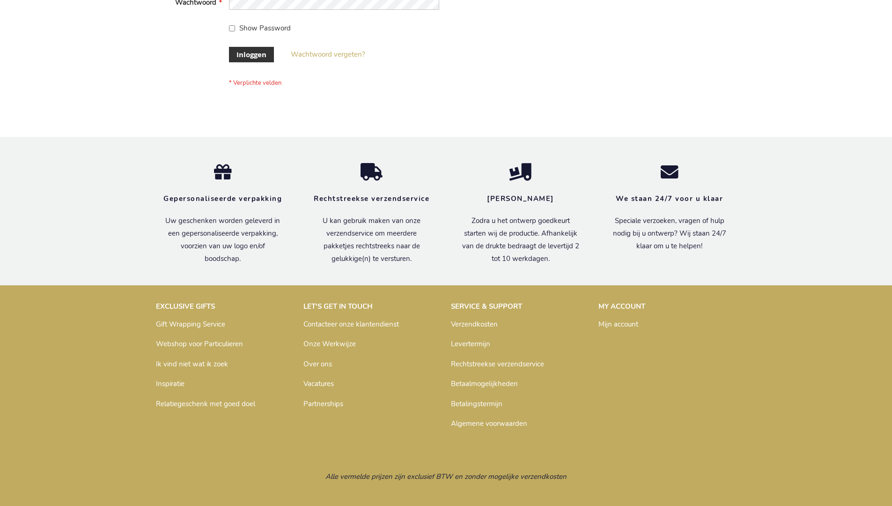
scroll to position [318, 0]
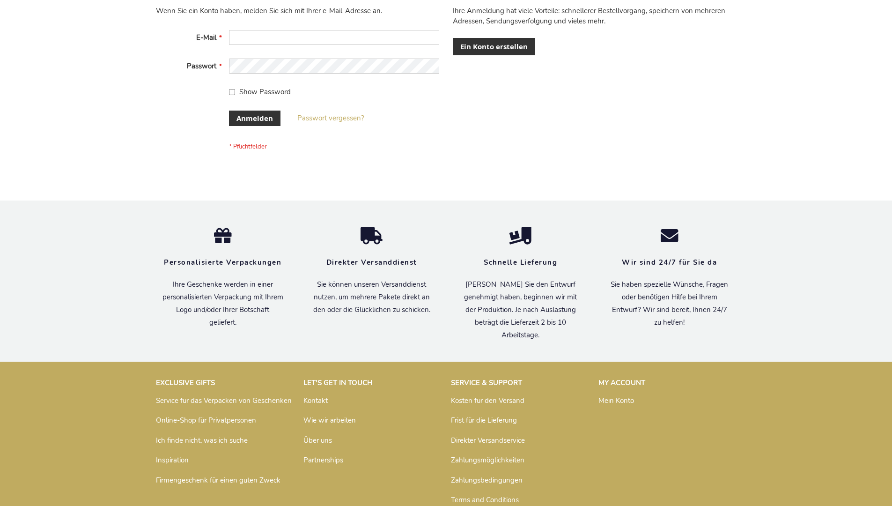
scroll to position [314, 0]
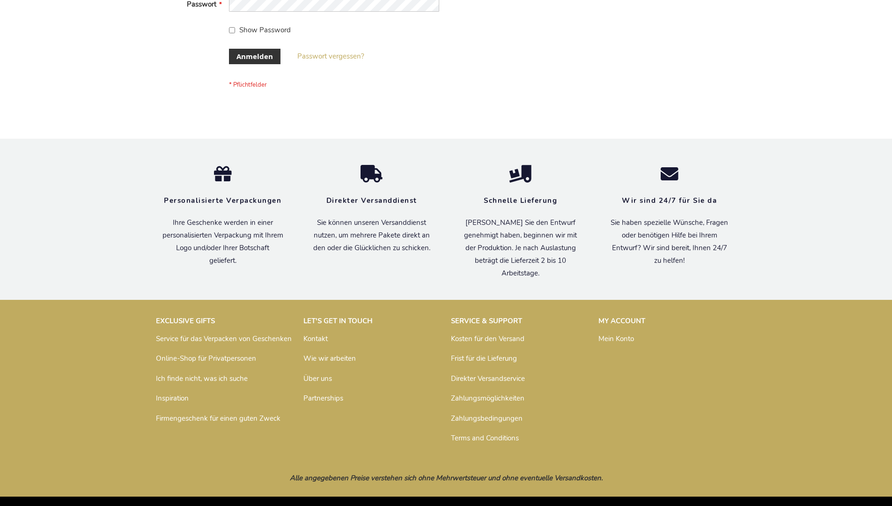
scroll to position [314, 0]
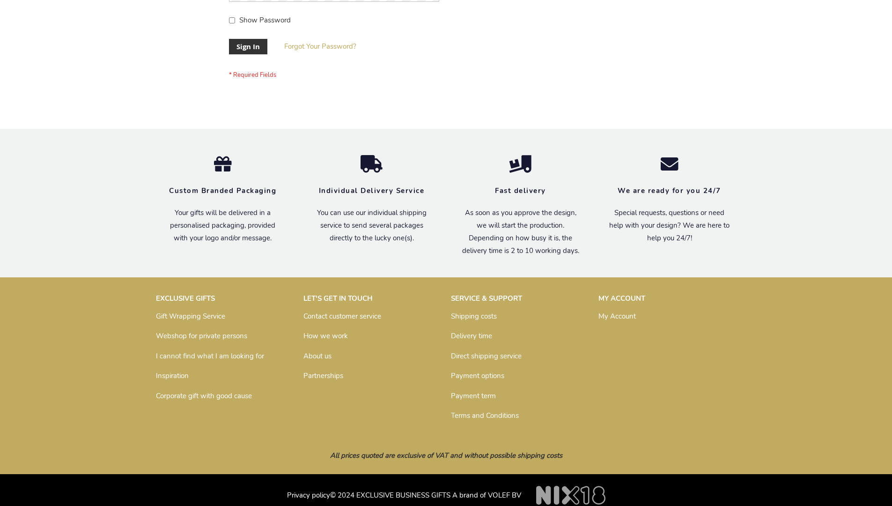
scroll to position [301, 0]
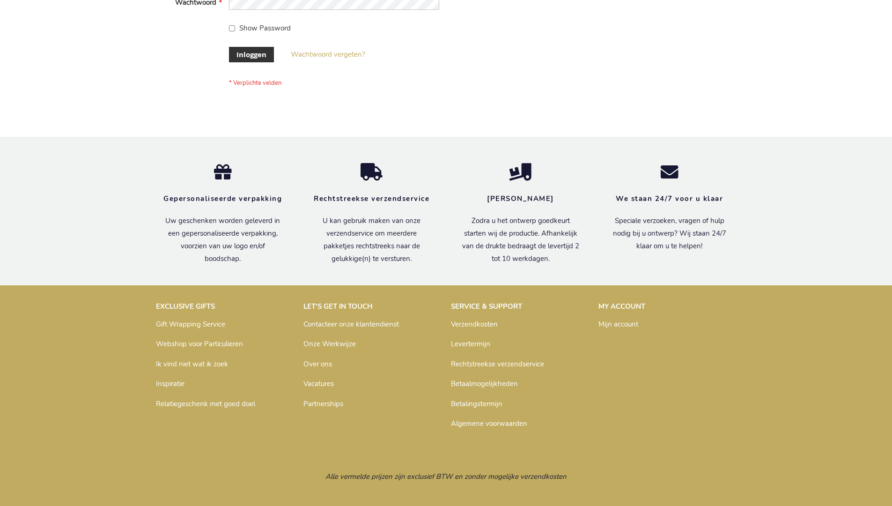
scroll to position [318, 0]
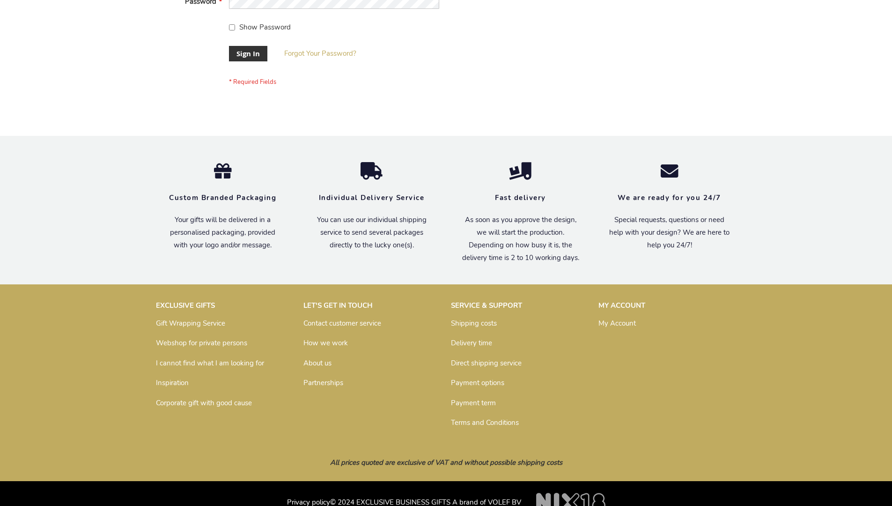
scroll to position [301, 0]
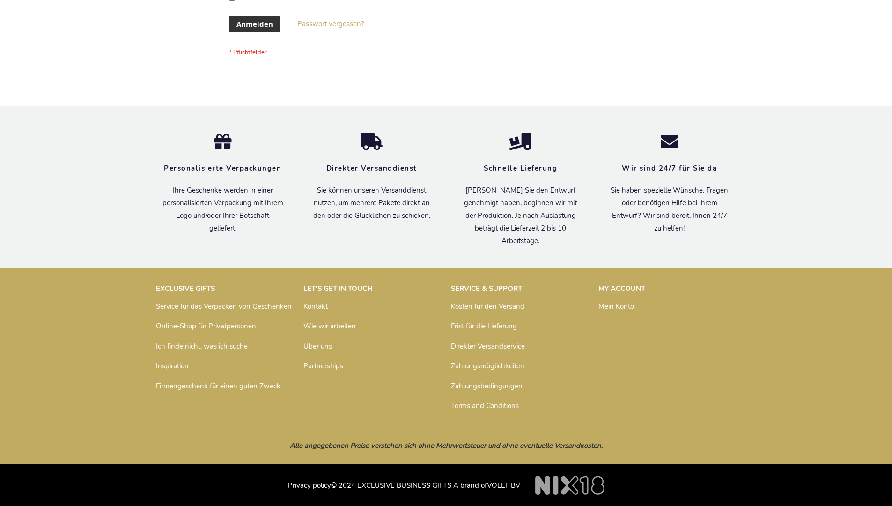
scroll to position [314, 0]
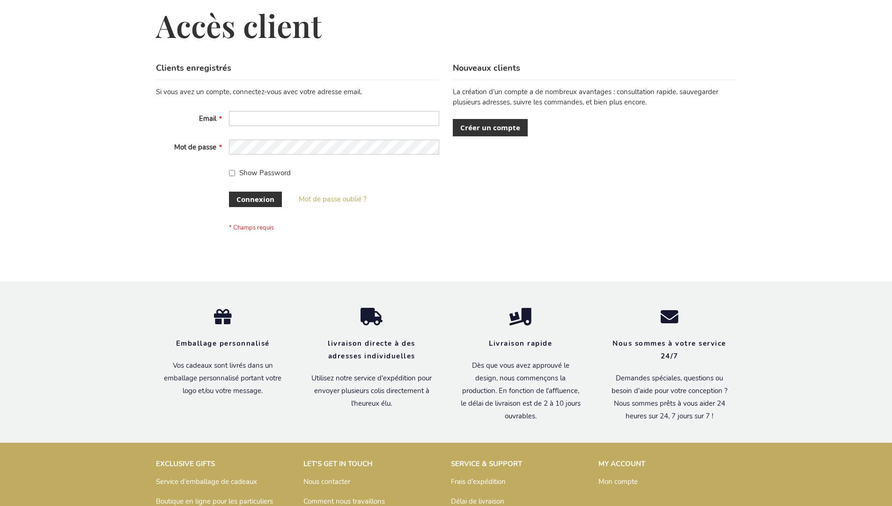
scroll to position [323, 0]
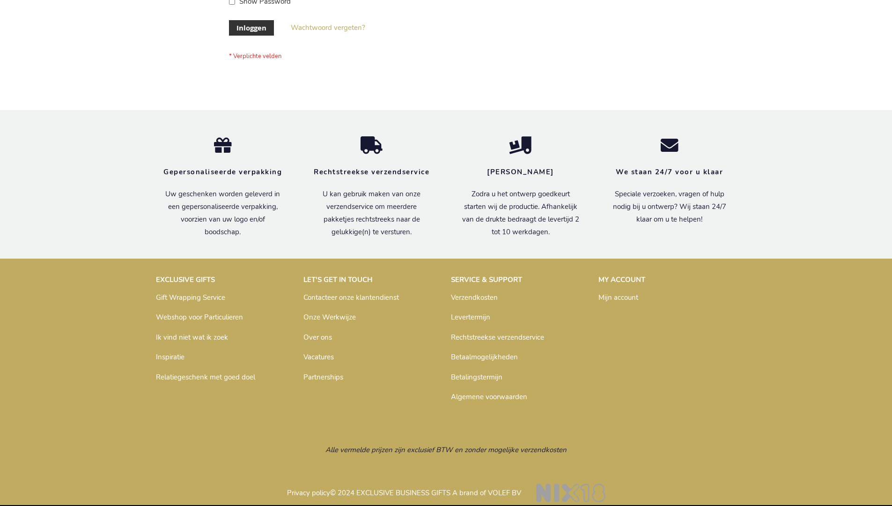
scroll to position [318, 0]
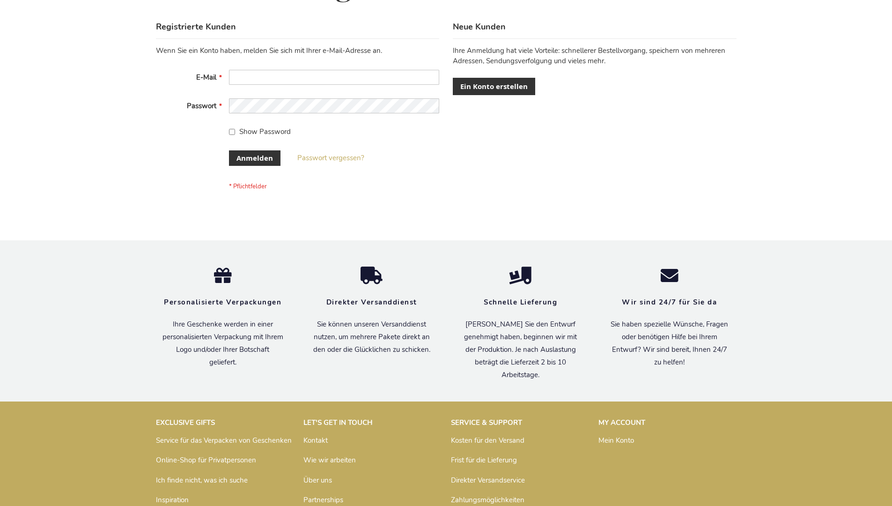
scroll to position [314, 0]
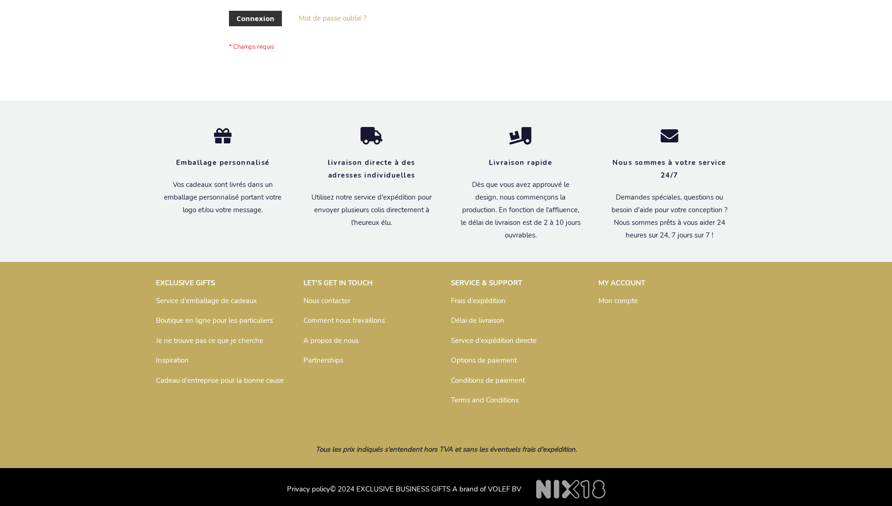
scroll to position [323, 0]
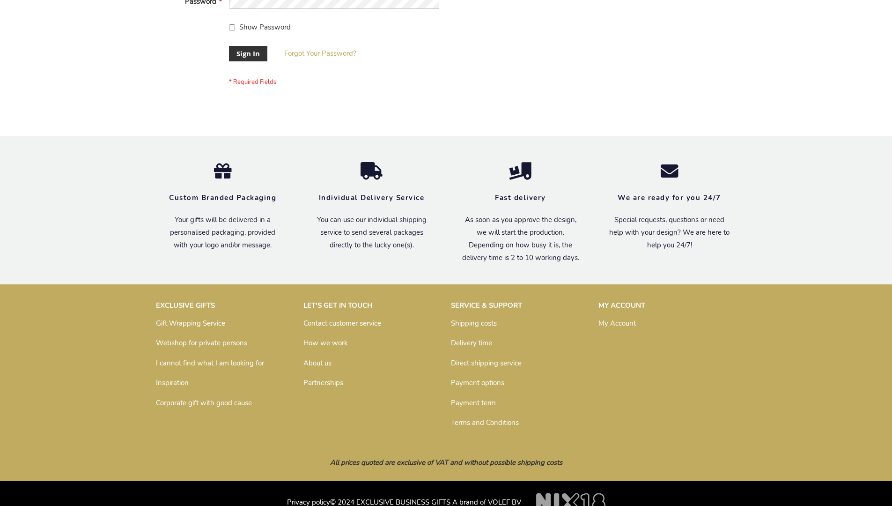
scroll to position [301, 0]
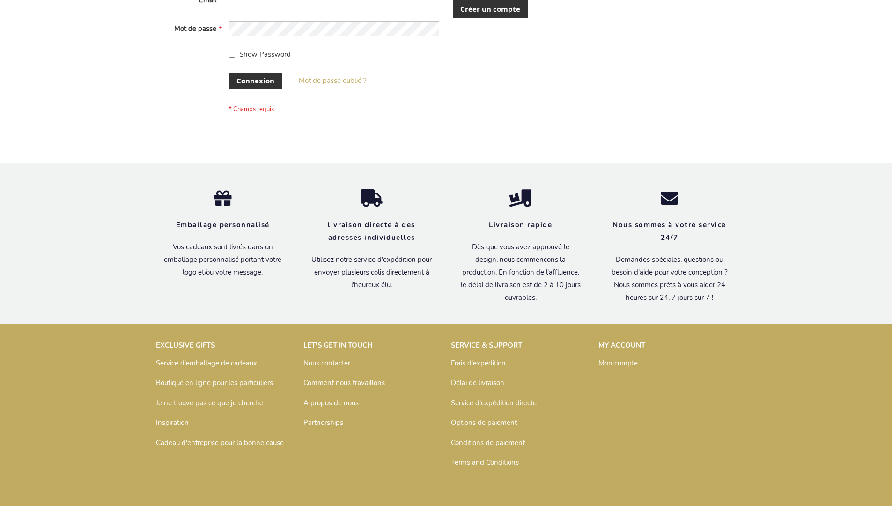
scroll to position [323, 0]
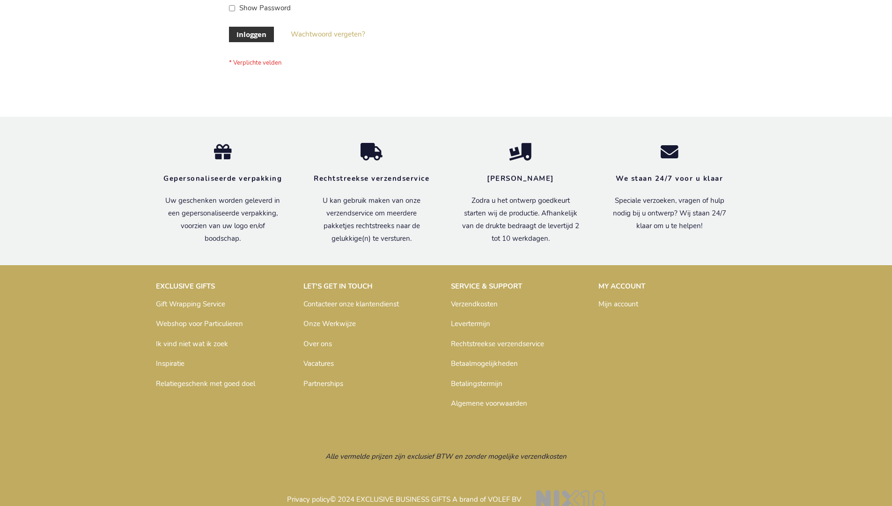
scroll to position [318, 0]
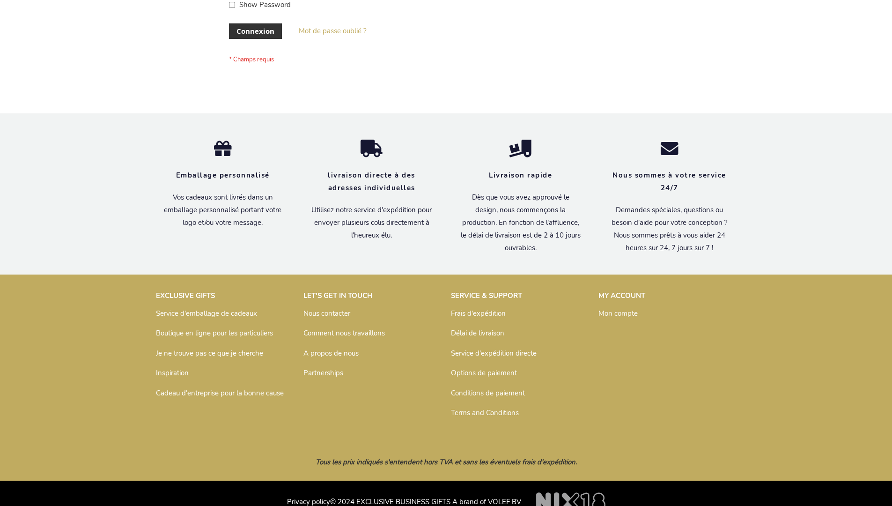
scroll to position [323, 0]
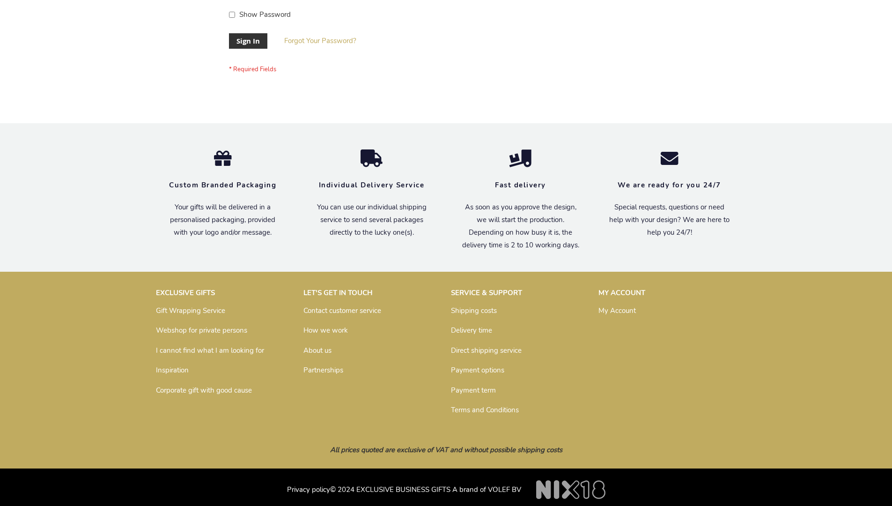
scroll to position [301, 0]
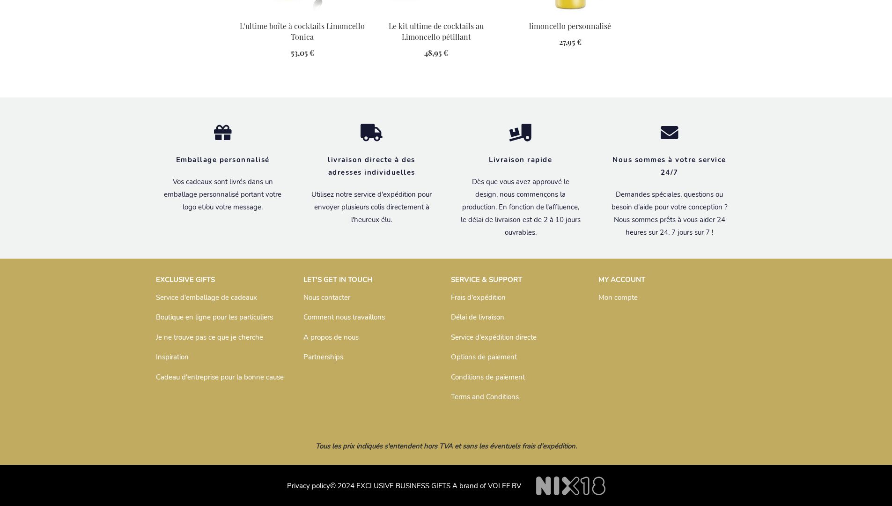
scroll to position [1270, 0]
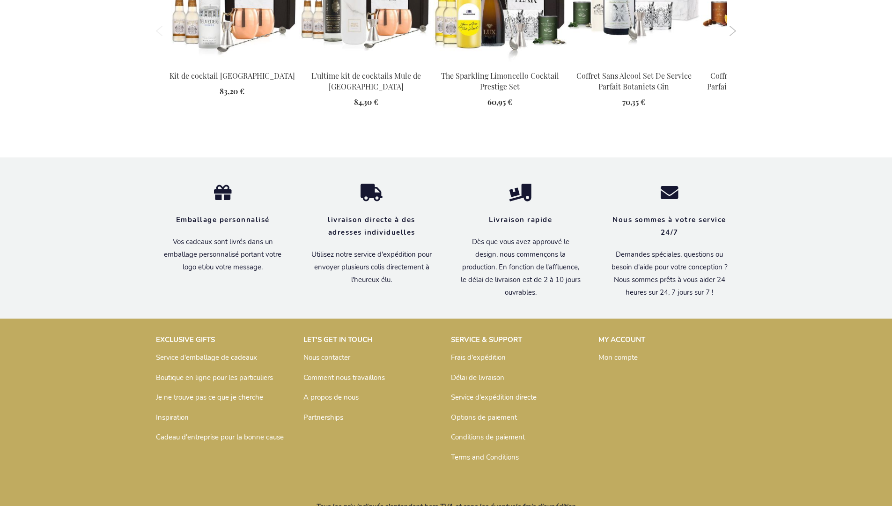
scroll to position [1231, 0]
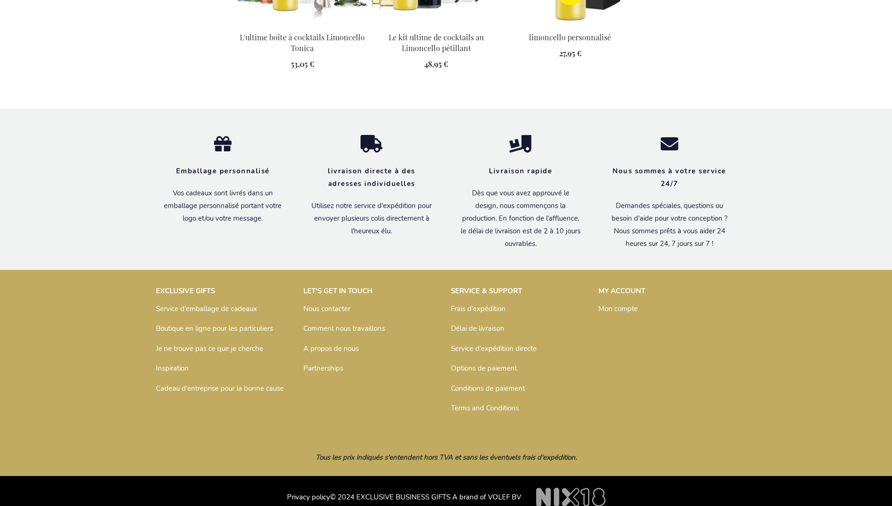
scroll to position [1270, 0]
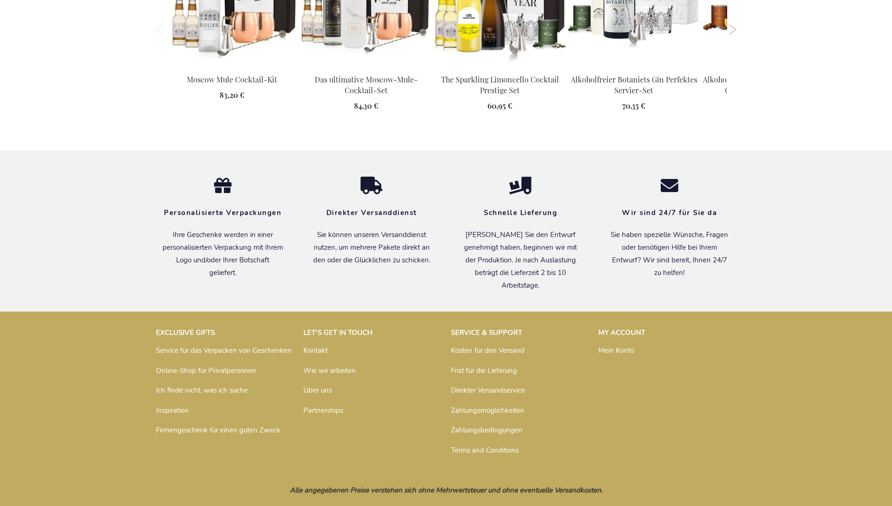
scroll to position [1211, 0]
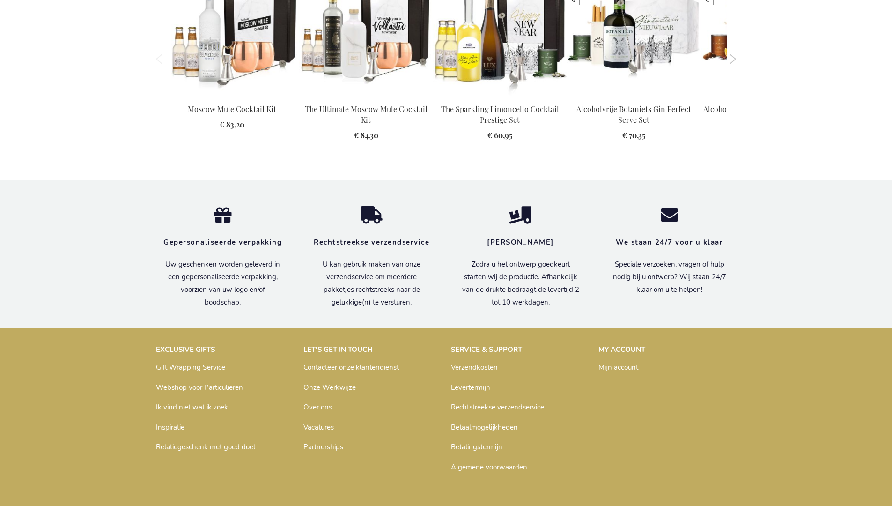
scroll to position [1216, 0]
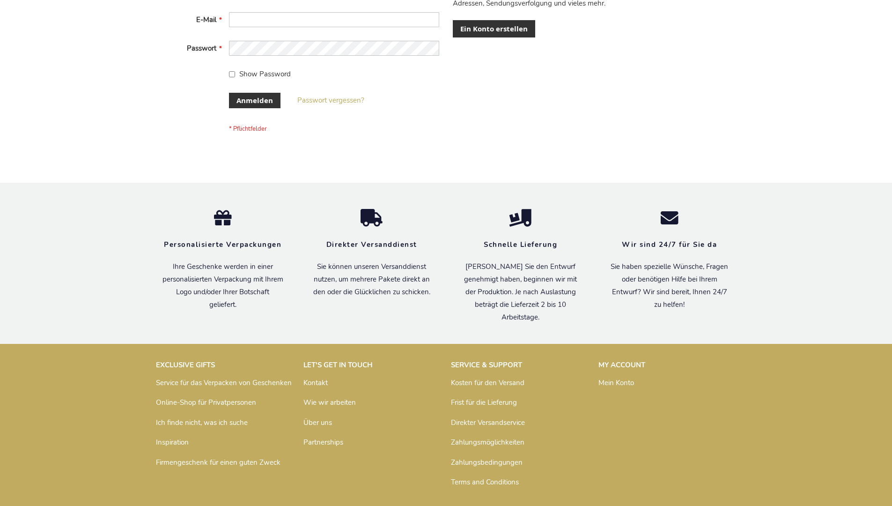
scroll to position [314, 0]
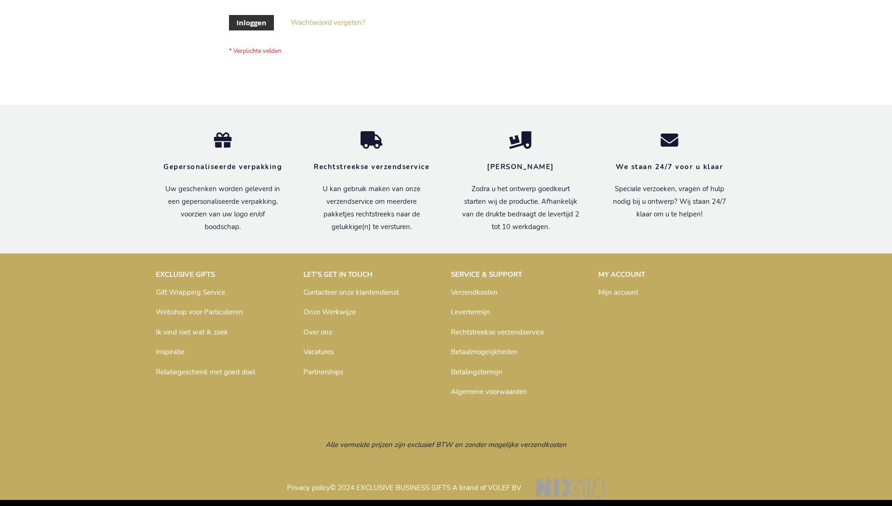
scroll to position [318, 0]
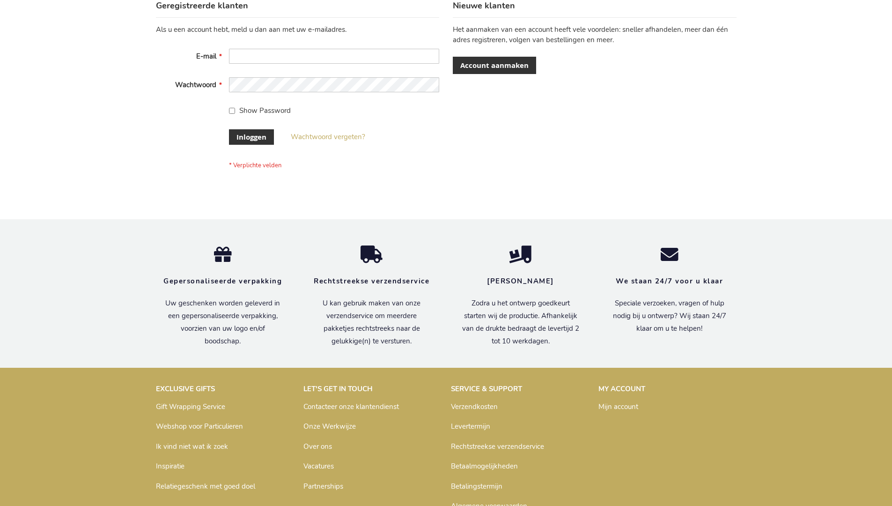
scroll to position [318, 0]
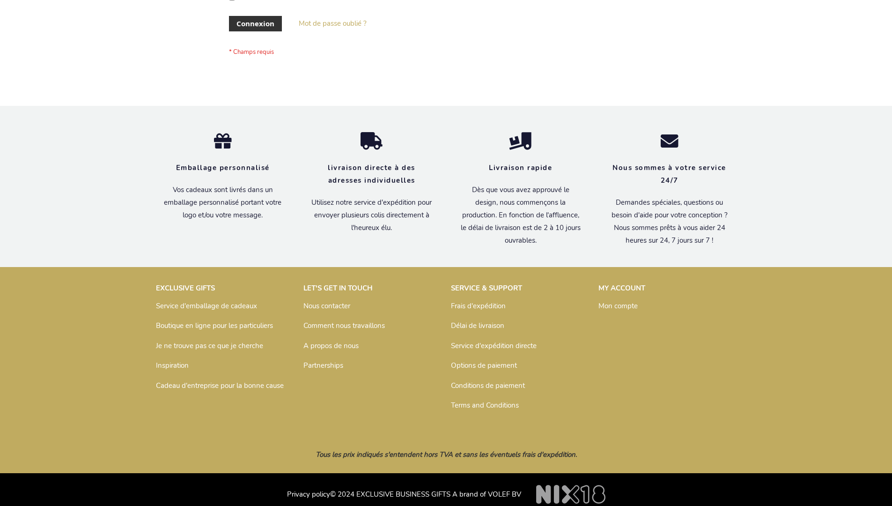
scroll to position [323, 0]
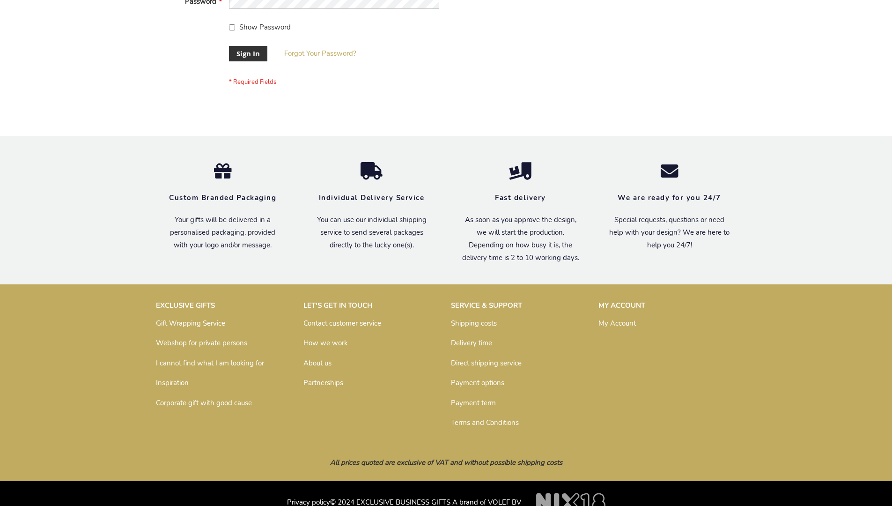
scroll to position [301, 0]
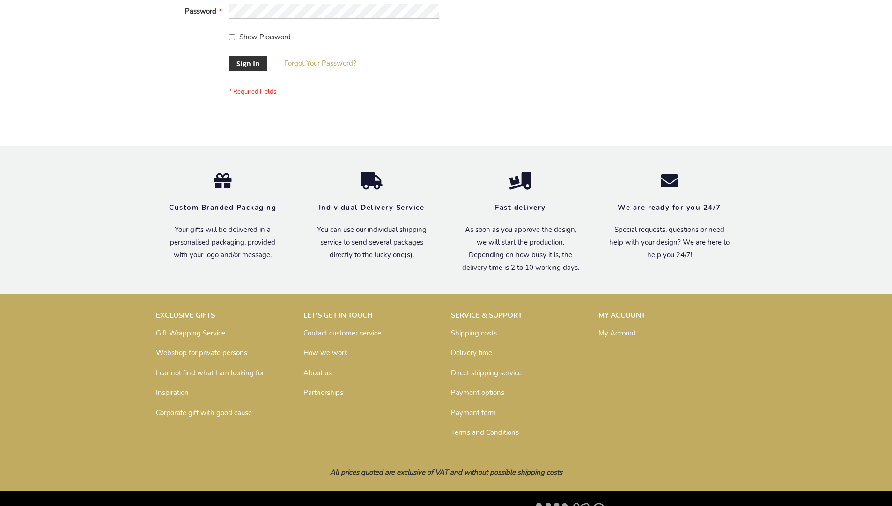
scroll to position [301, 0]
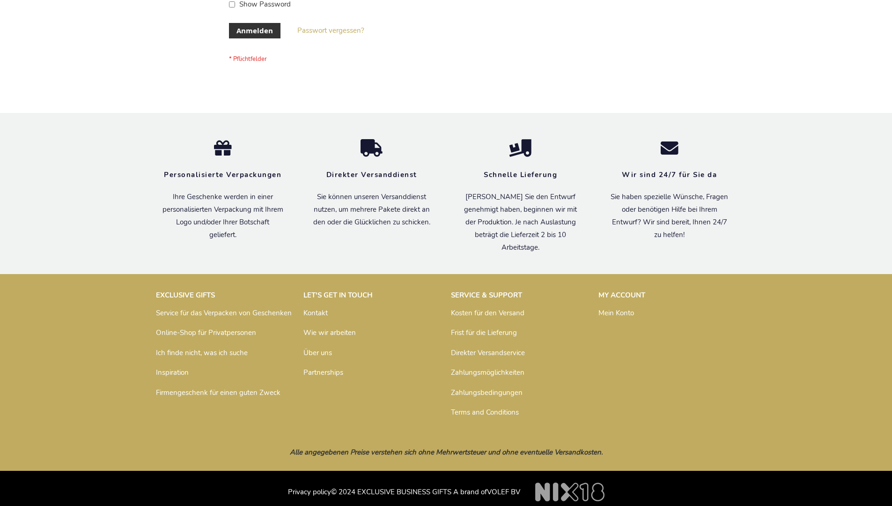
scroll to position [314, 0]
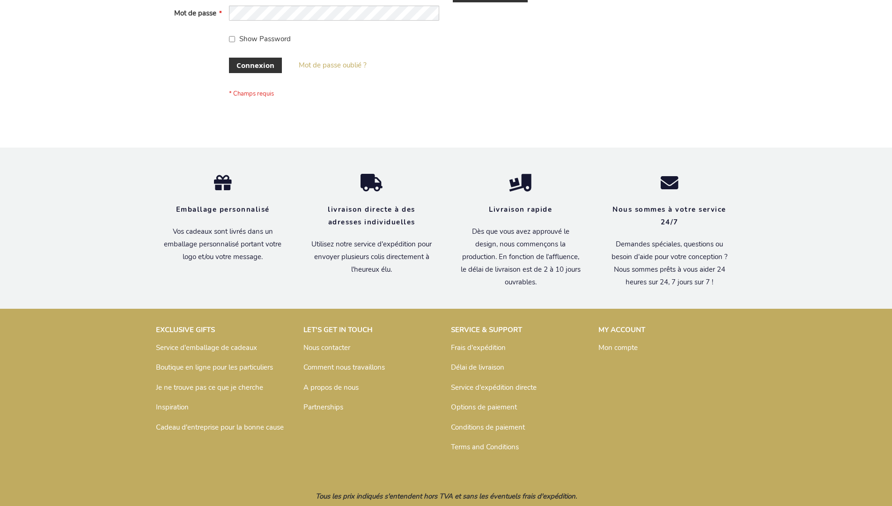
scroll to position [323, 0]
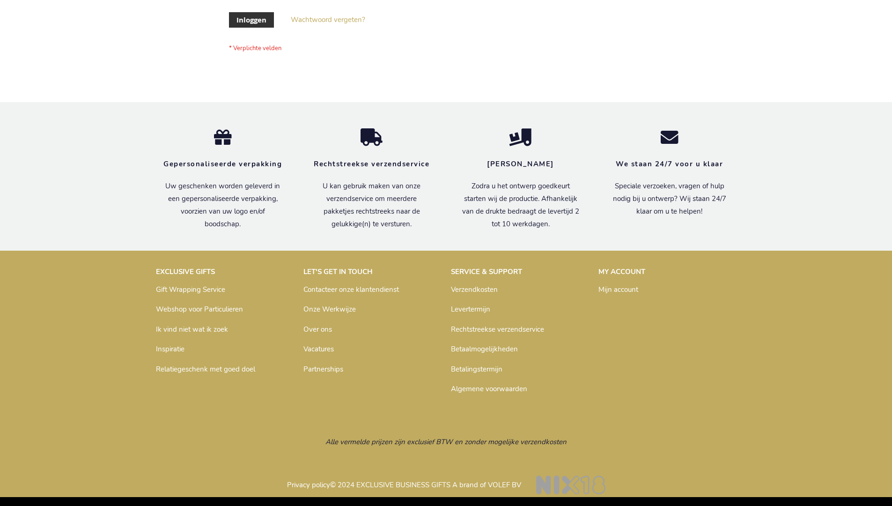
scroll to position [318, 0]
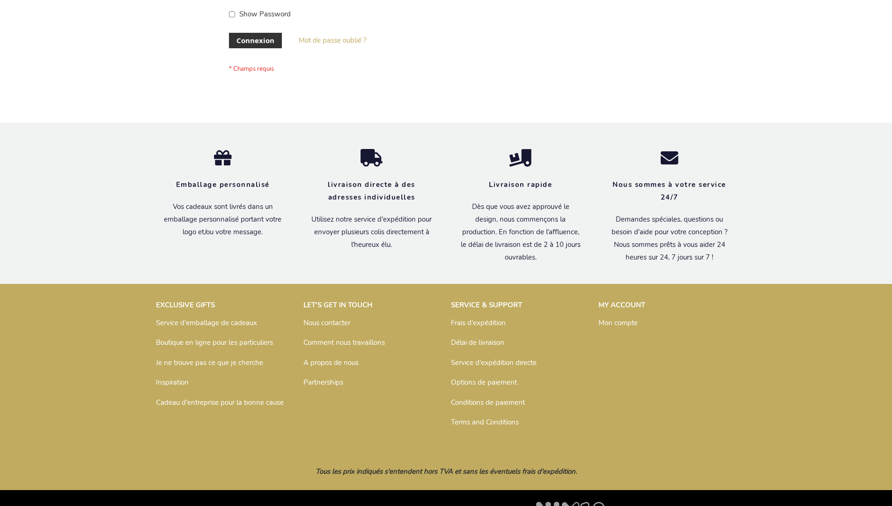
scroll to position [323, 0]
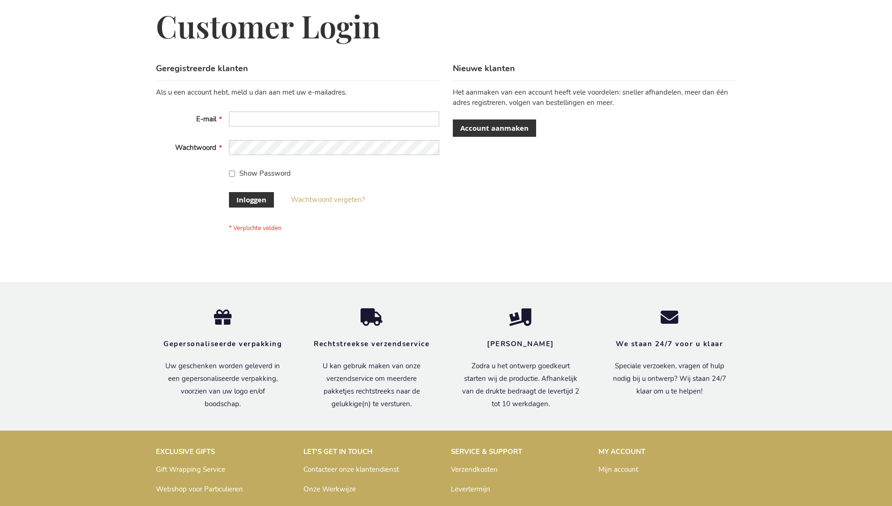
scroll to position [318, 0]
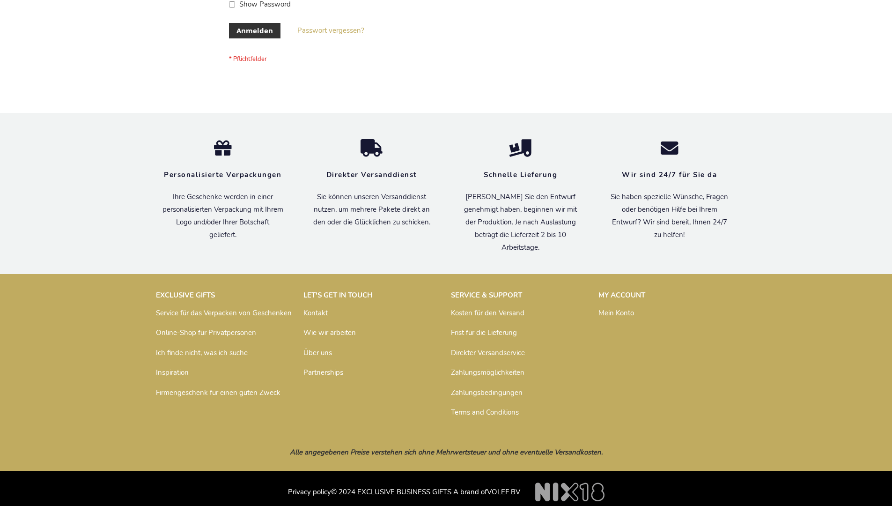
scroll to position [314, 0]
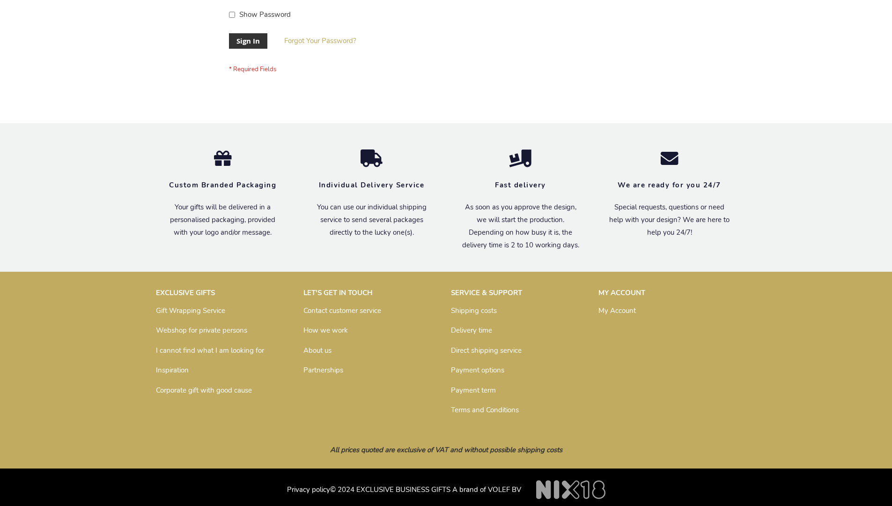
scroll to position [301, 0]
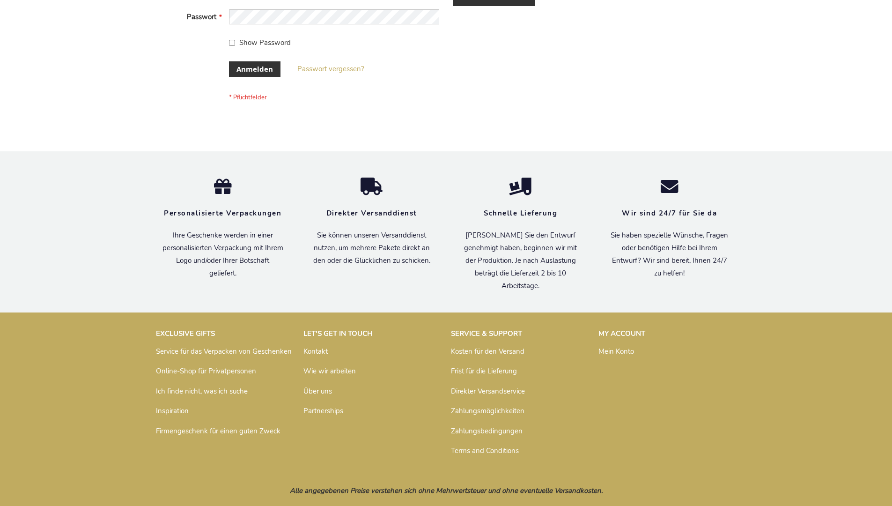
scroll to position [314, 0]
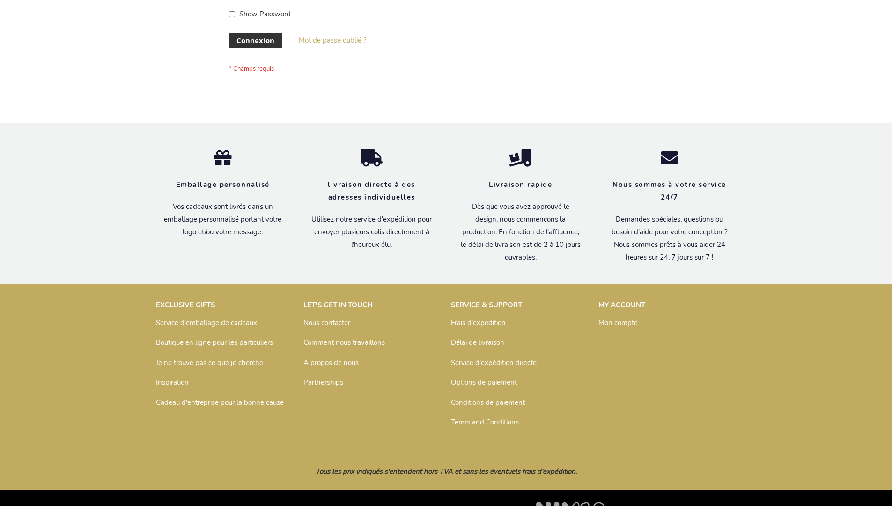
scroll to position [323, 0]
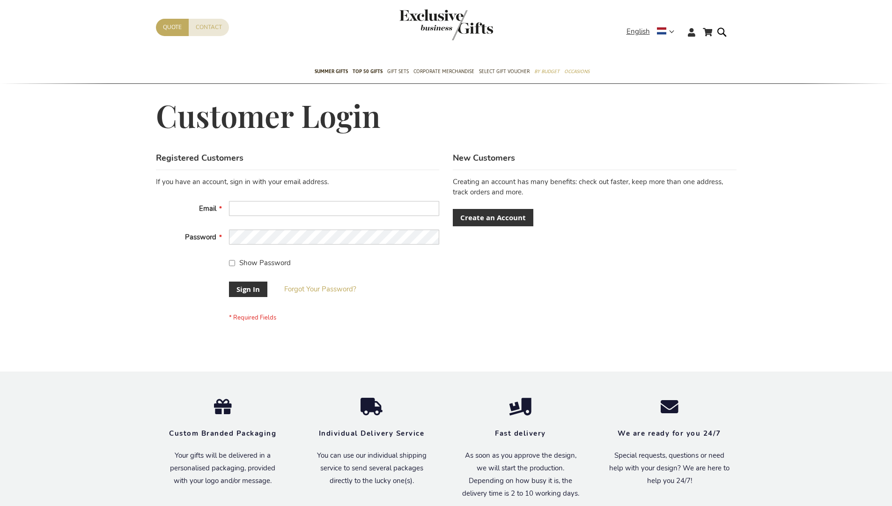
scroll to position [301, 0]
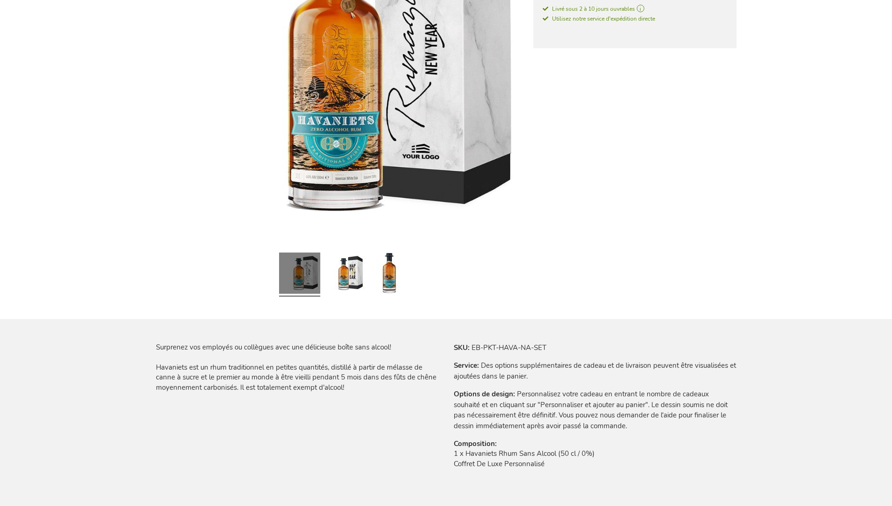
scroll to position [1231, 0]
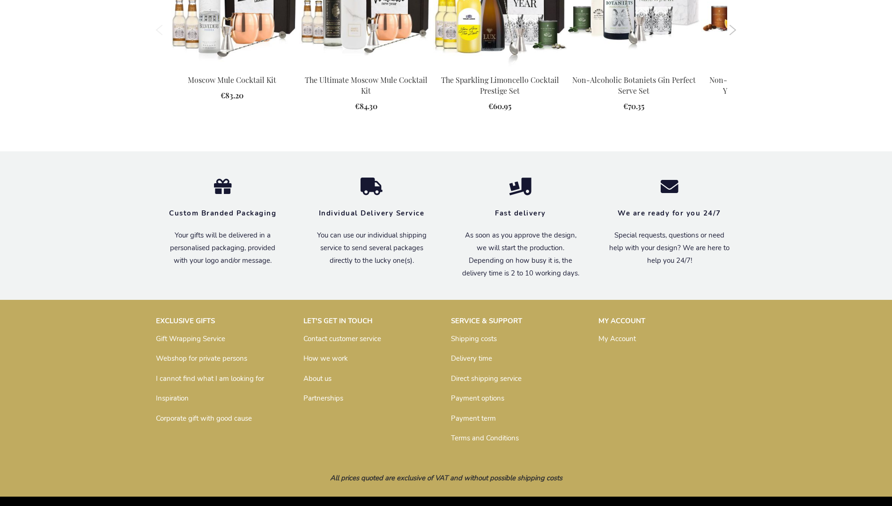
scroll to position [1178, 0]
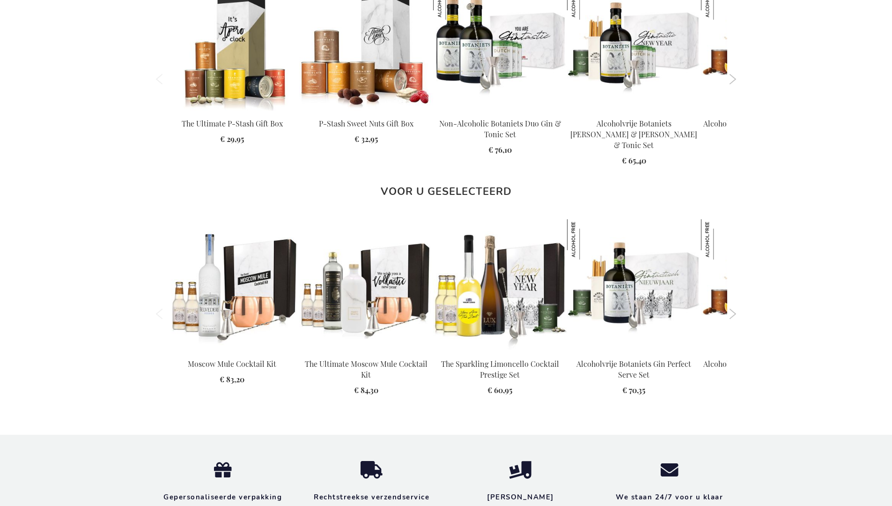
scroll to position [1216, 0]
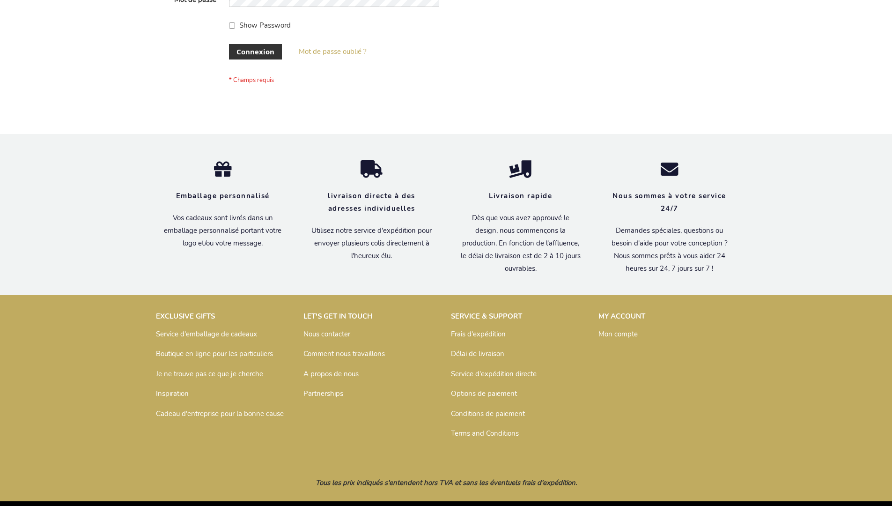
scroll to position [323, 0]
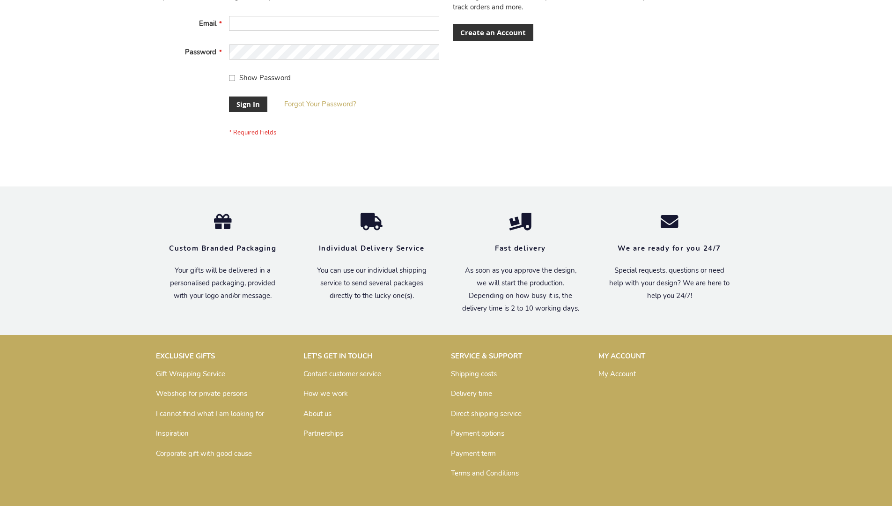
scroll to position [301, 0]
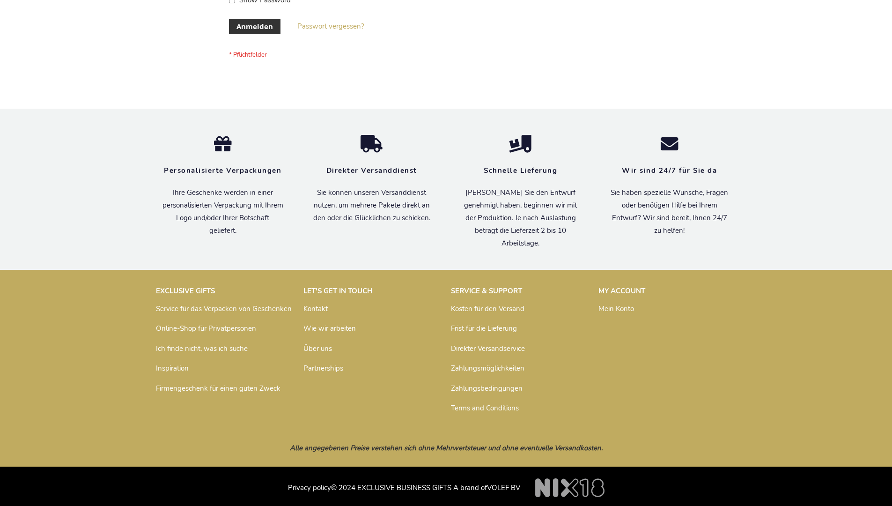
scroll to position [314, 0]
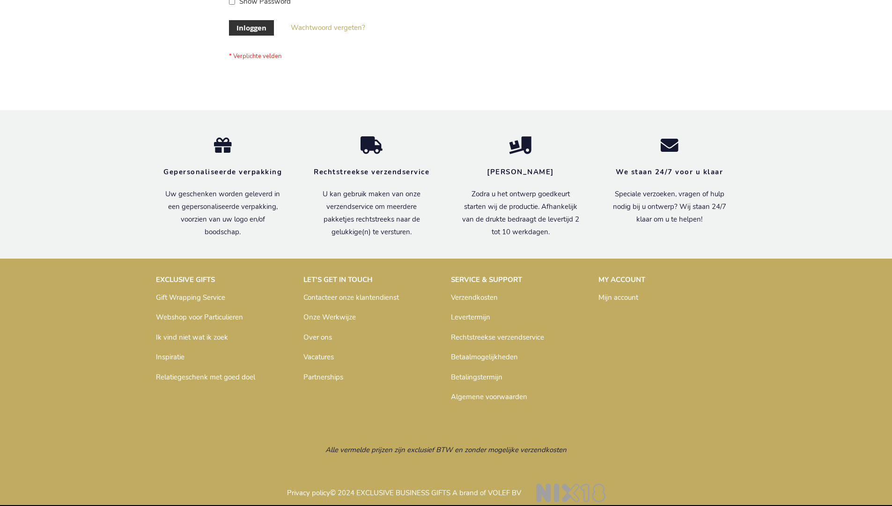
scroll to position [318, 0]
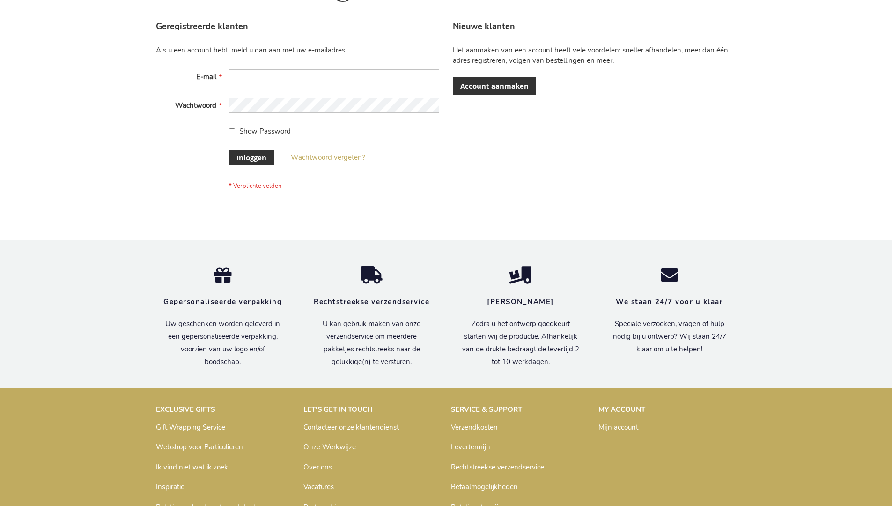
scroll to position [318, 0]
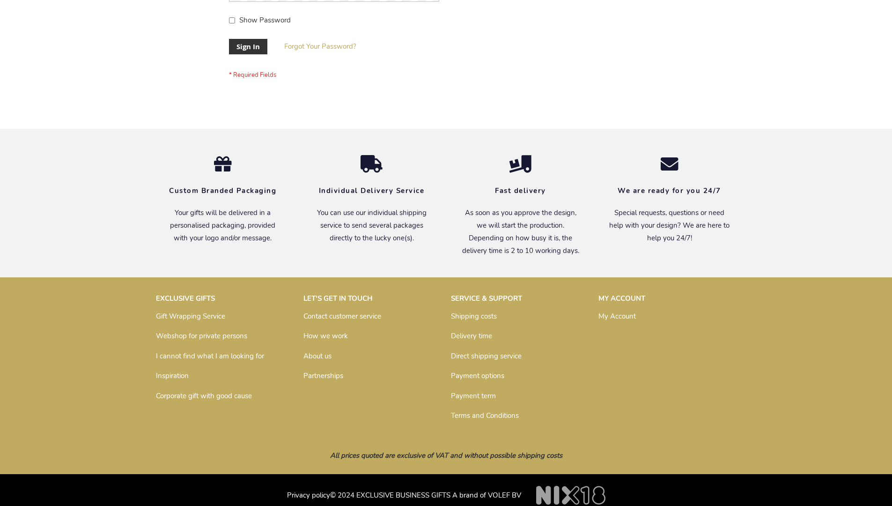
scroll to position [301, 0]
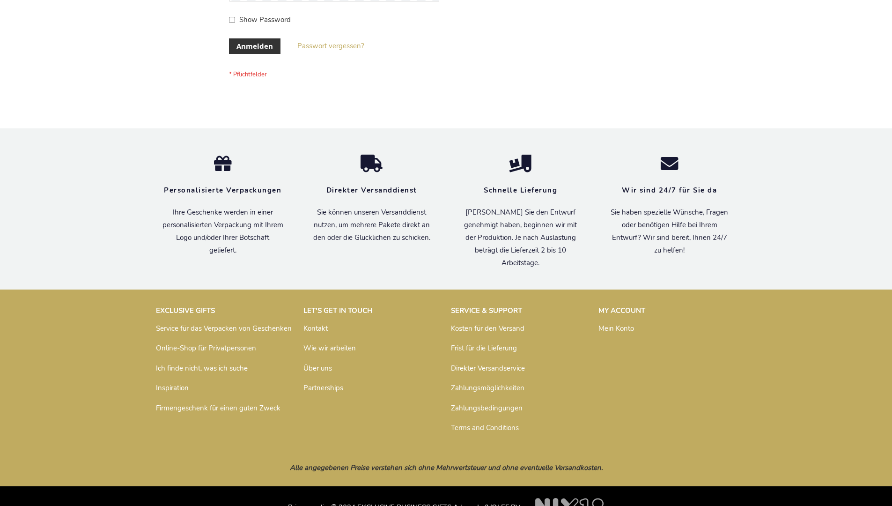
scroll to position [314, 0]
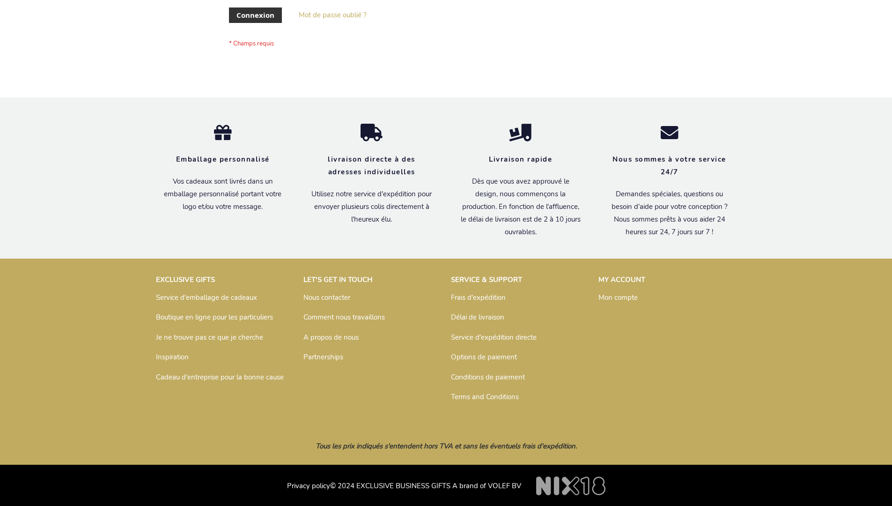
scroll to position [323, 0]
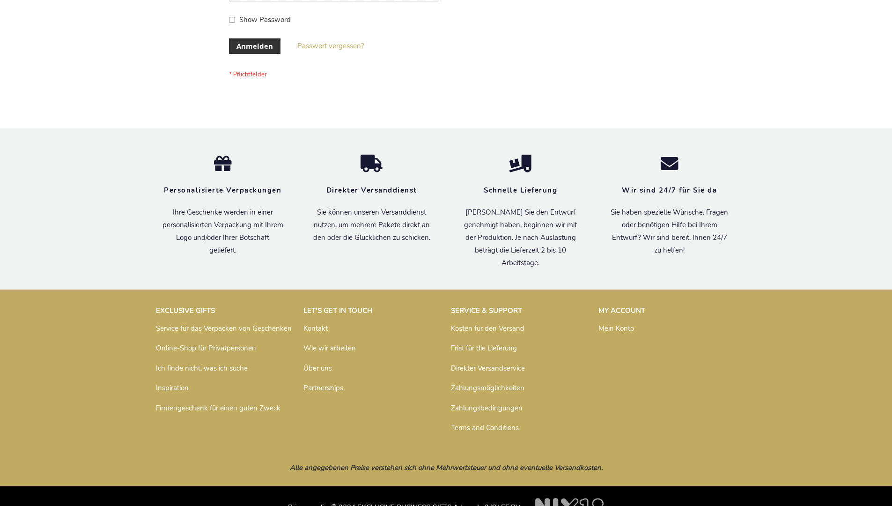
scroll to position [314, 0]
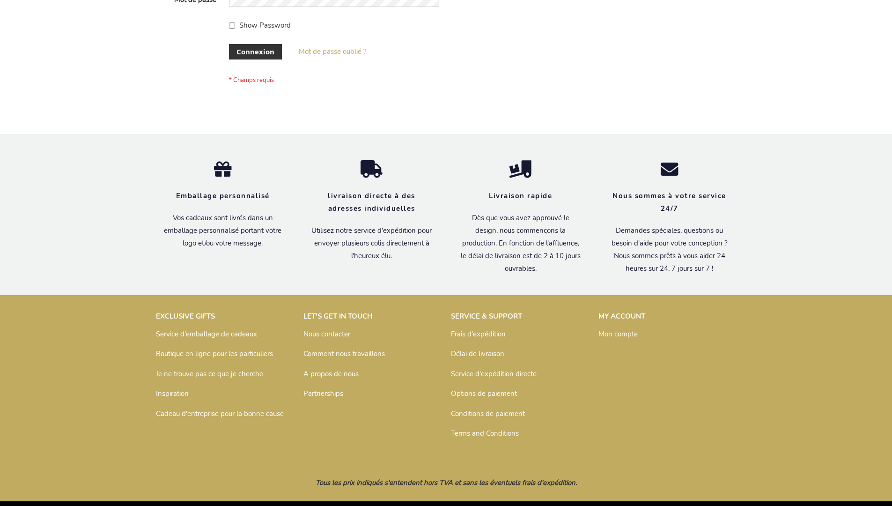
scroll to position [323, 0]
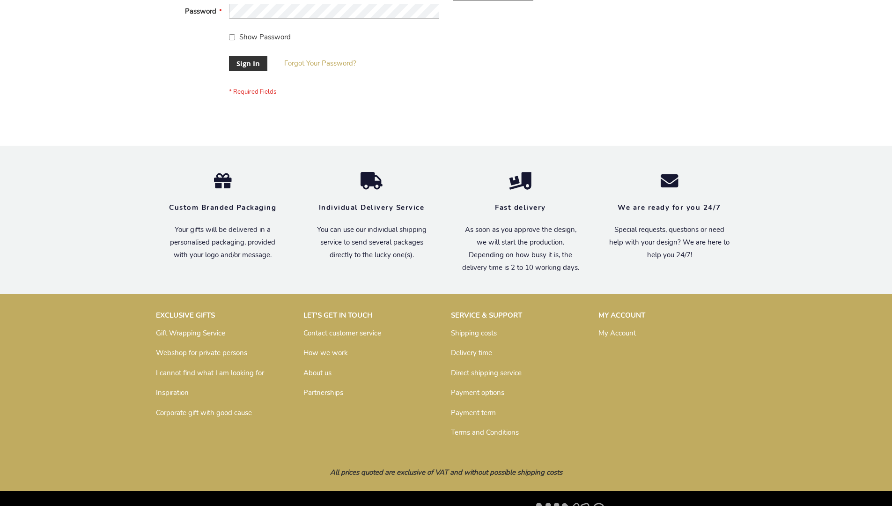
scroll to position [301, 0]
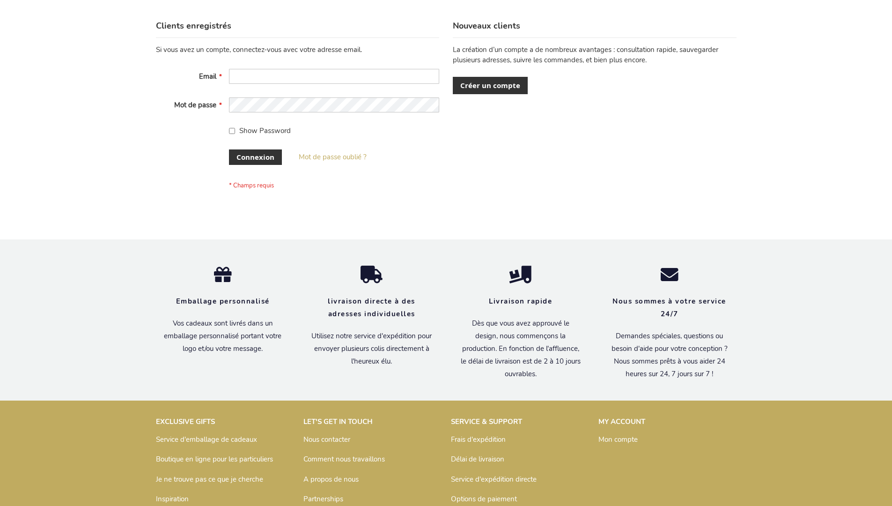
scroll to position [323, 0]
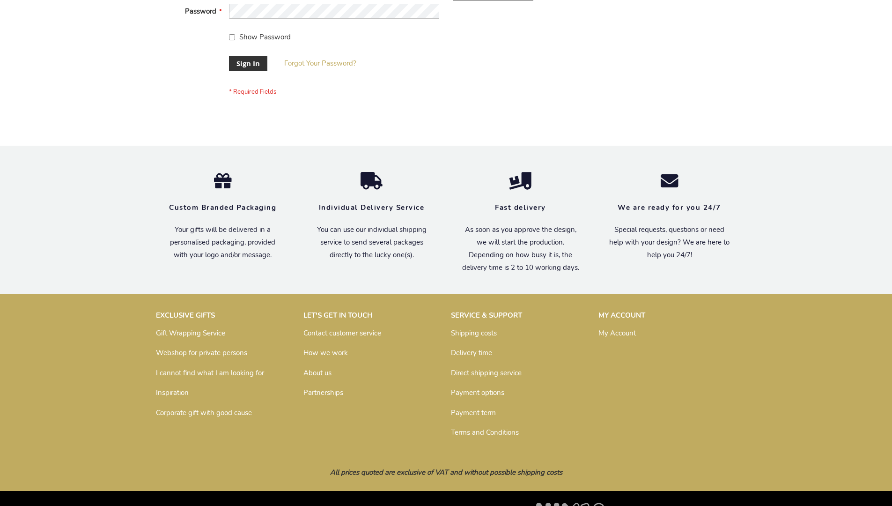
scroll to position [301, 0]
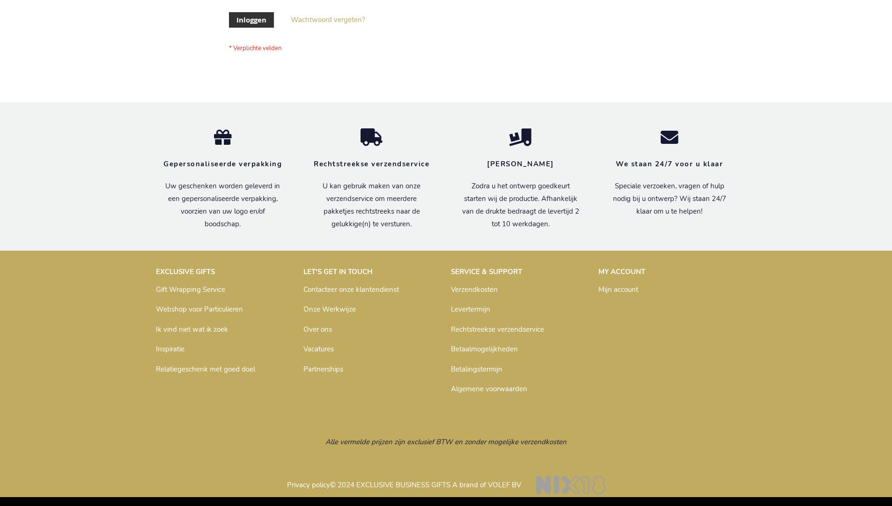
scroll to position [318, 0]
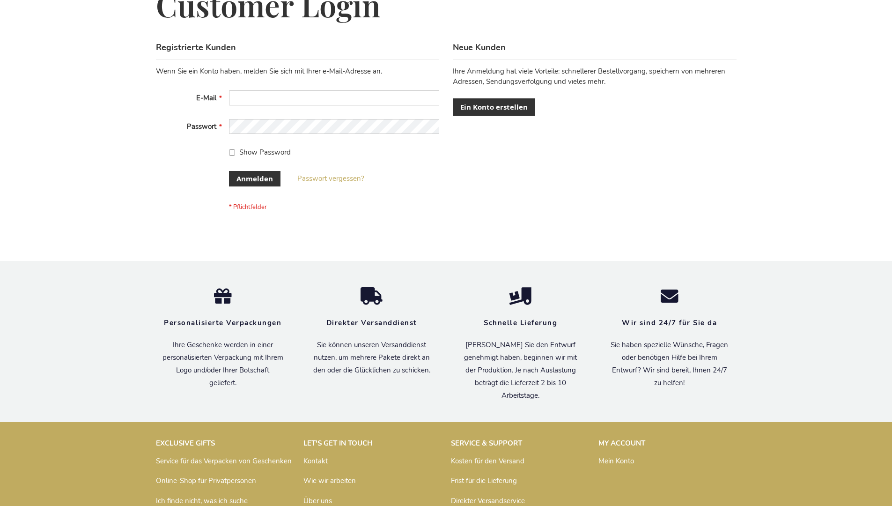
scroll to position [314, 0]
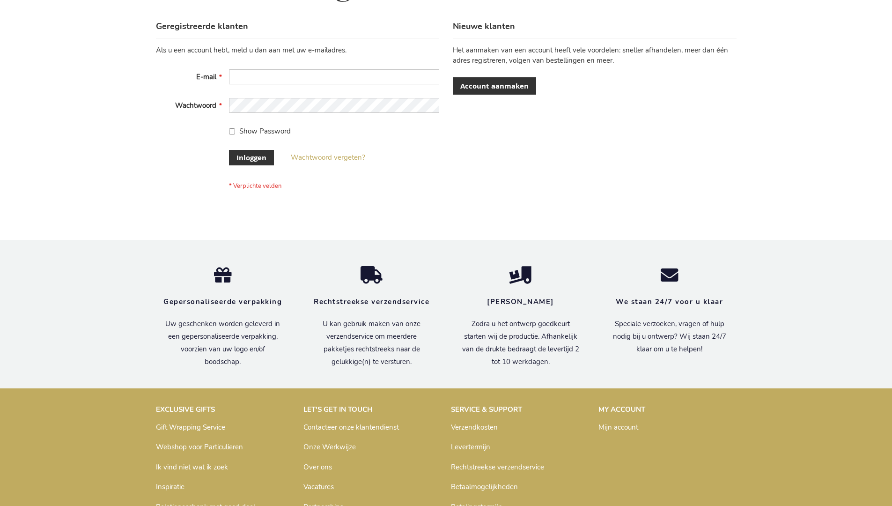
scroll to position [318, 0]
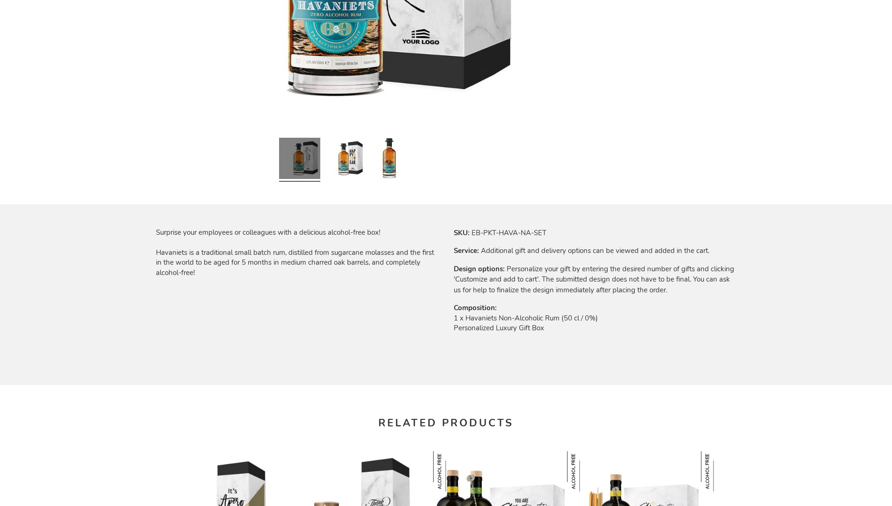
scroll to position [1178, 0]
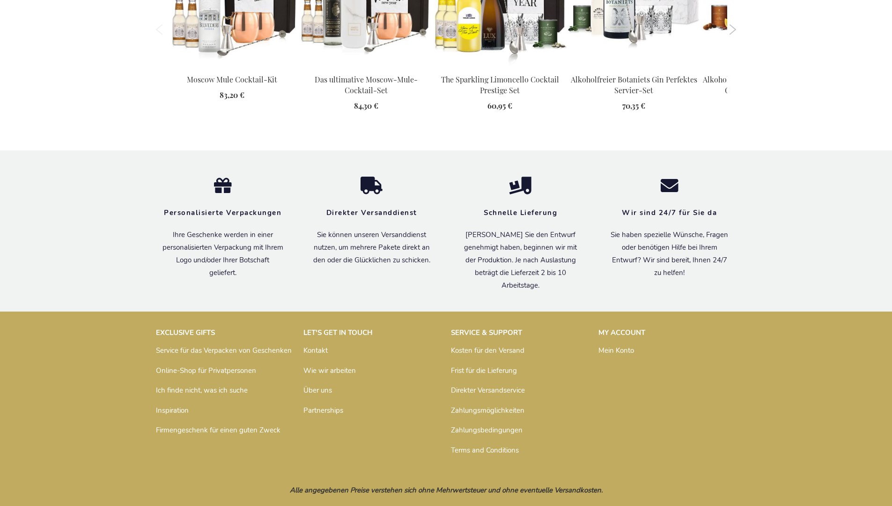
scroll to position [1211, 0]
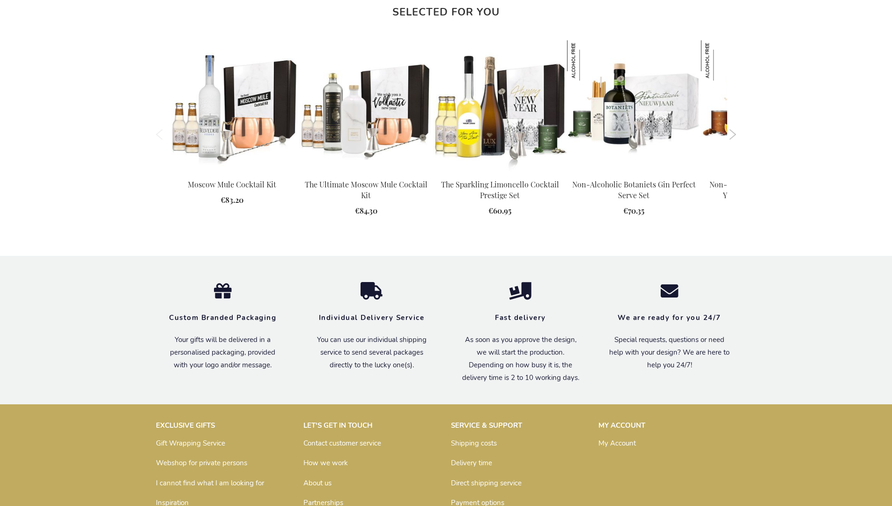
scroll to position [1178, 0]
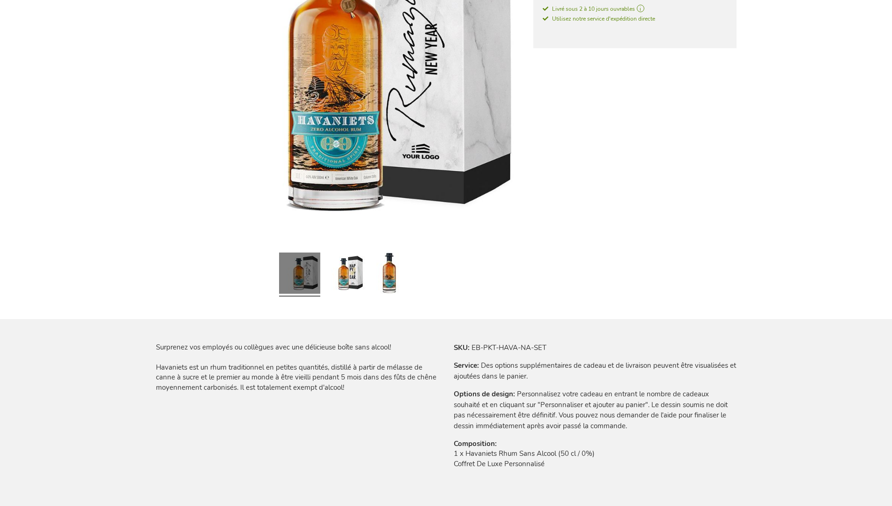
scroll to position [1231, 0]
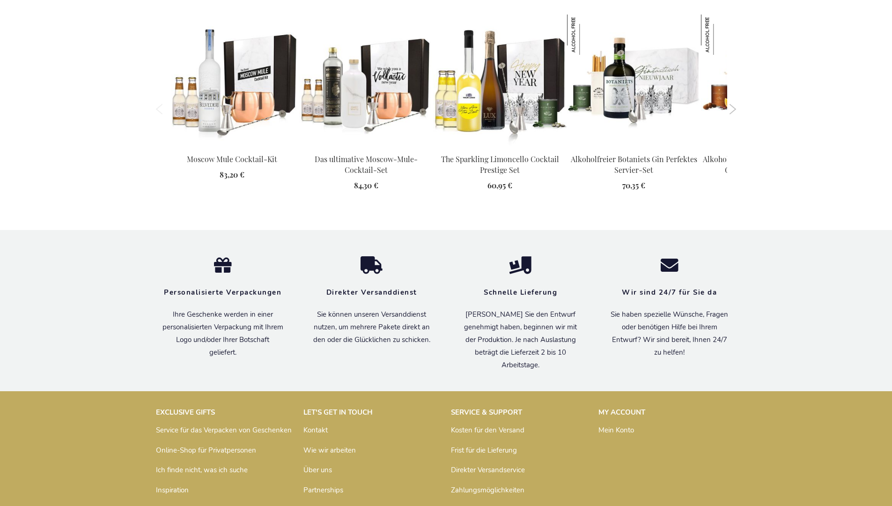
scroll to position [1211, 0]
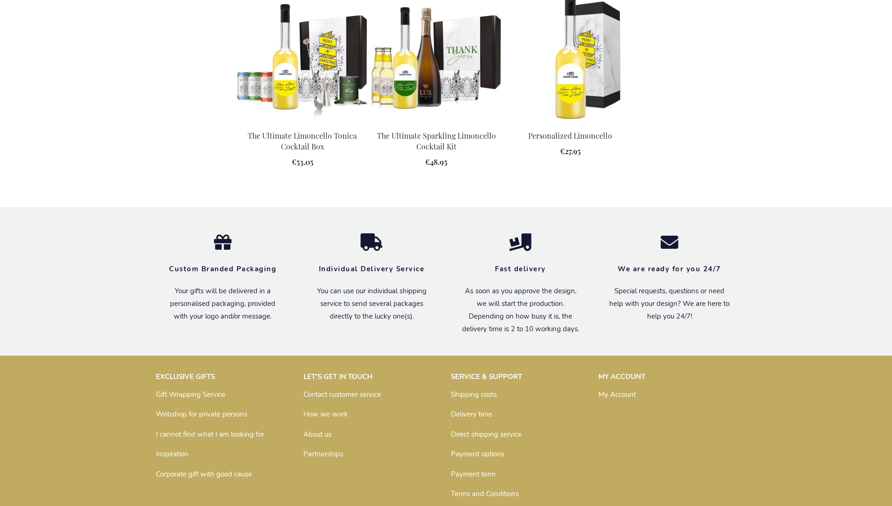
scroll to position [1238, 0]
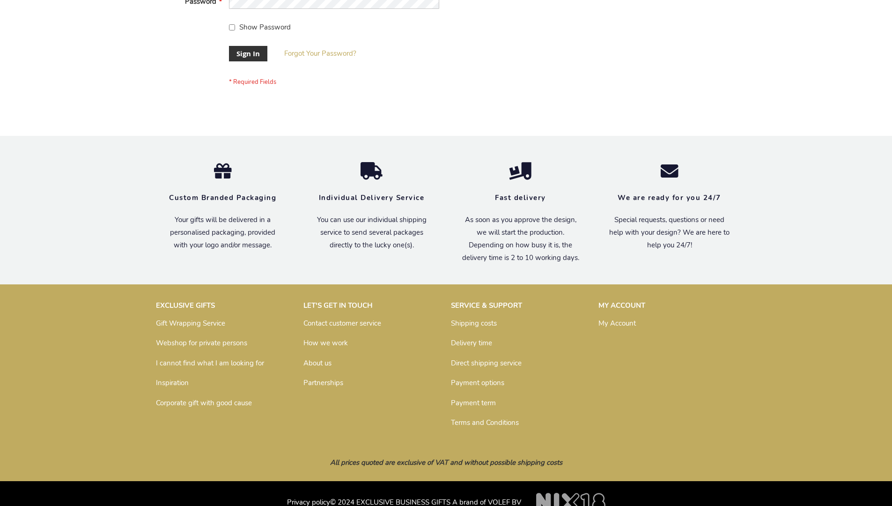
scroll to position [301, 0]
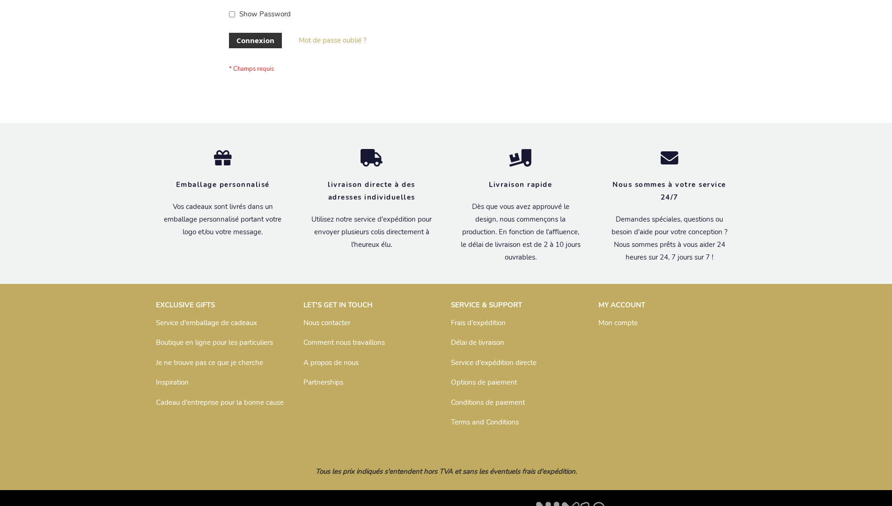
scroll to position [323, 0]
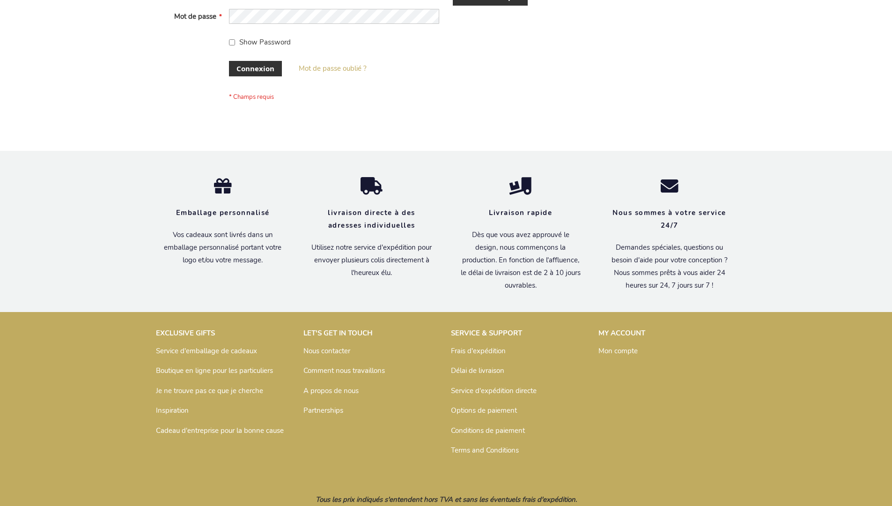
scroll to position [316, 0]
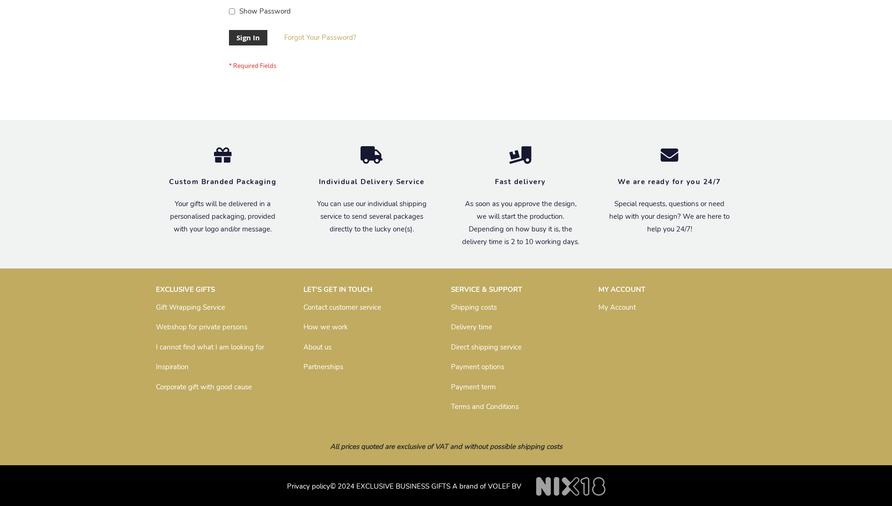
scroll to position [301, 0]
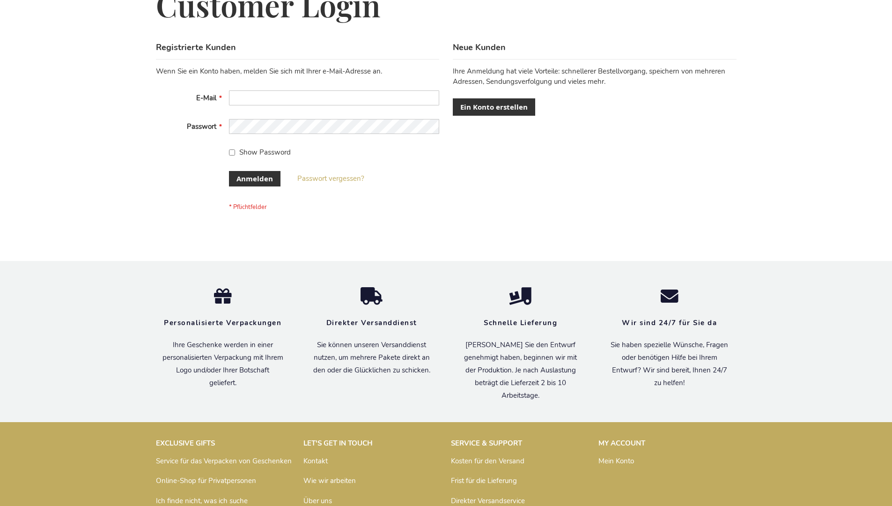
scroll to position [314, 0]
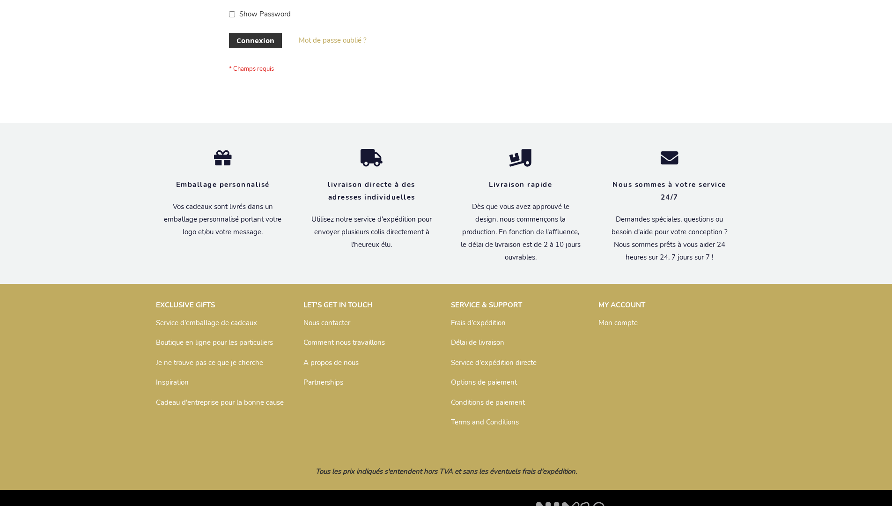
scroll to position [323, 0]
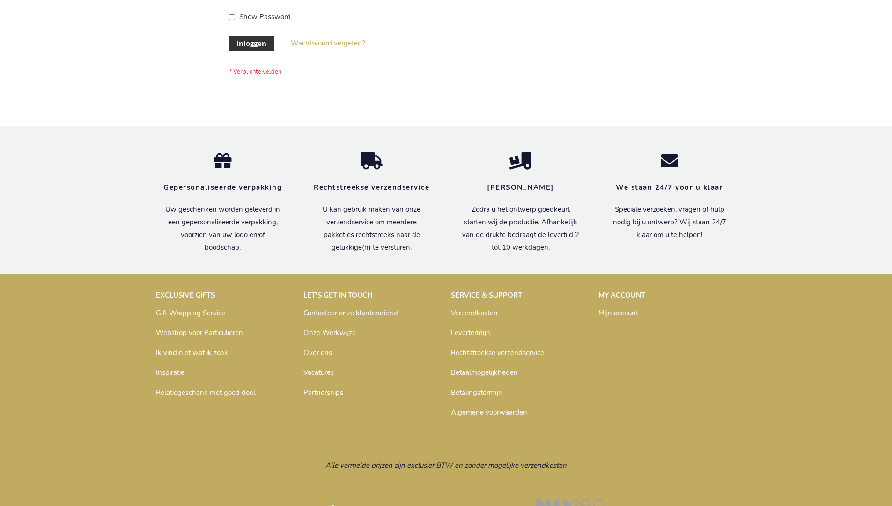
scroll to position [318, 0]
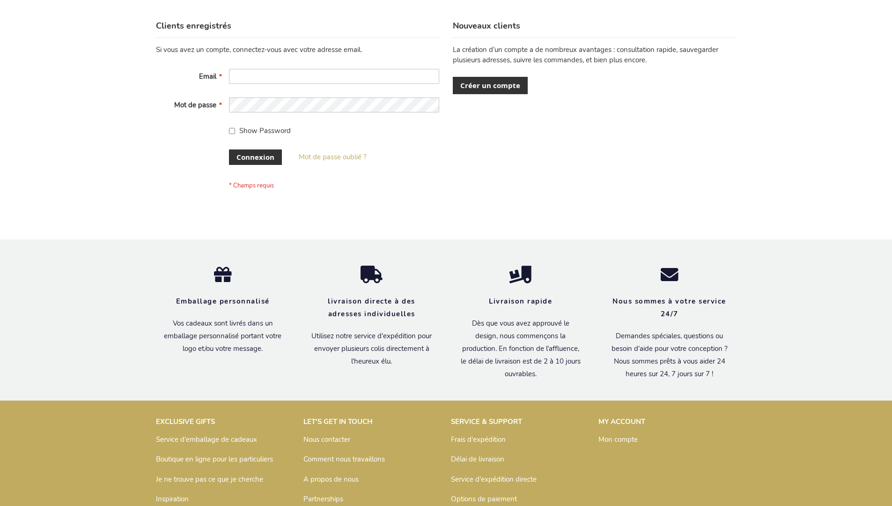
scroll to position [323, 0]
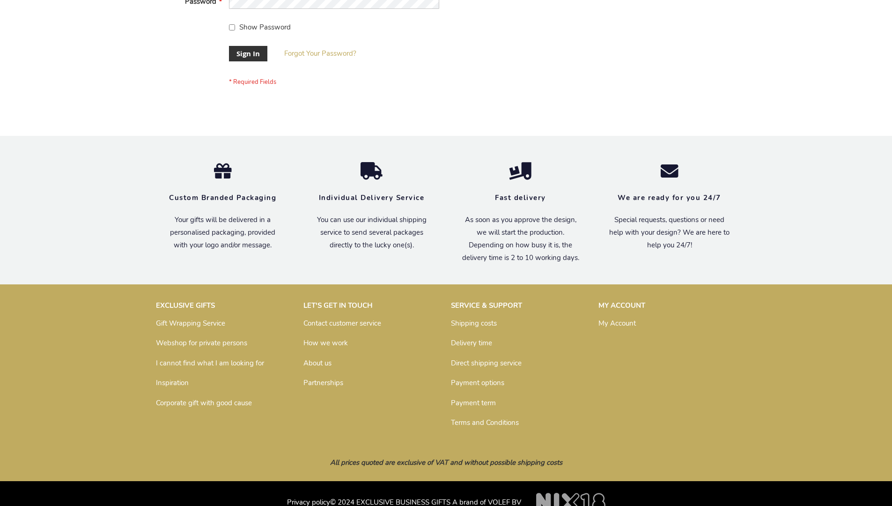
scroll to position [301, 0]
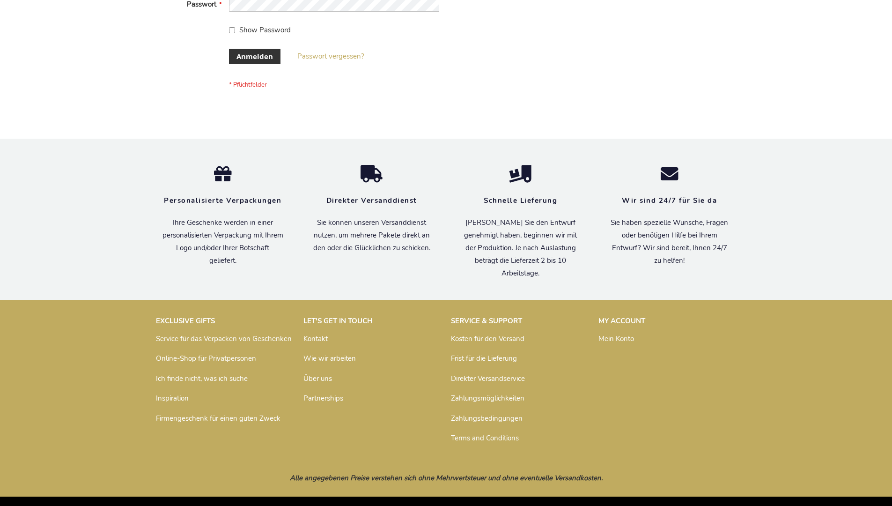
scroll to position [314, 0]
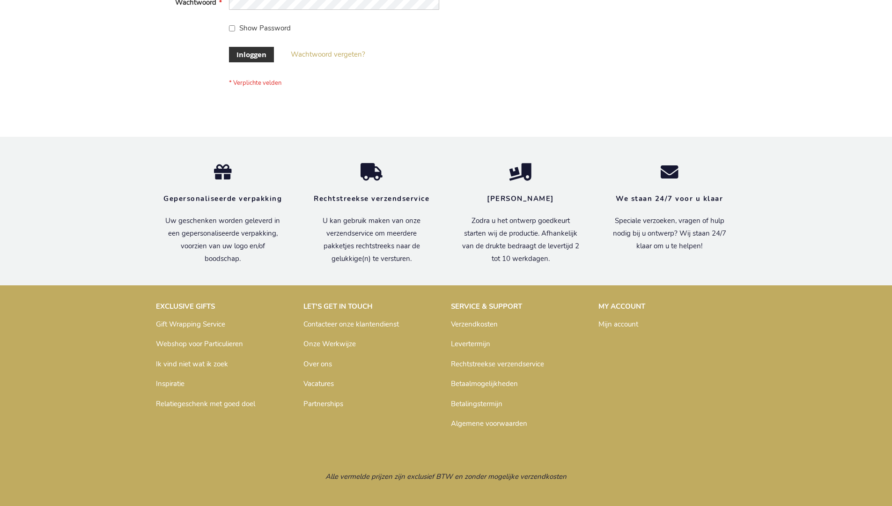
scroll to position [318, 0]
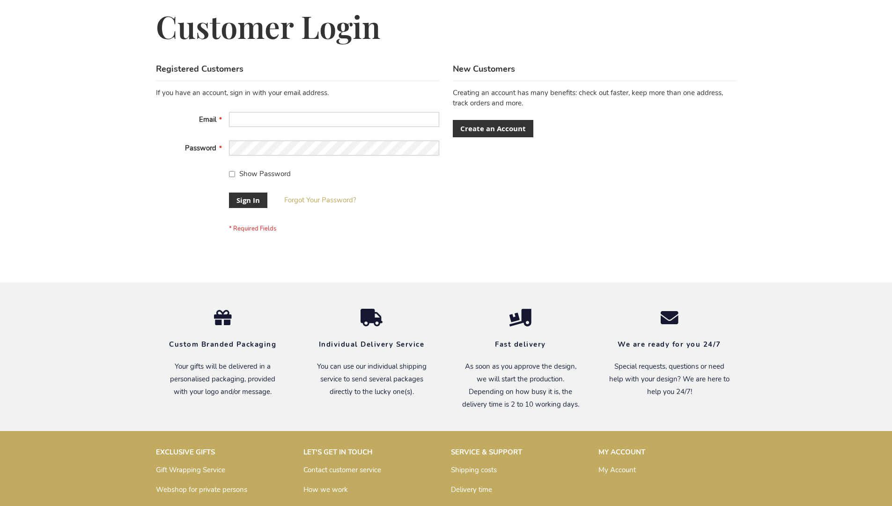
scroll to position [301, 0]
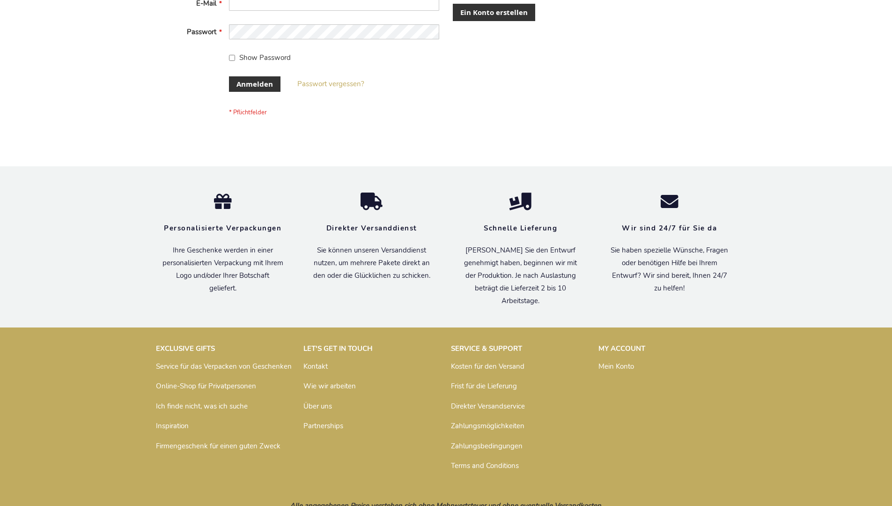
scroll to position [314, 0]
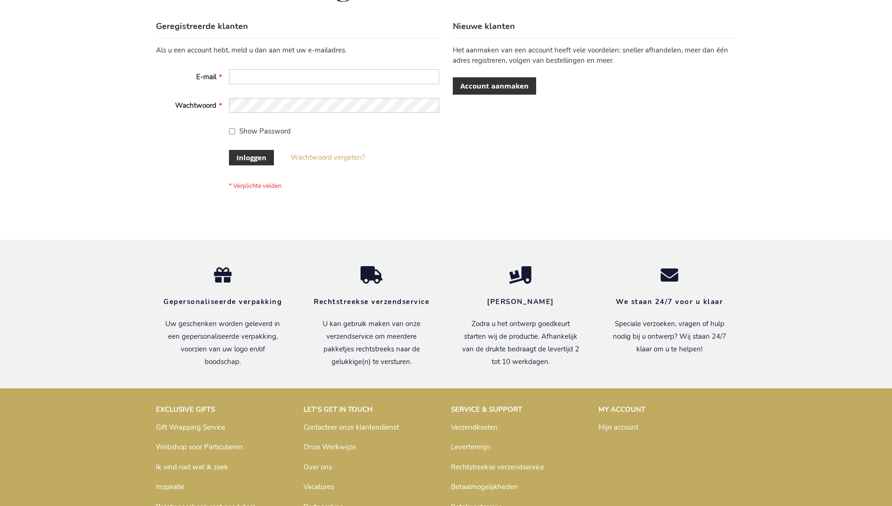
scroll to position [318, 0]
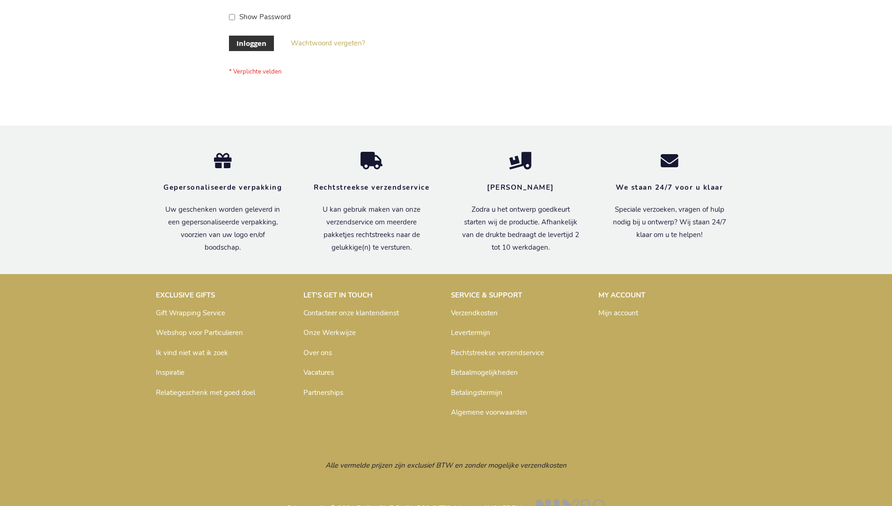
scroll to position [318, 0]
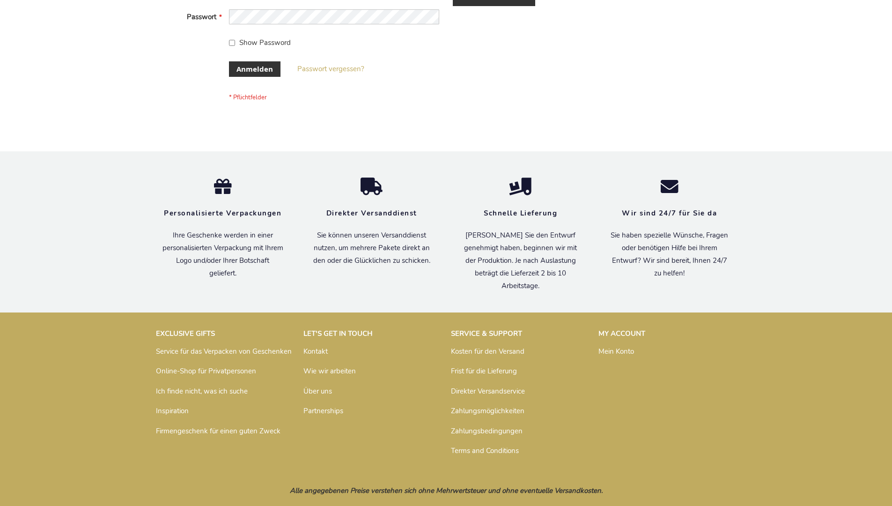
scroll to position [314, 0]
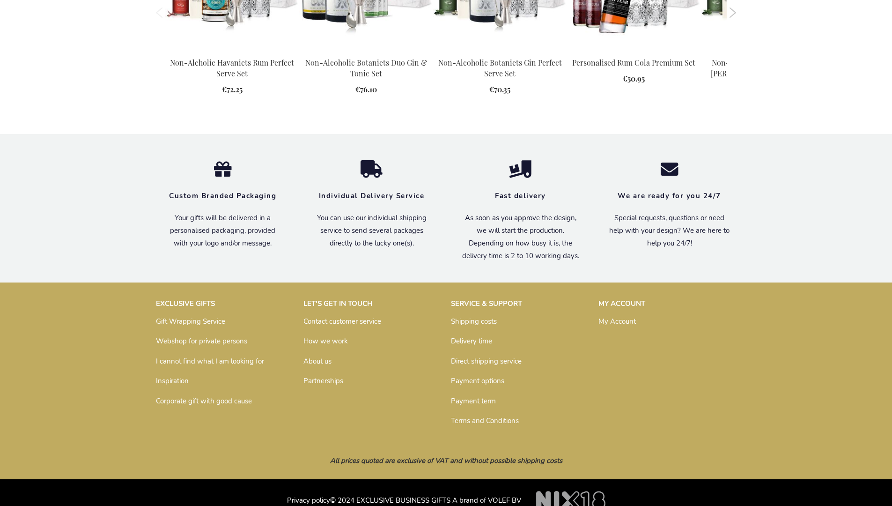
scroll to position [1197, 0]
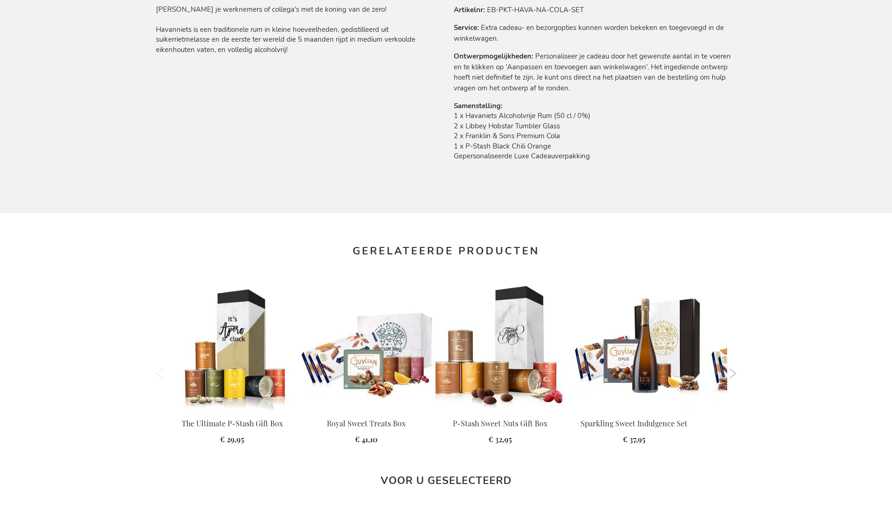
scroll to position [1246, 0]
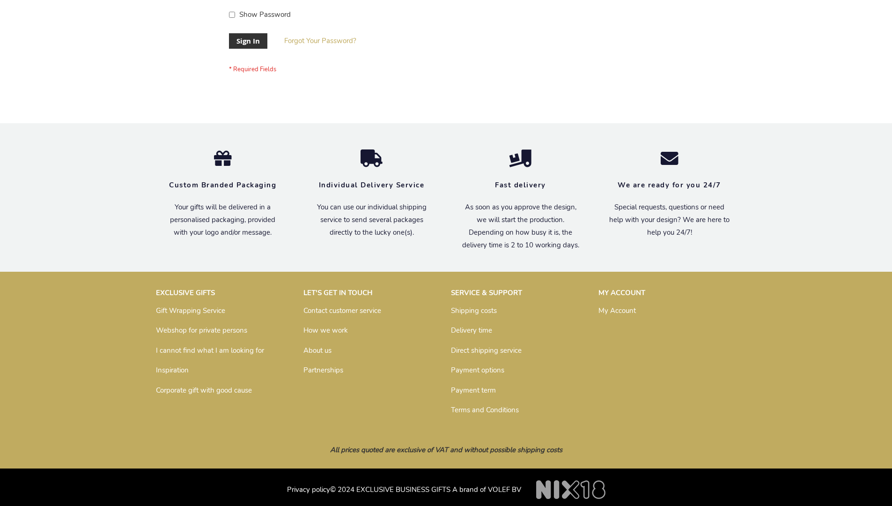
scroll to position [301, 0]
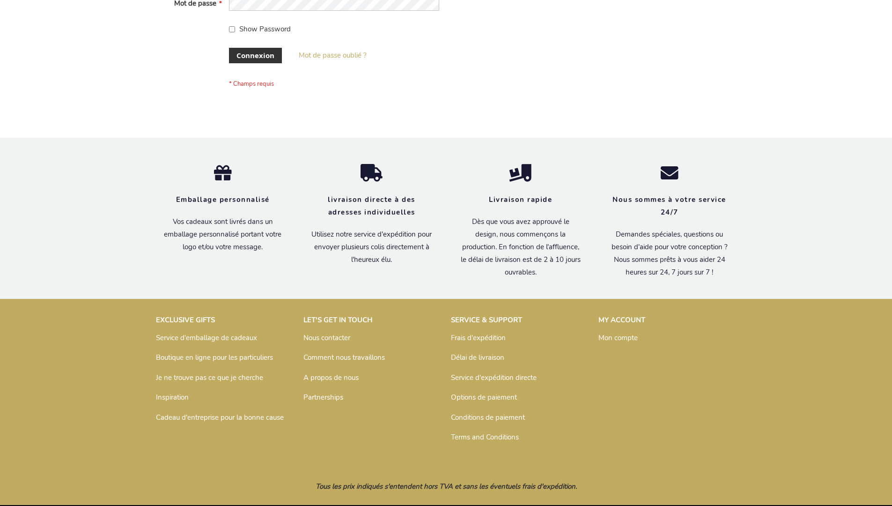
scroll to position [316, 0]
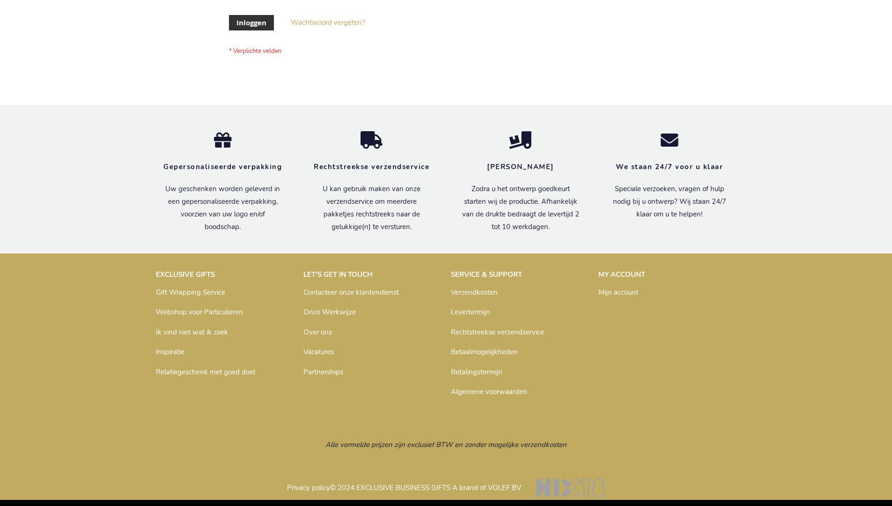
scroll to position [318, 0]
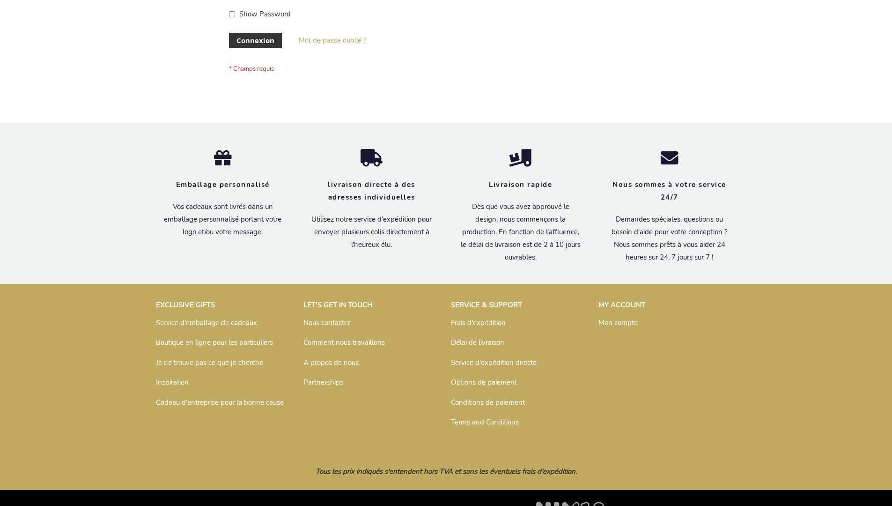
scroll to position [323, 0]
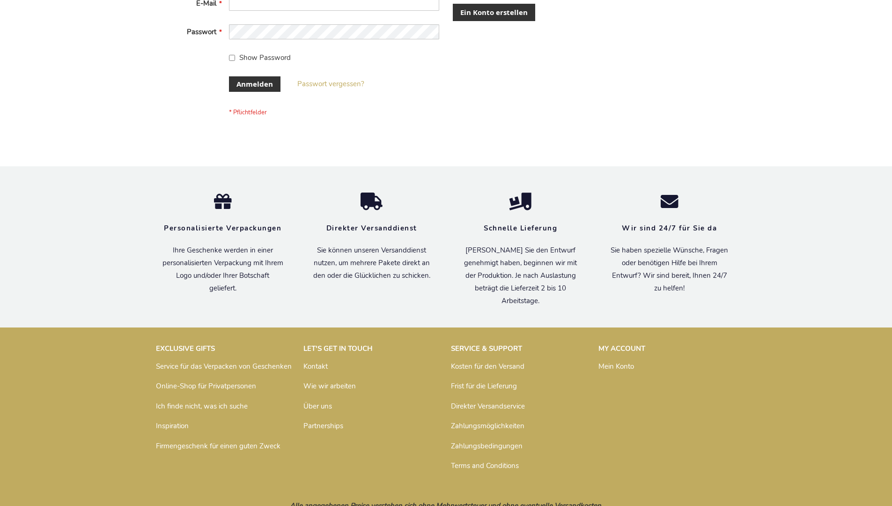
scroll to position [314, 0]
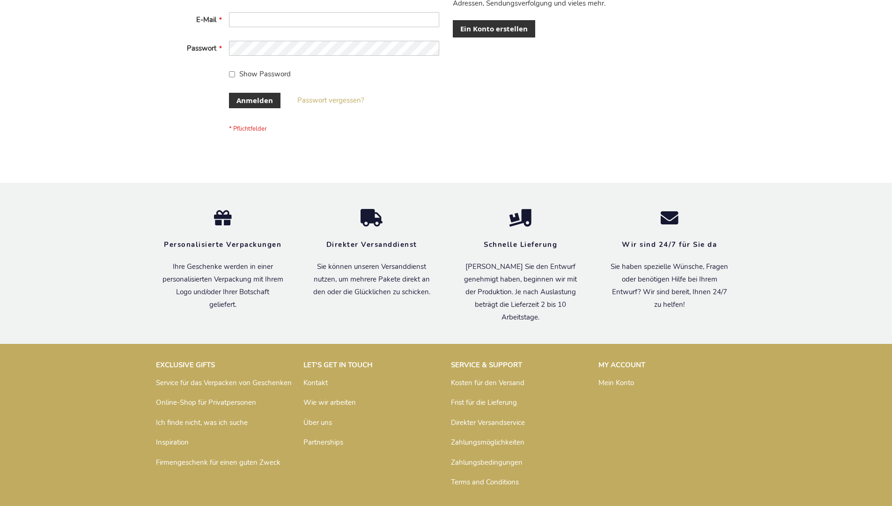
scroll to position [314, 0]
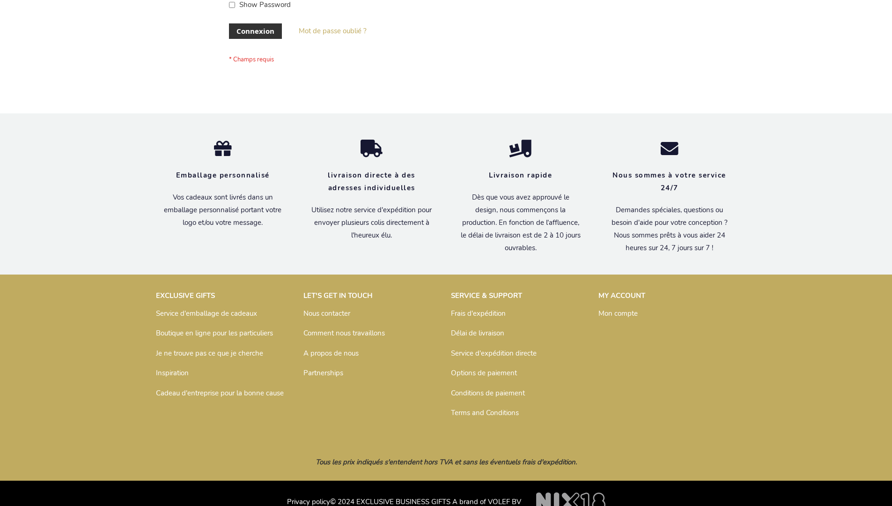
scroll to position [323, 0]
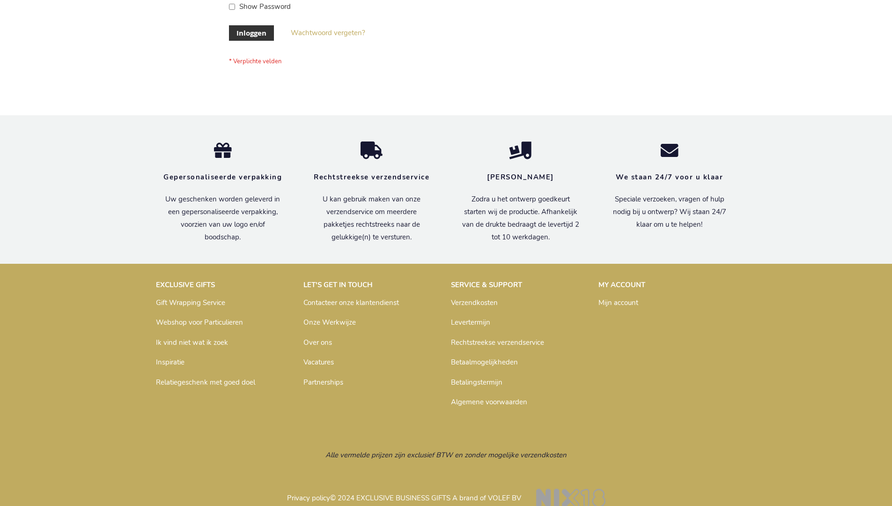
scroll to position [311, 0]
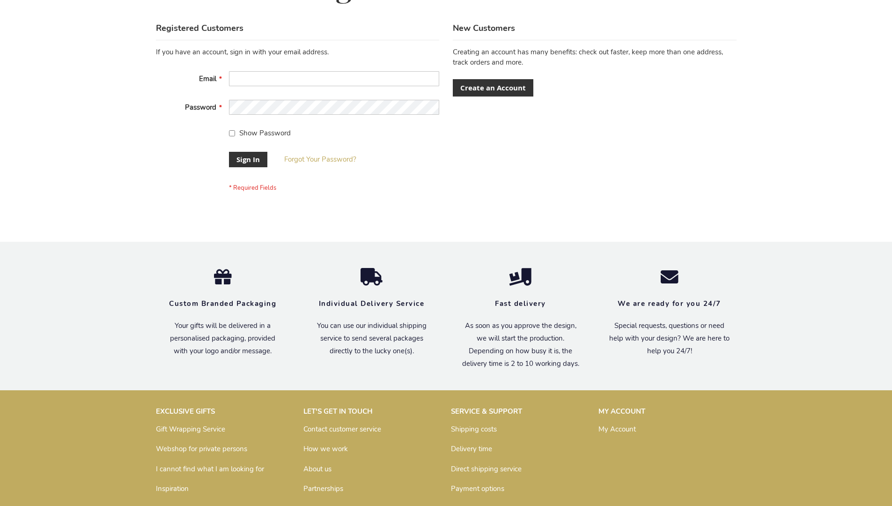
scroll to position [301, 0]
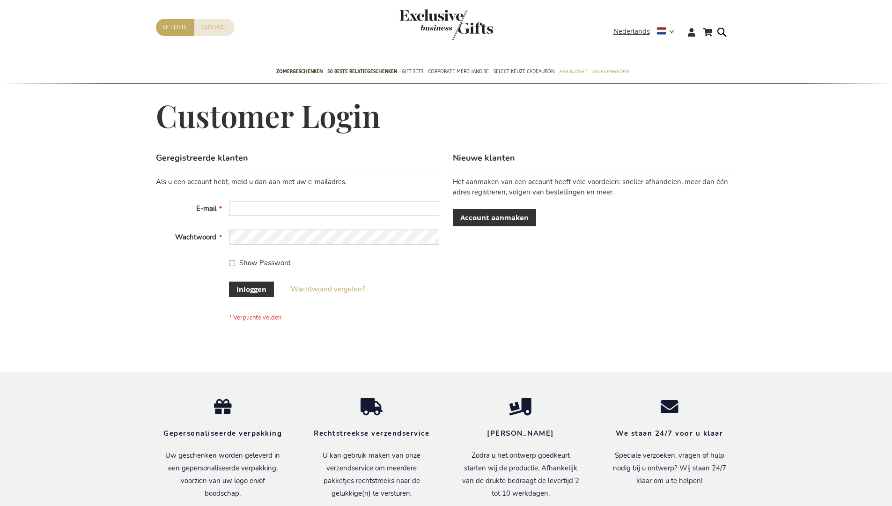
scroll to position [318, 0]
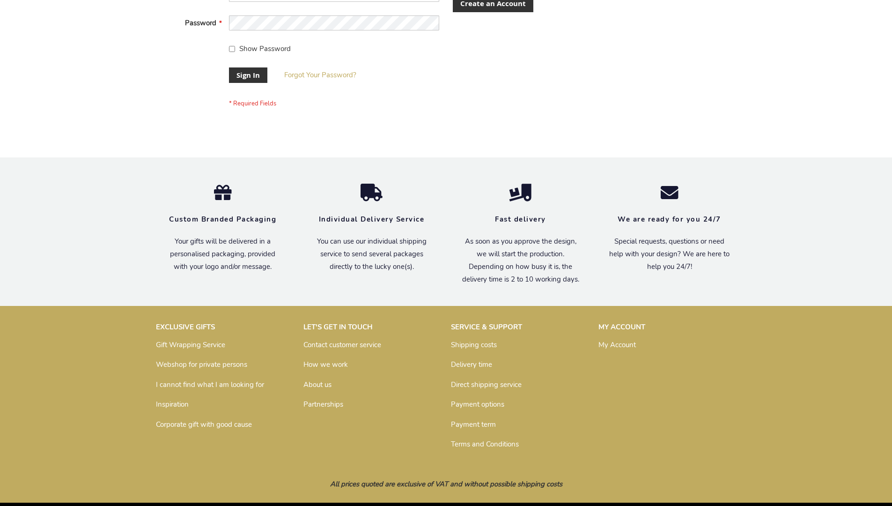
scroll to position [301, 0]
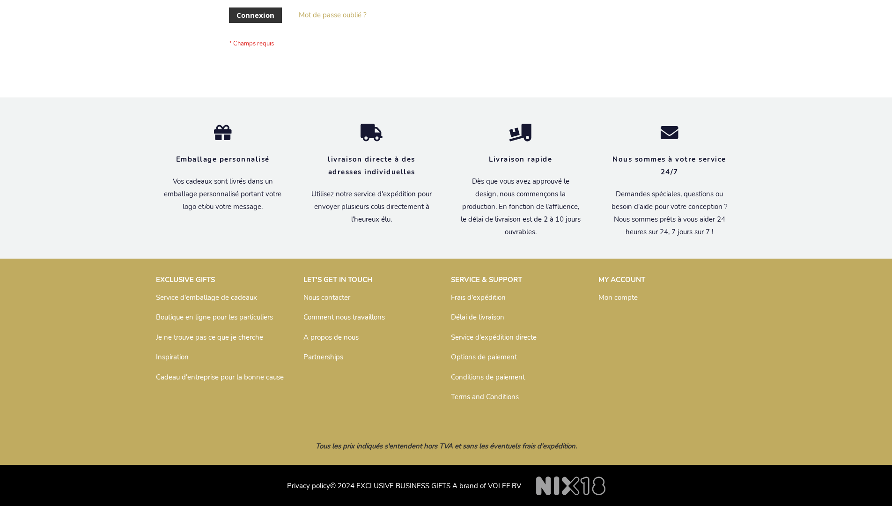
scroll to position [323, 0]
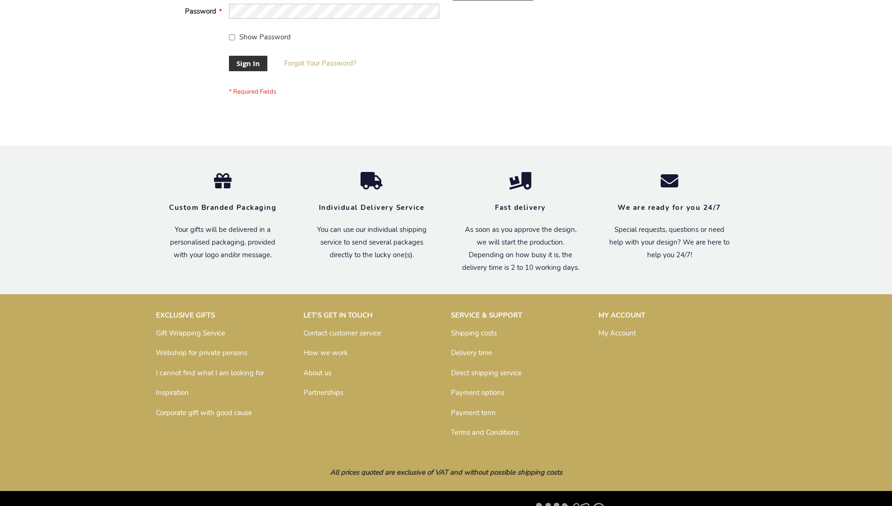
scroll to position [301, 0]
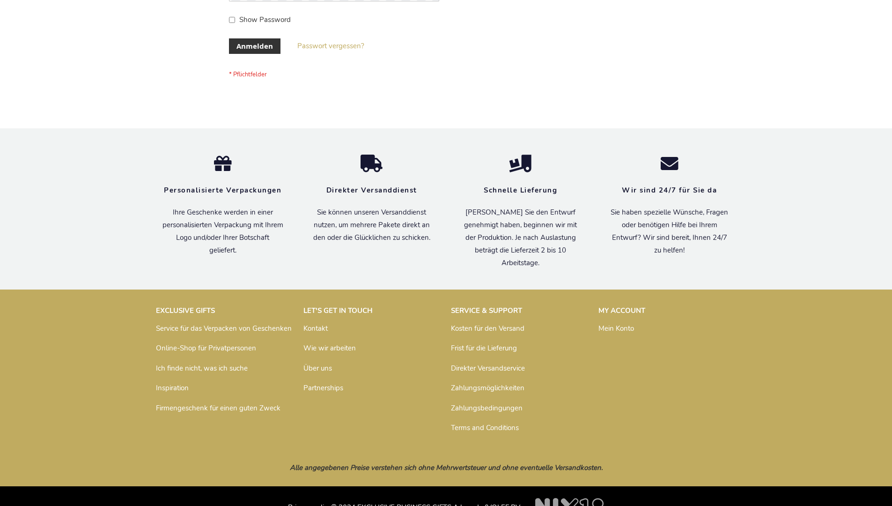
scroll to position [314, 0]
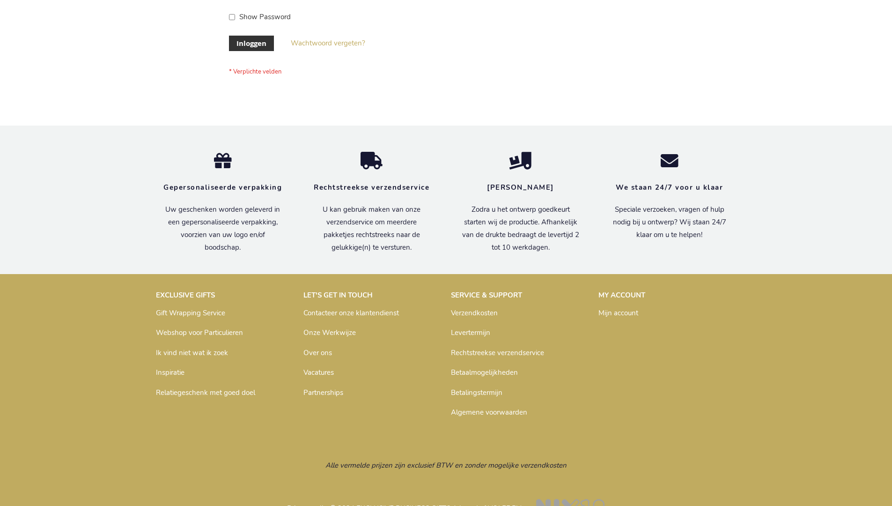
scroll to position [318, 0]
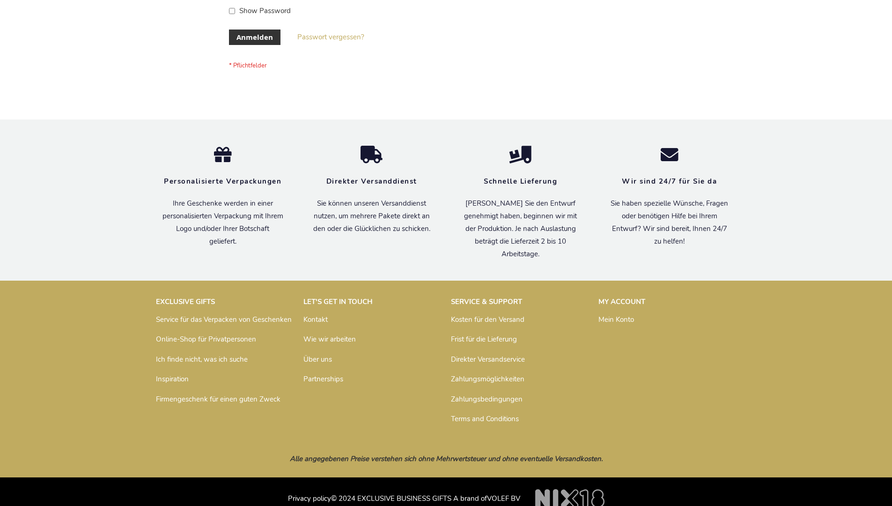
scroll to position [314, 0]
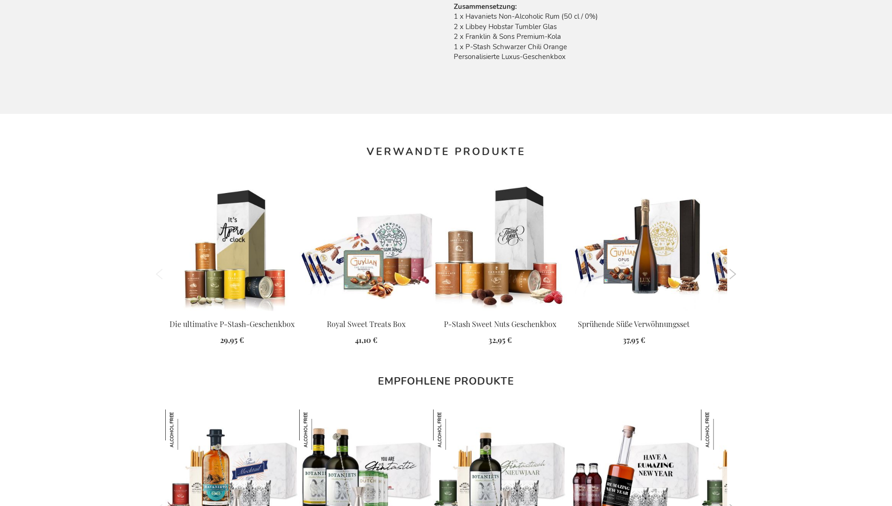
scroll to position [1241, 0]
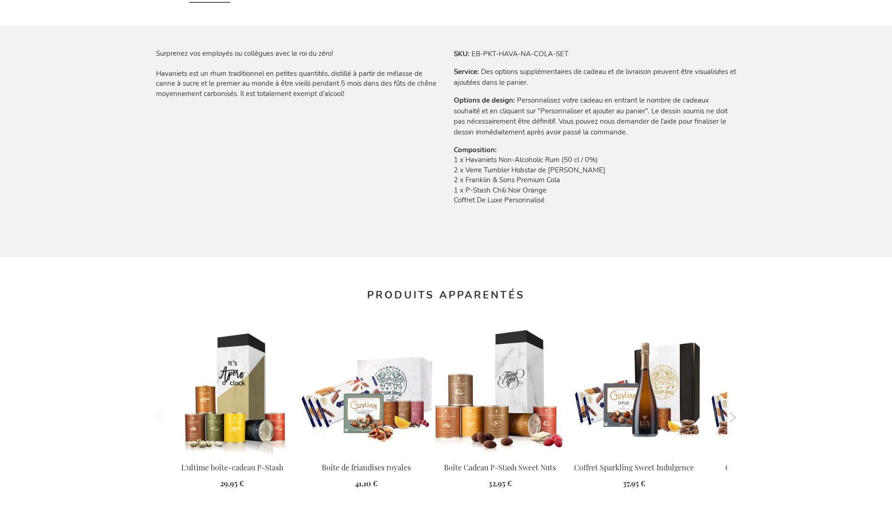
scroll to position [1262, 0]
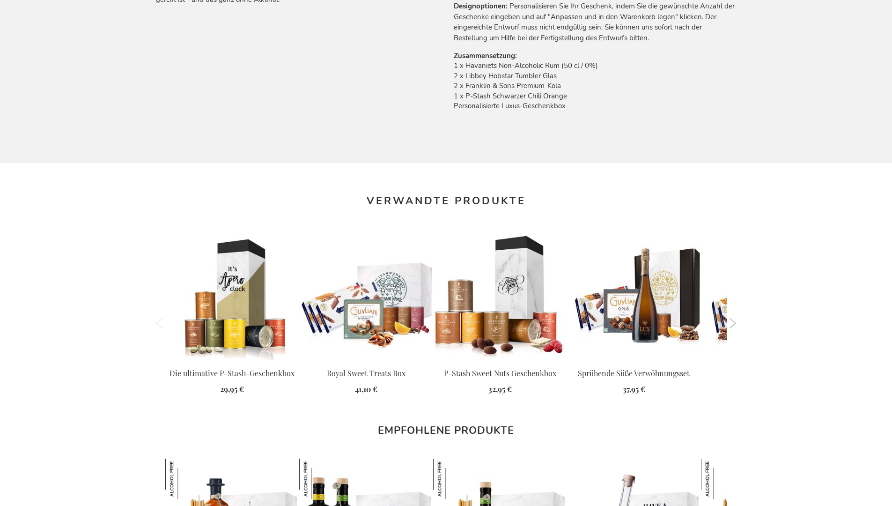
scroll to position [1241, 0]
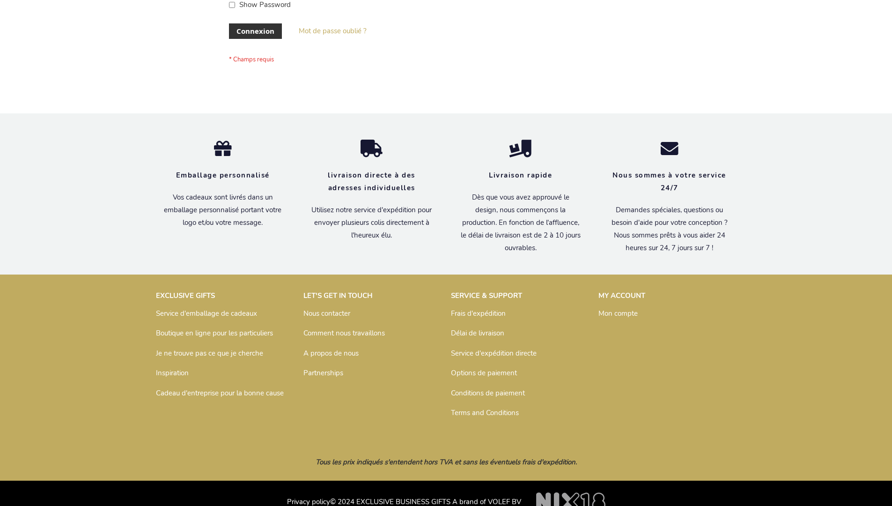
scroll to position [323, 0]
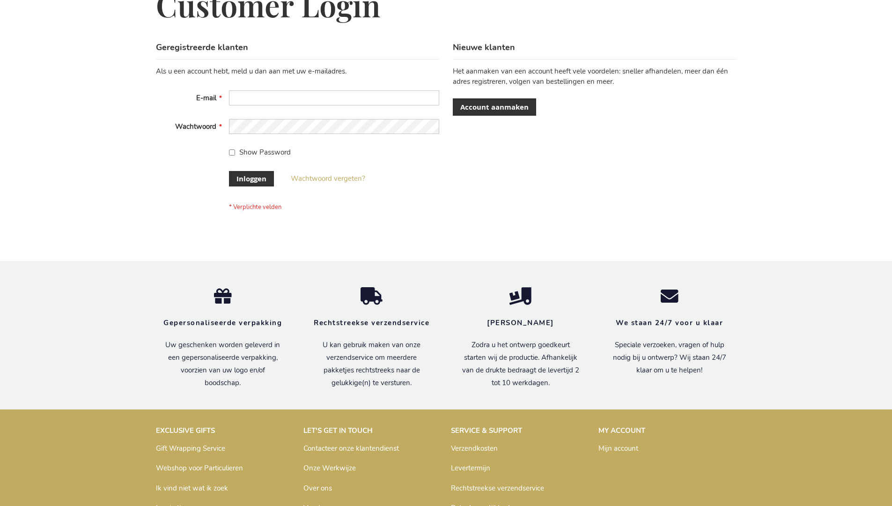
scroll to position [318, 0]
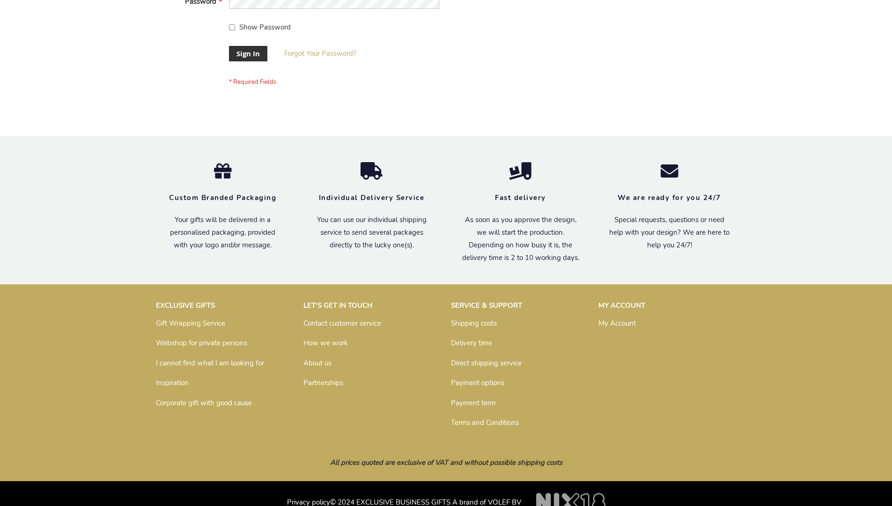
scroll to position [301, 0]
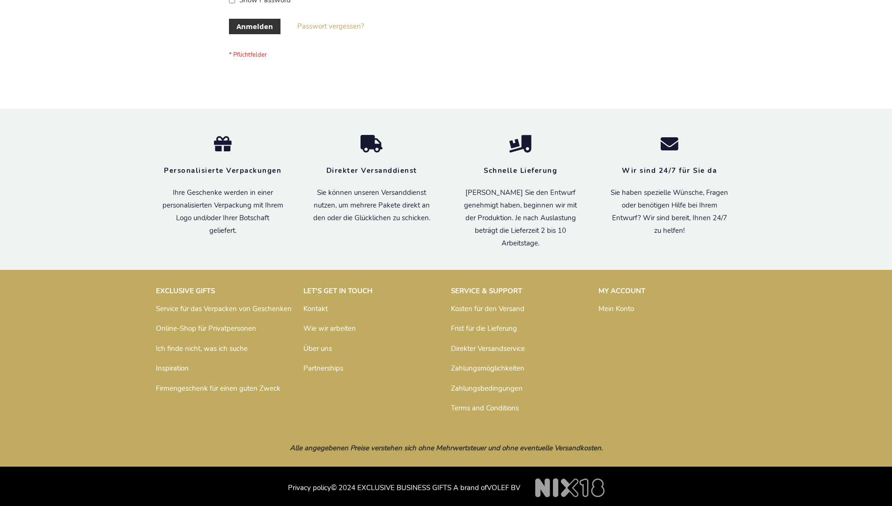
scroll to position [314, 0]
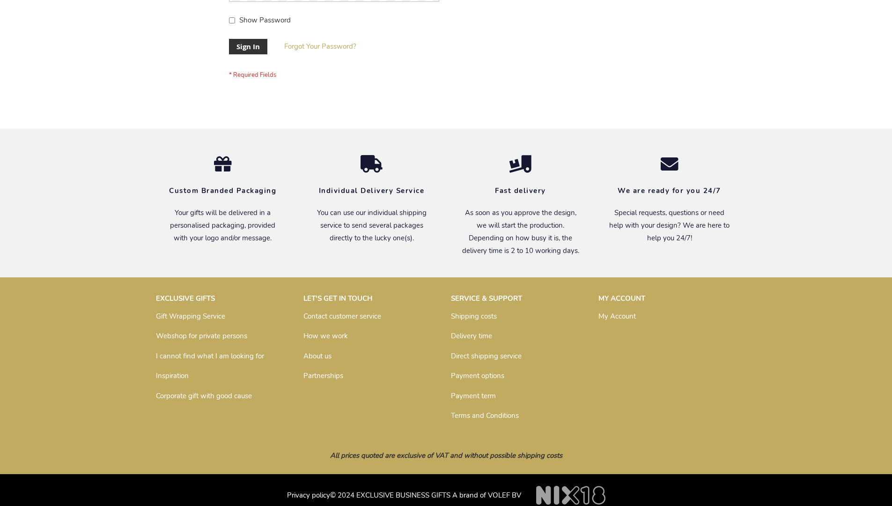
scroll to position [301, 0]
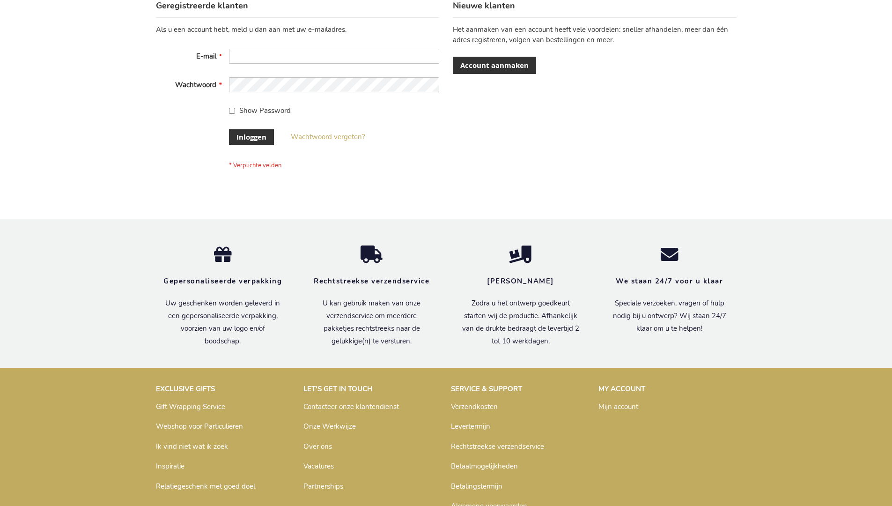
scroll to position [318, 0]
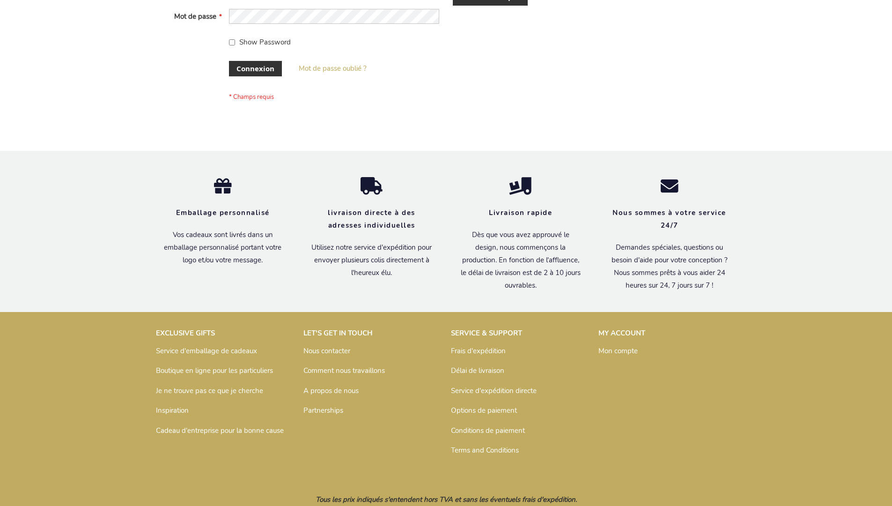
scroll to position [316, 0]
